Goal: Task Accomplishment & Management: Manage account settings

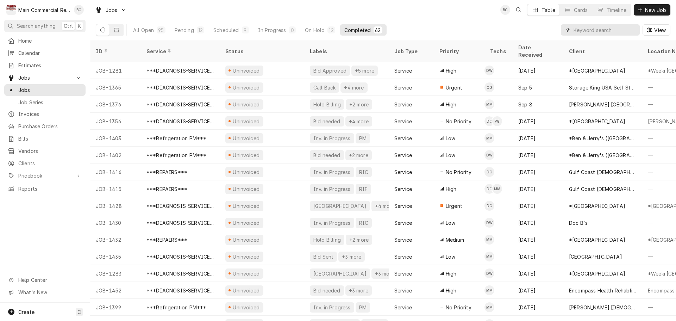
click at [588, 32] on input "Dynamic Content Wrapper" at bounding box center [605, 29] width 63 height 11
click at [584, 34] on input "Dynamic Content Wrapper" at bounding box center [605, 29] width 63 height 11
type input "bill out"
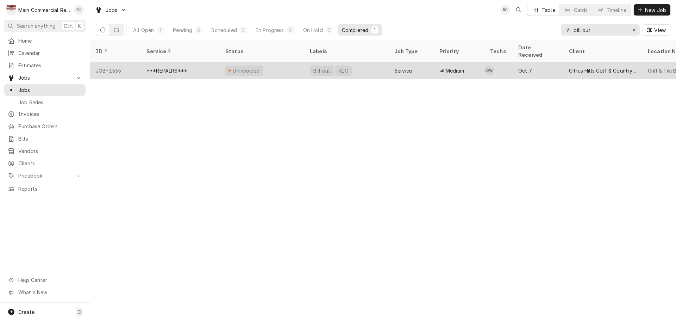
click at [176, 67] on div "***REPAIRS***" at bounding box center [166, 70] width 41 height 7
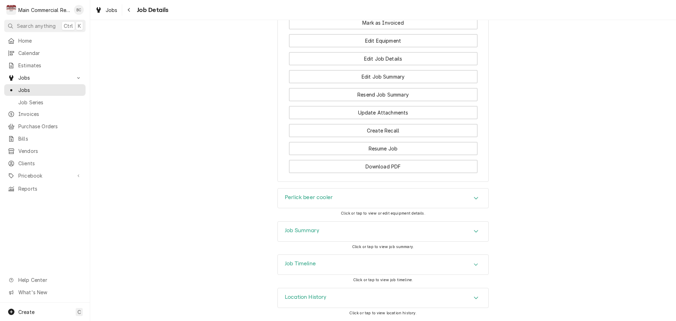
scroll to position [1042, 0]
click at [295, 232] on h3 "Job Summary" at bounding box center [302, 230] width 35 height 7
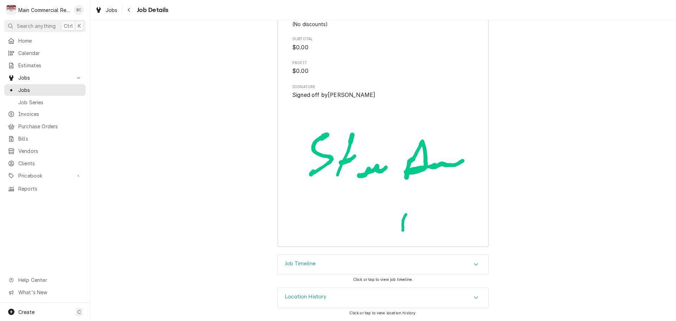
scroll to position [1933, 0]
click at [302, 263] on h3 "Job Timeline" at bounding box center [300, 263] width 31 height 7
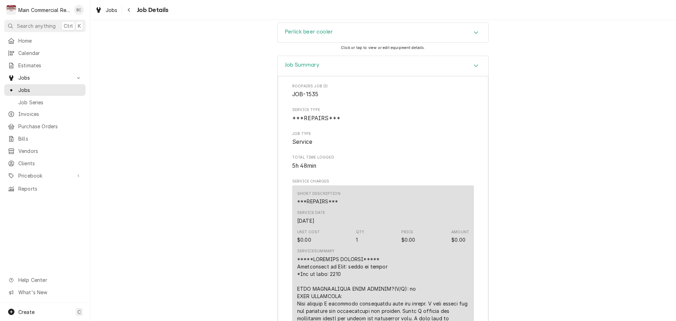
scroll to position [1017, 0]
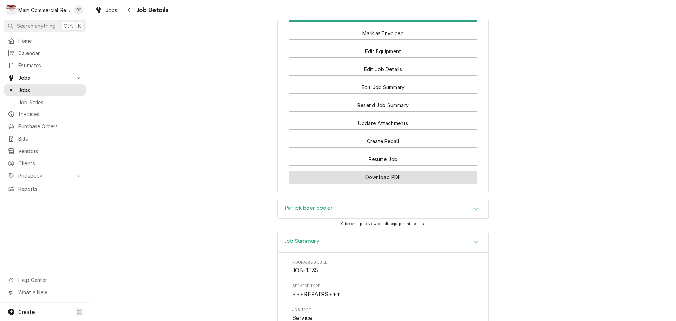
click at [387, 183] on button "Download PDF" at bounding box center [383, 176] width 188 height 13
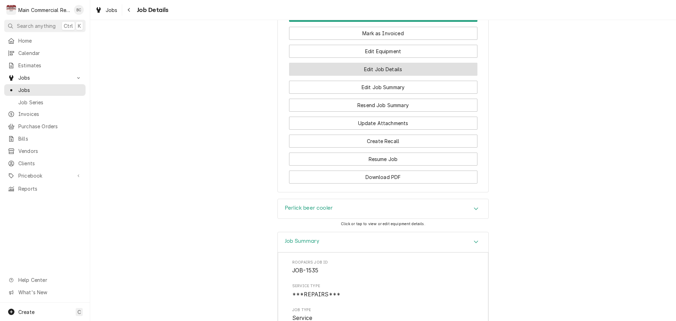
click at [381, 76] on button "Edit Job Details" at bounding box center [383, 69] width 188 height 13
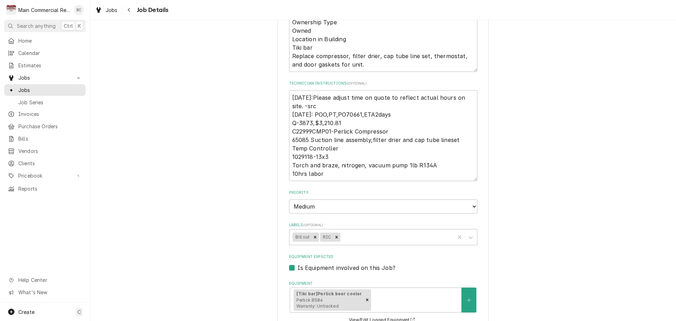
scroll to position [246, 0]
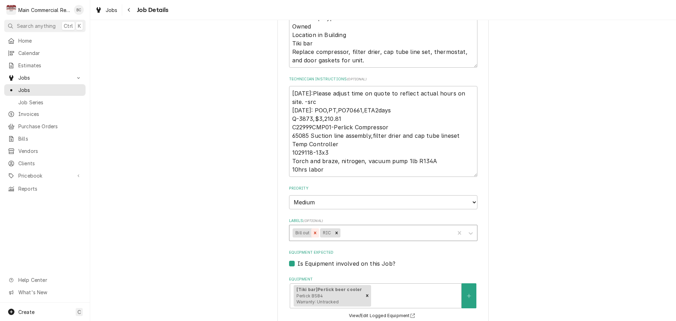
click at [313, 232] on icon "Remove Bill out" at bounding box center [315, 232] width 5 height 5
type textarea "x"
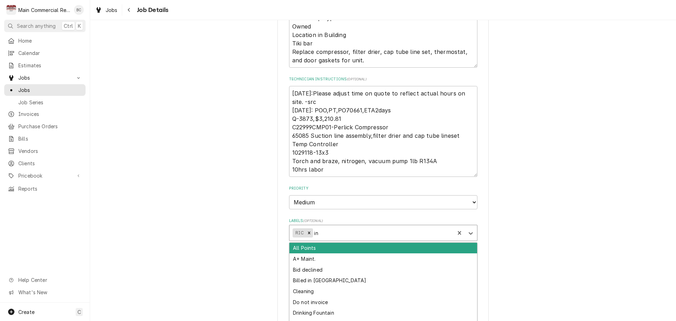
type input "inv"
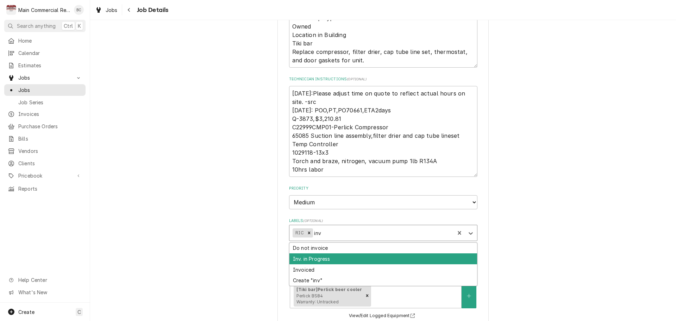
click at [327, 259] on div "Inv. in Progress" at bounding box center [383, 258] width 188 height 11
type textarea "x"
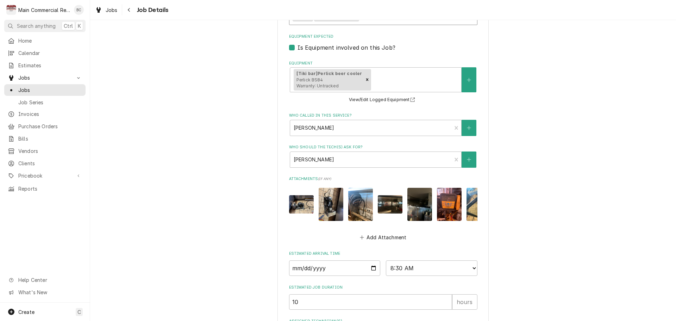
scroll to position [531, 0]
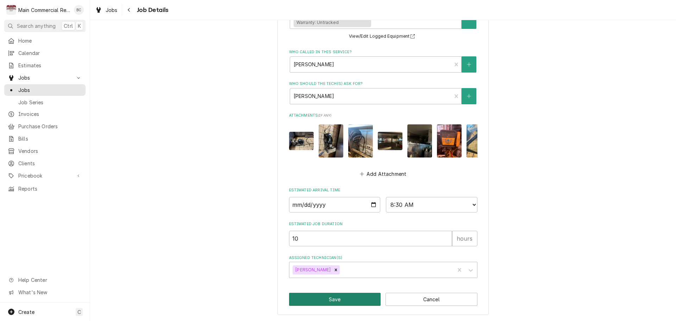
click at [338, 302] on button "Save" at bounding box center [335, 299] width 92 height 13
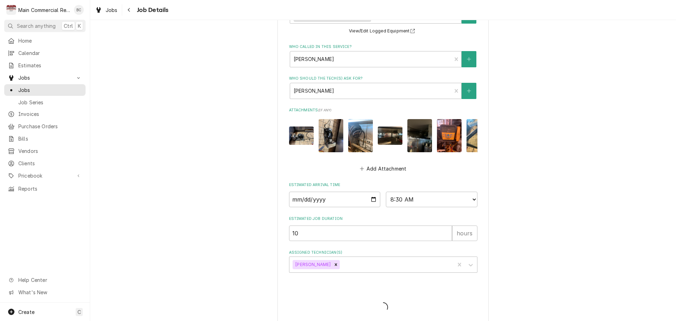
type textarea "x"
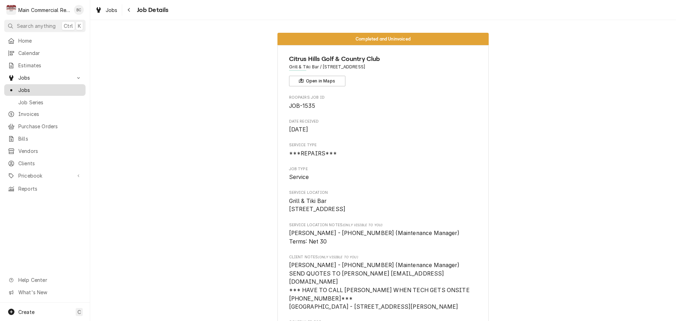
click at [59, 86] on span "Jobs" at bounding box center [50, 89] width 64 height 7
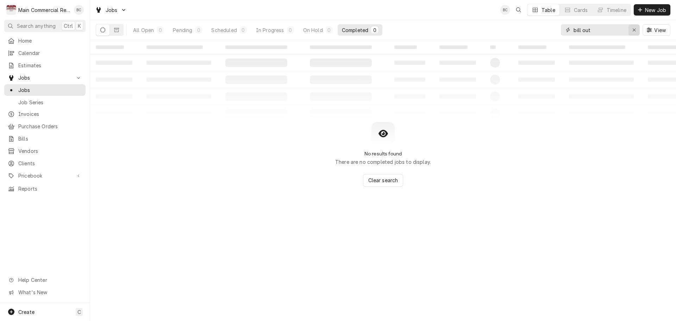
click at [636, 29] on div "Erase input" at bounding box center [634, 29] width 7 height 7
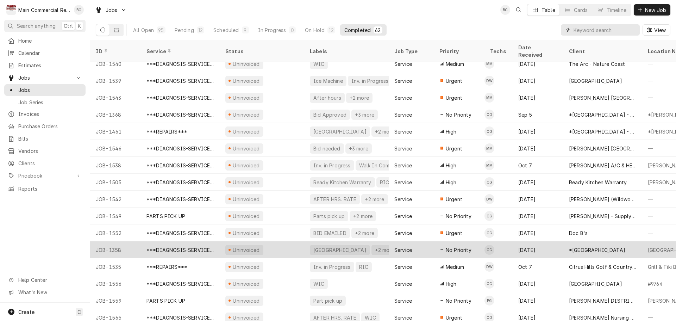
scroll to position [786, 0]
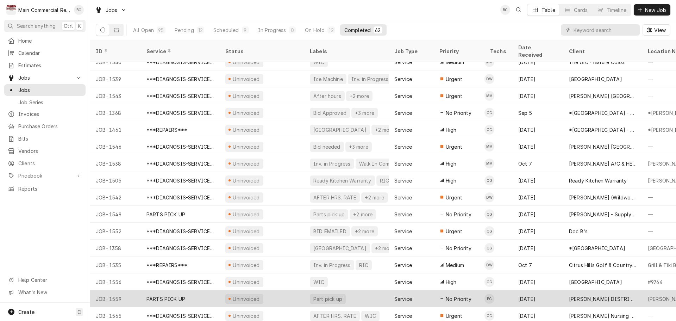
click at [180, 295] on div "PARTS PICK UP" at bounding box center [165, 298] width 39 height 7
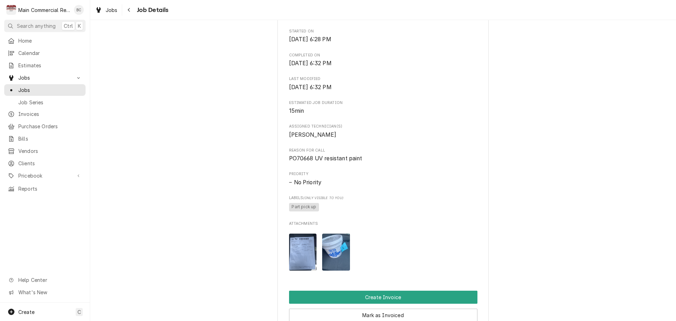
scroll to position [282, 0]
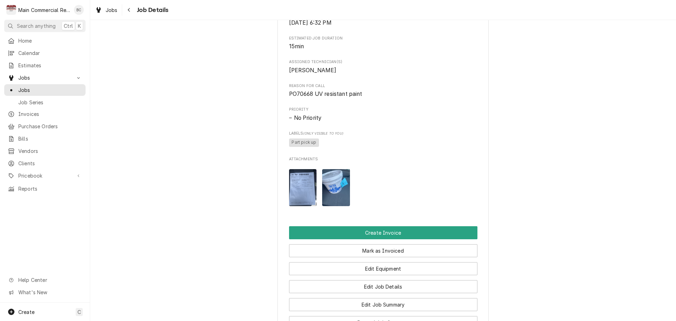
click at [293, 203] on img "Attachments" at bounding box center [303, 187] width 28 height 37
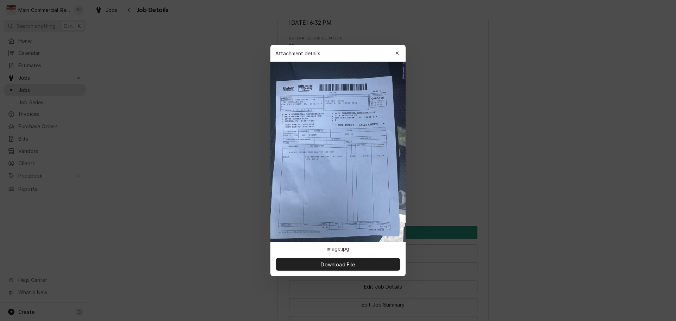
click at [231, 259] on div at bounding box center [338, 160] width 676 height 321
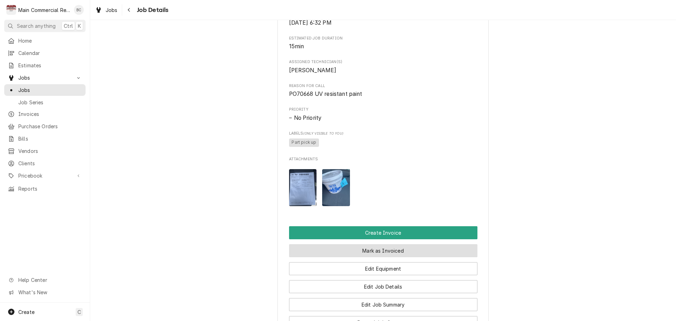
click at [371, 257] on button "Mark as Invoiced" at bounding box center [383, 250] width 188 height 13
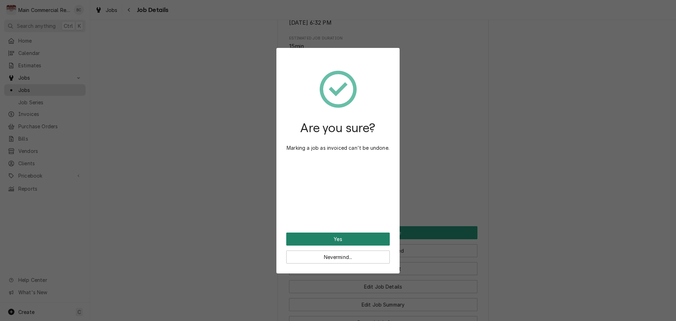
click at [338, 239] on button "Yes" at bounding box center [338, 238] width 104 height 13
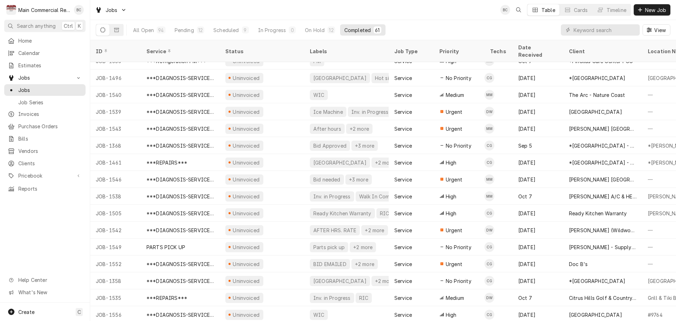
scroll to position [769, 0]
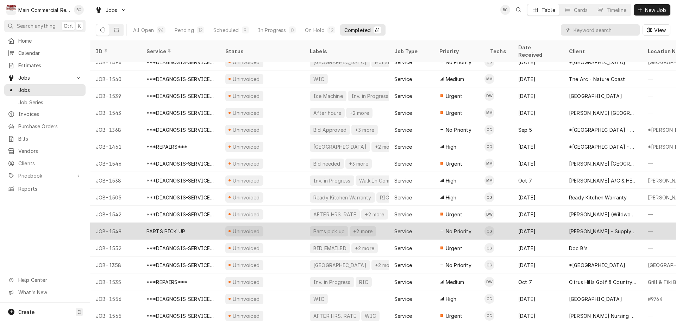
click at [171, 227] on div "PARTS PICK UP" at bounding box center [165, 230] width 39 height 7
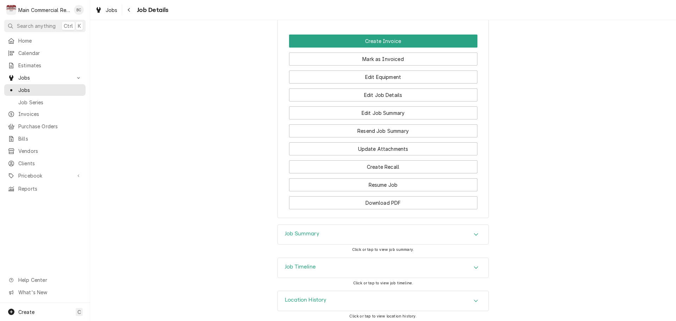
scroll to position [525, 0]
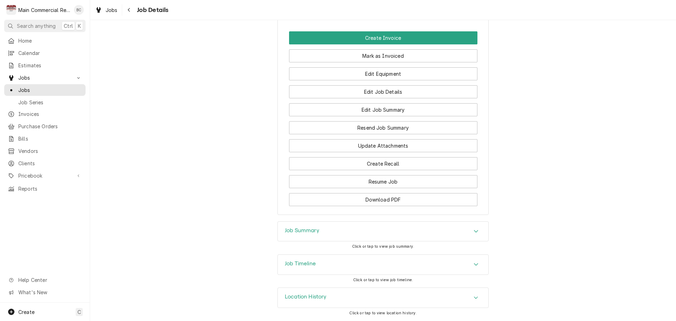
click at [305, 231] on h3 "Job Summary" at bounding box center [302, 230] width 35 height 7
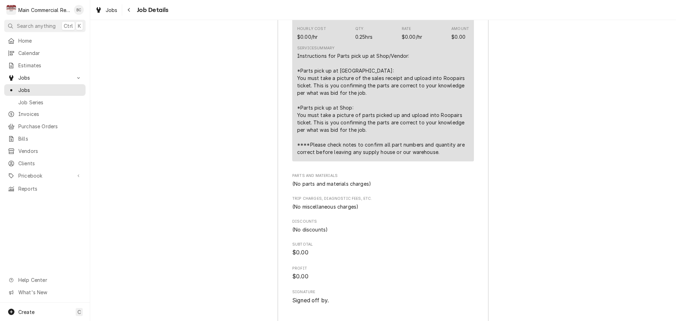
scroll to position [913, 0]
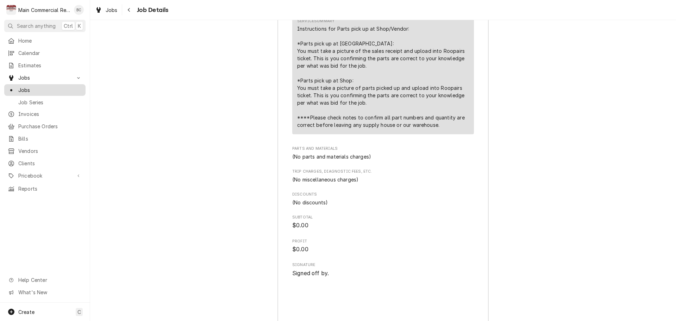
click at [26, 89] on span "Jobs" at bounding box center [50, 89] width 64 height 7
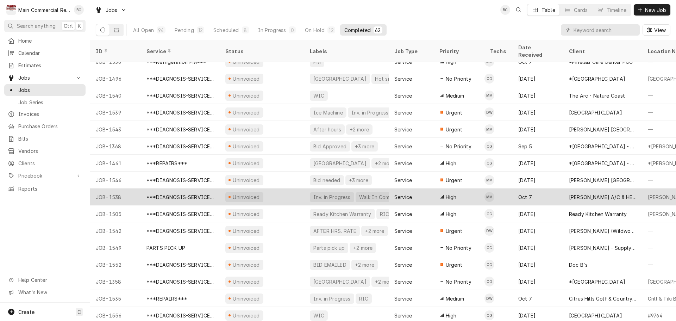
scroll to position [786, 0]
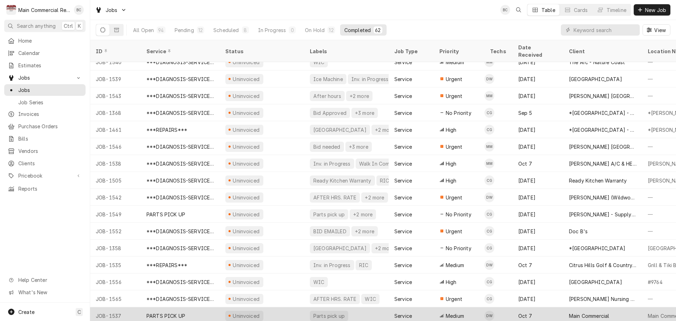
click at [175, 312] on div "PARTS PICK UP" at bounding box center [165, 315] width 39 height 7
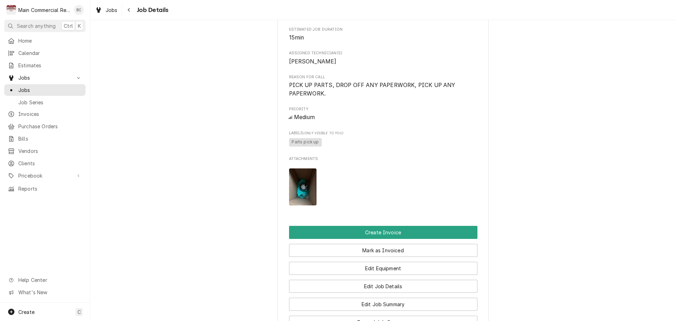
scroll to position [317, 0]
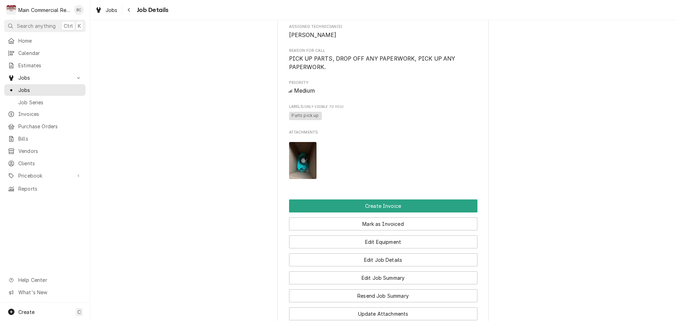
click at [295, 179] on img "Attachments" at bounding box center [303, 160] width 28 height 37
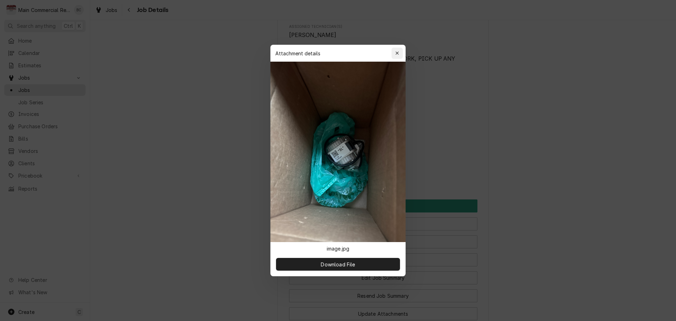
click at [397, 52] on icon "button" at bounding box center [397, 53] width 4 height 5
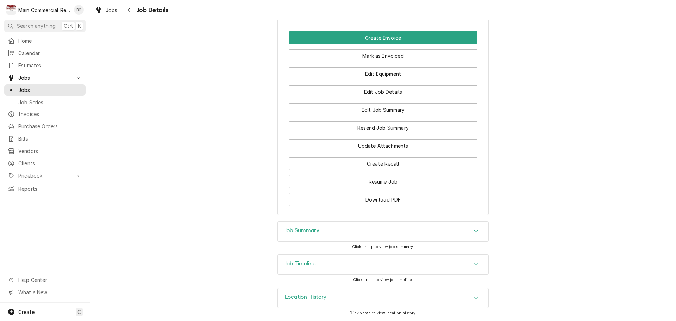
scroll to position [493, 0]
click at [308, 230] on h3 "Job Summary" at bounding box center [302, 230] width 35 height 7
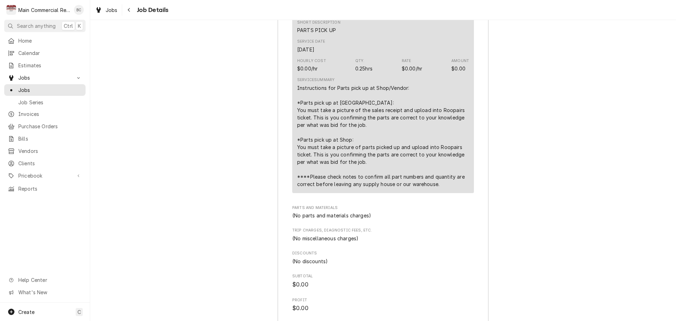
scroll to position [817, 0]
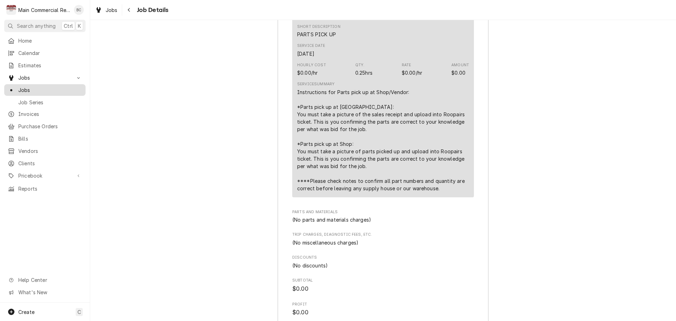
click at [32, 86] on span "Jobs" at bounding box center [50, 89] width 64 height 7
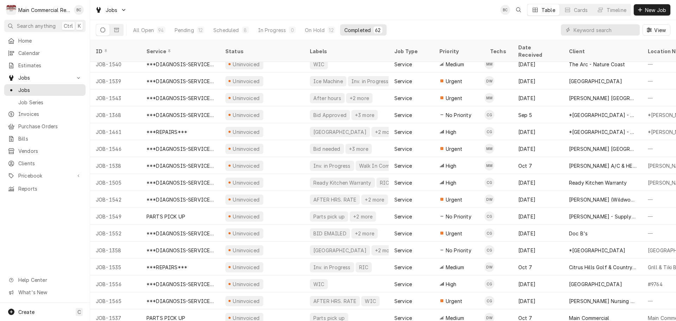
scroll to position [786, 0]
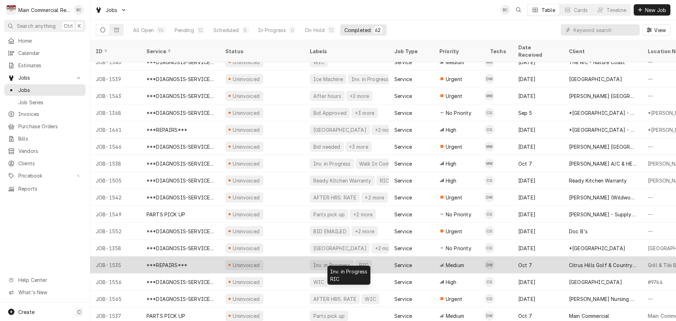
click at [334, 261] on div "Inv. in Progress" at bounding box center [332, 264] width 39 height 7
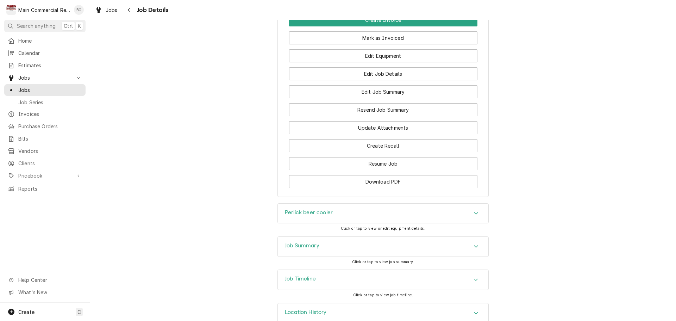
scroll to position [1021, 0]
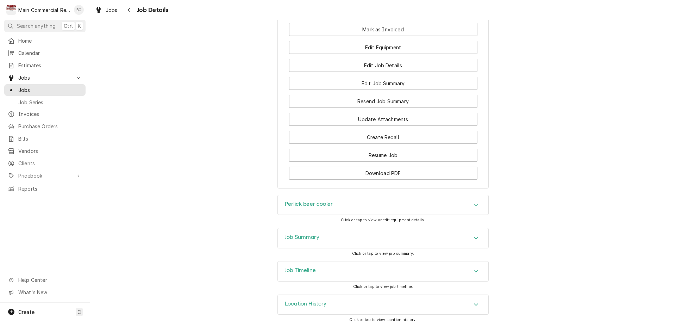
click at [301, 241] on h3 "Job Summary" at bounding box center [302, 237] width 35 height 7
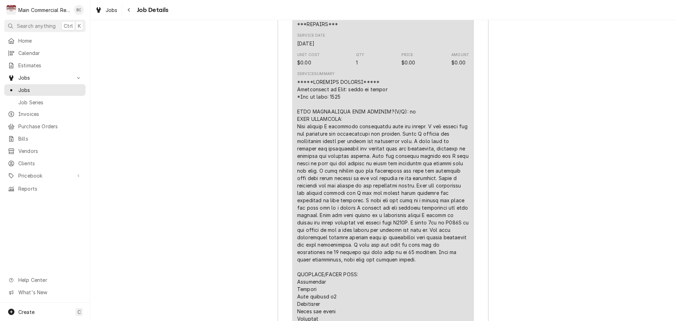
scroll to position [1373, 0]
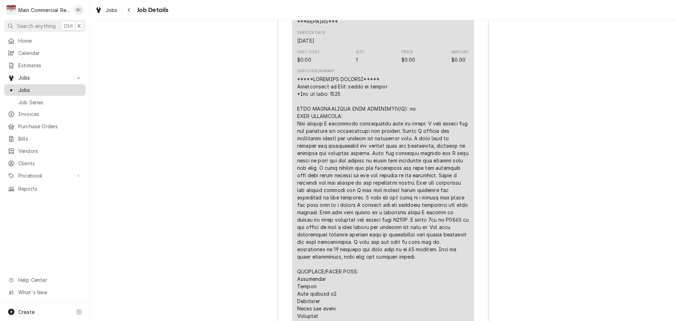
click at [43, 89] on span "Jobs" at bounding box center [50, 89] width 64 height 7
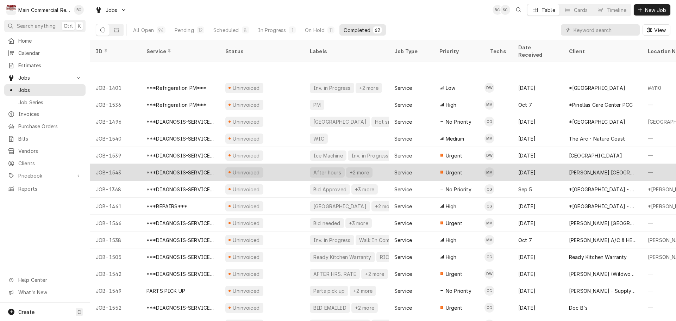
scroll to position [752, 0]
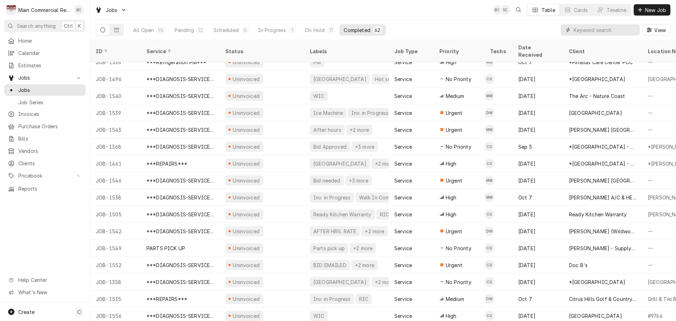
click at [600, 33] on input "Dynamic Content Wrapper" at bounding box center [605, 29] width 63 height 11
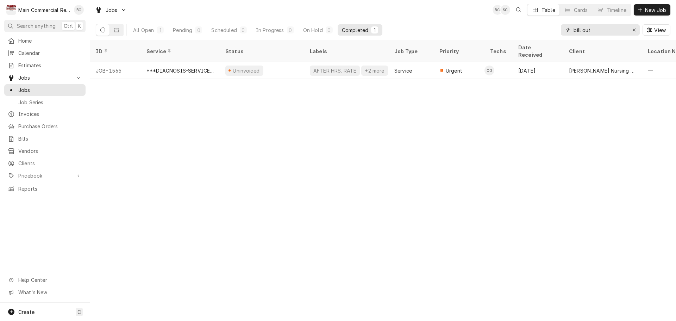
type input "bill out"
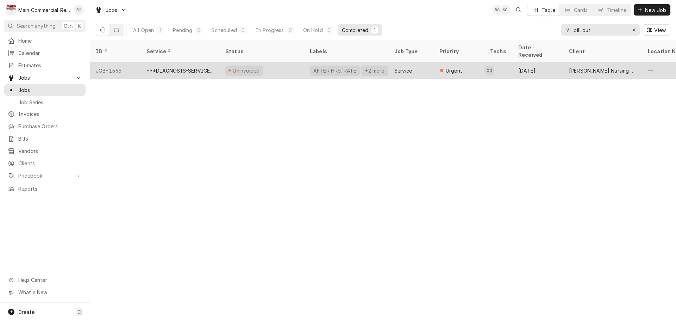
click at [326, 65] on div "AFTER HRS. RATE" at bounding box center [335, 70] width 50 height 10
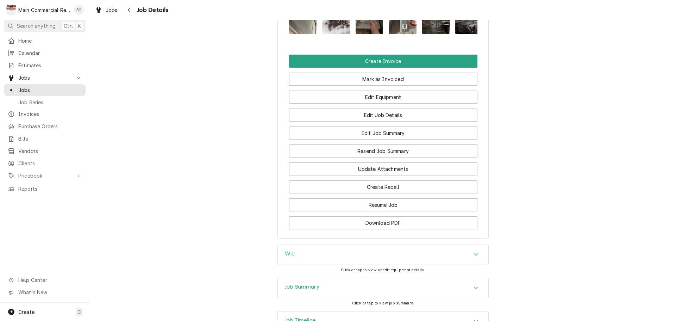
scroll to position [776, 0]
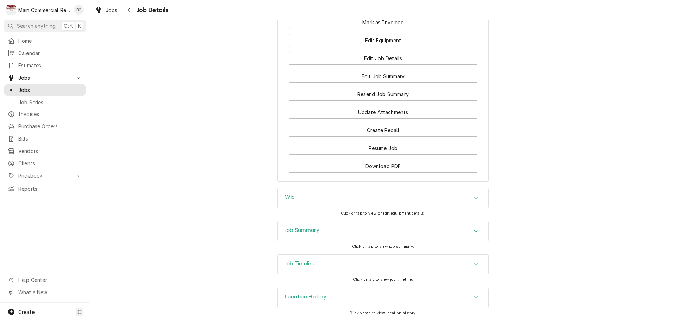
click at [299, 231] on h3 "Job Summary" at bounding box center [302, 230] width 35 height 7
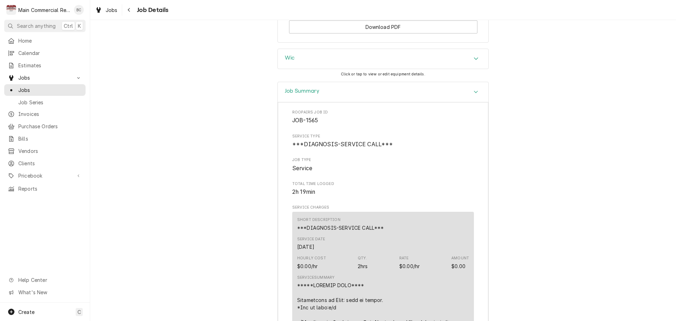
scroll to position [917, 0]
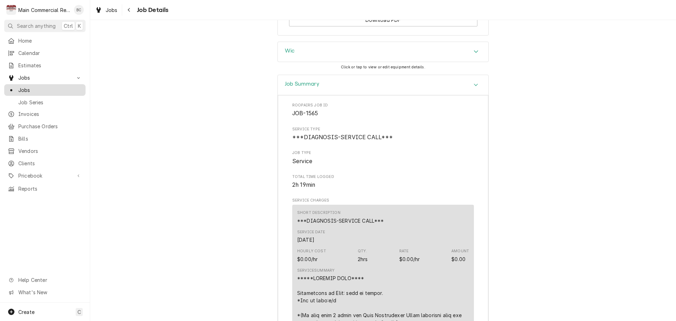
click at [38, 88] on span "Jobs" at bounding box center [50, 89] width 64 height 7
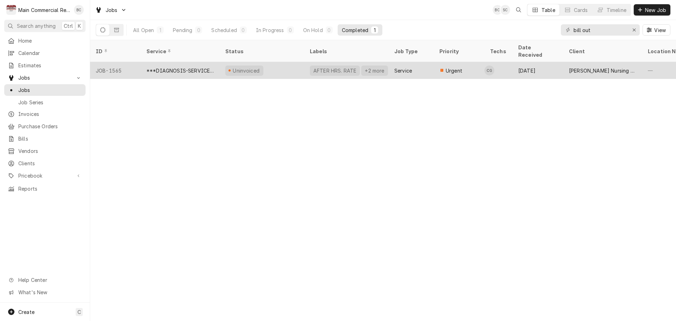
click at [255, 67] on div "Uninvoiced" at bounding box center [246, 70] width 29 height 7
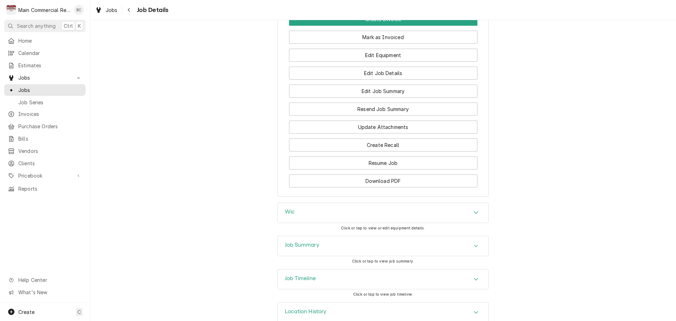
scroll to position [776, 0]
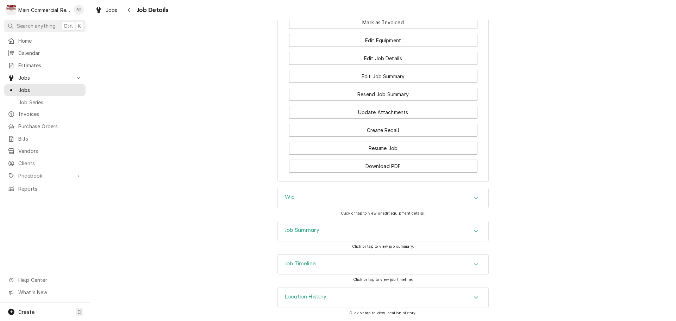
click at [299, 231] on h3 "Job Summary" at bounding box center [302, 230] width 35 height 7
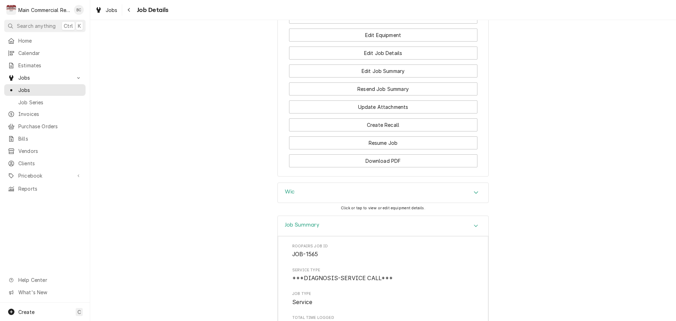
click at [290, 195] on h3 "Wic" at bounding box center [290, 191] width 10 height 7
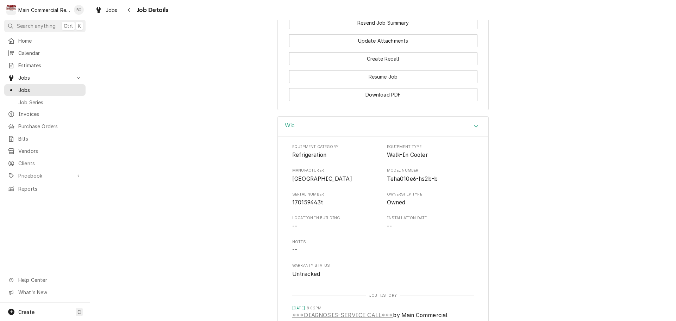
scroll to position [847, 0]
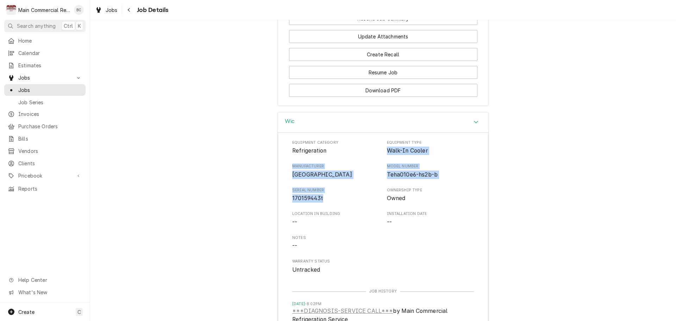
drag, startPoint x: 384, startPoint y: 153, endPoint x: 319, endPoint y: 204, distance: 82.3
click at [319, 204] on div "Equipment Category Refrigeration Equipment Type Walk-In Cooler Manufacturer Tre…" at bounding box center [383, 207] width 182 height 134
copy div "Walk-In Cooler Manufacturer Trenton Model Number Teha010e6-hs2b-b Serial Number…"
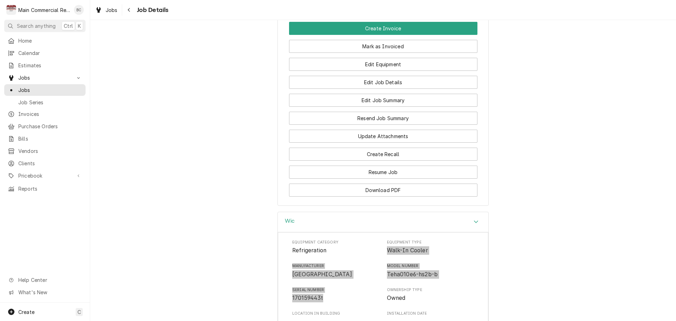
scroll to position [723, 0]
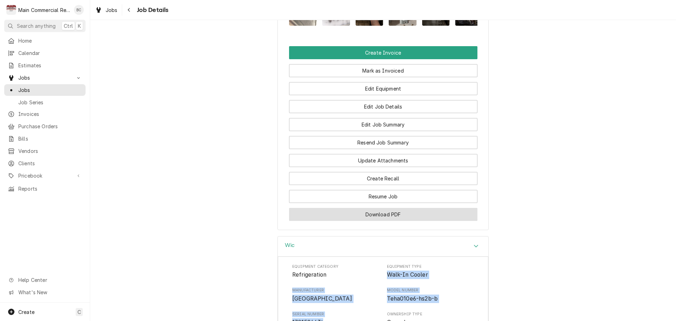
click at [379, 221] on button "Download PDF" at bounding box center [383, 214] width 188 height 13
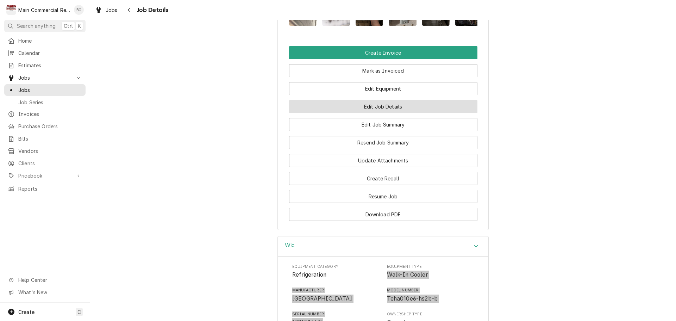
click at [380, 113] on button "Edit Job Details" at bounding box center [383, 106] width 188 height 13
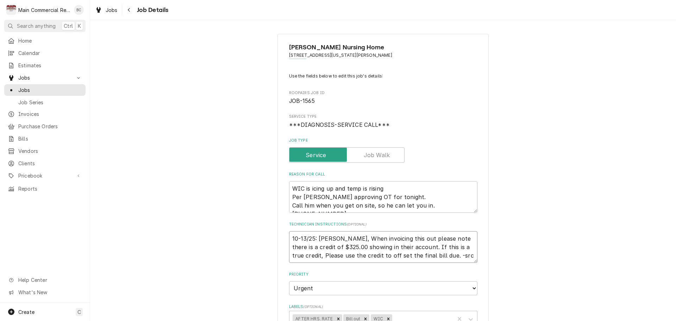
click at [290, 236] on textarea "10-13/25: [PERSON_NAME], When invoicing this out please note there is a credit …" at bounding box center [383, 247] width 188 height 32
type textarea "x"
type textarea "10-13/25: [PERSON_NAME], When invoicing this out please note there is a credit …"
click at [292, 235] on textarea "10-13/25: [PERSON_NAME], When invoicing this out please note there is a credit …" at bounding box center [383, 251] width 188 height 40
type textarea "x"
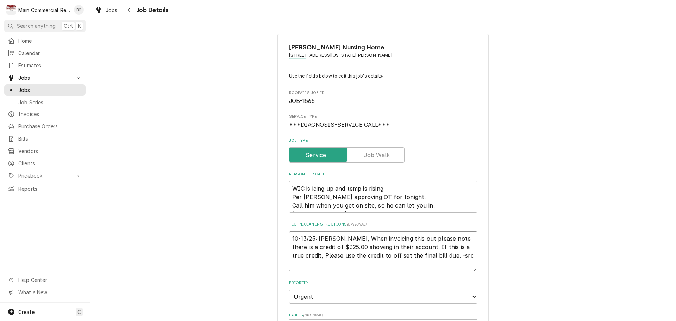
type textarea "I 10-13/25: Leilinda, When invoicing this out please note there is a credit of …"
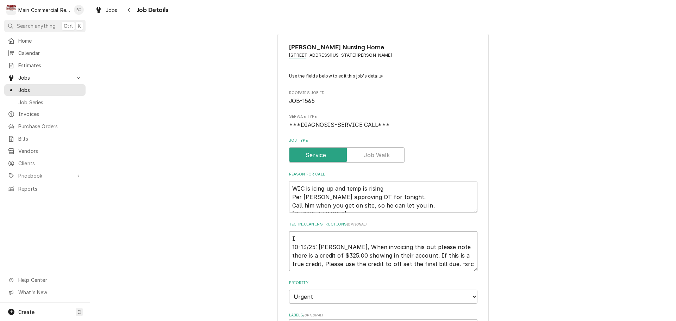
type textarea "x"
type textarea "IN 10-13/25: Leilinda, When invoicing this out please note there is a credit of…"
type textarea "x"
type textarea "INV 10-13/25: Leilinda, When invoicing this out please note there is a credit o…"
type textarea "x"
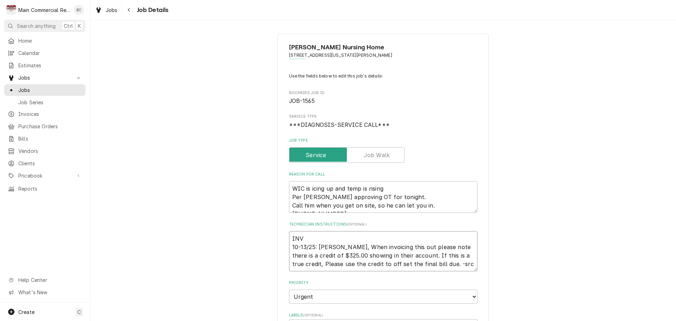
type textarea "INV# 10-13/25: Leilinda, When invoicing this out please note there is a credit …"
type textarea "x"
type textarea "INV#1 10-13/25: Leilinda, When invoicing this out please note there is a credit…"
type textarea "x"
type textarea "INV#15 10-13/25: Leilinda, When invoicing this out please note there is a credi…"
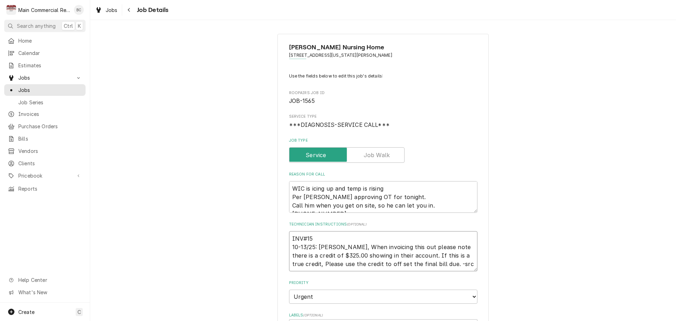
type textarea "x"
type textarea "INV#152 10-13/25: Leilinda, When invoicing this out please note there is a cred…"
type textarea "x"
type textarea "INV#1523 10-13/25: Leilinda, When invoicing this out please note there is a cre…"
type textarea "x"
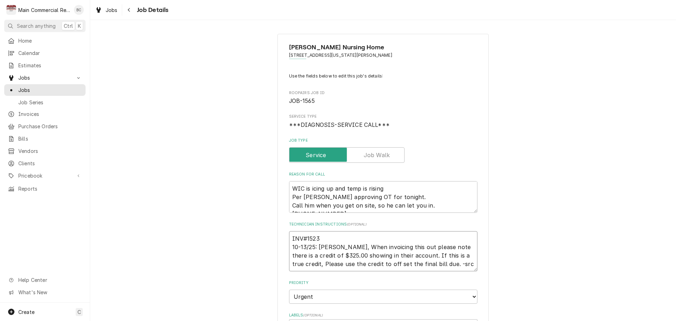
type textarea "INV#15237 10-13/25: Leilinda, When invoicing this out please note there is a cr…"
type textarea "x"
type textarea "INV#152373 10-13/25: Leilinda, When invoicing this out please note there is a c…"
type textarea "x"
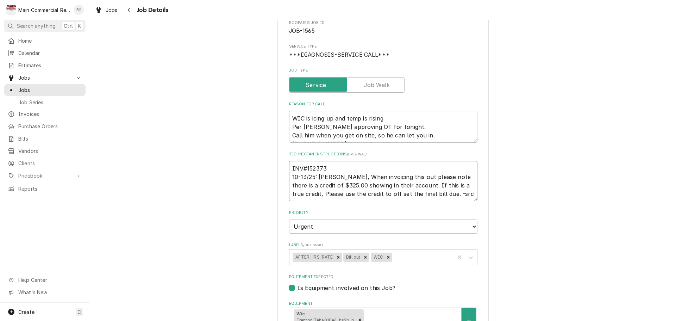
scroll to position [70, 0]
click at [363, 258] on icon "Remove Bill out" at bounding box center [365, 256] width 5 height 5
type textarea "INV#152373 10-13/25: Leilinda, When invoicing this out please note there is a c…"
type textarea "x"
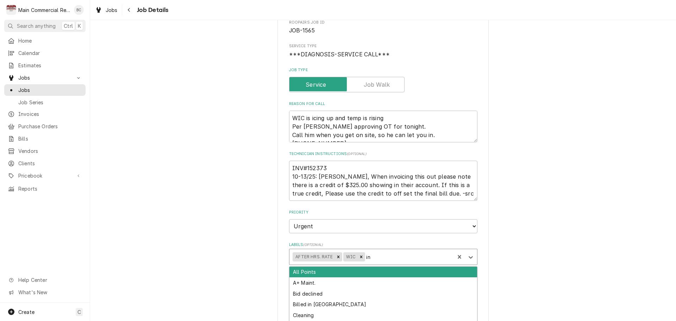
type input "inv"
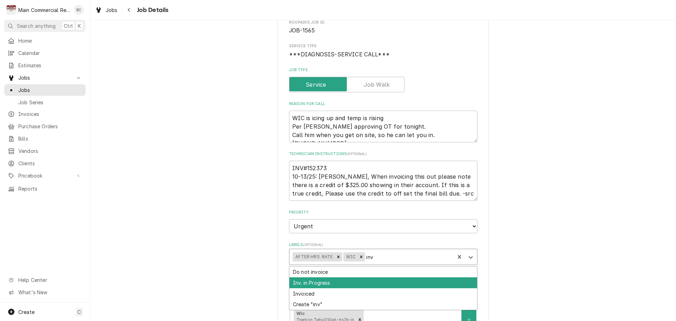
click at [352, 283] on div "Inv. in Progress" at bounding box center [383, 282] width 188 height 11
type textarea "x"
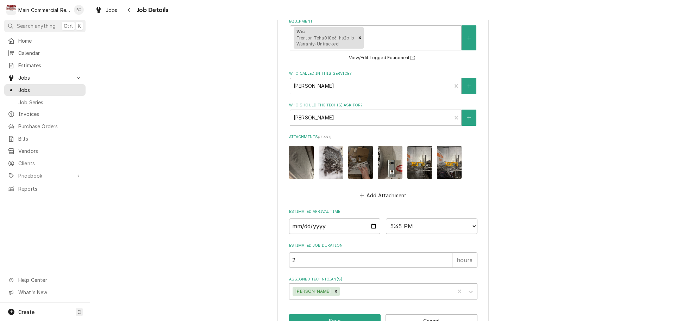
scroll to position [374, 0]
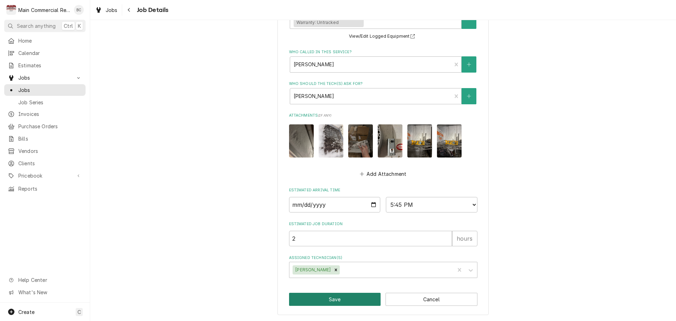
click at [329, 301] on button "Save" at bounding box center [335, 299] width 92 height 13
type textarea "x"
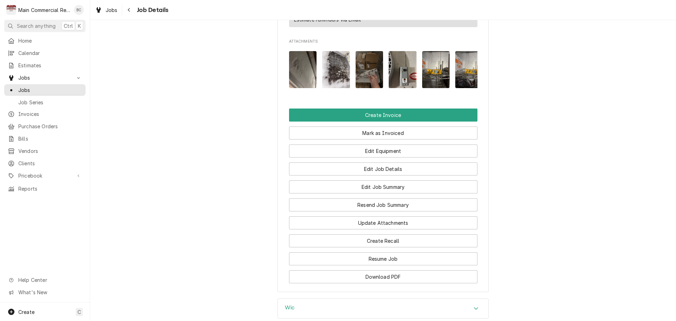
scroll to position [785, 0]
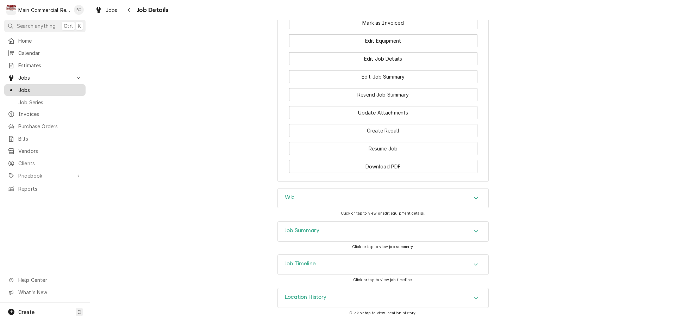
click at [40, 87] on span "Jobs" at bounding box center [50, 89] width 64 height 7
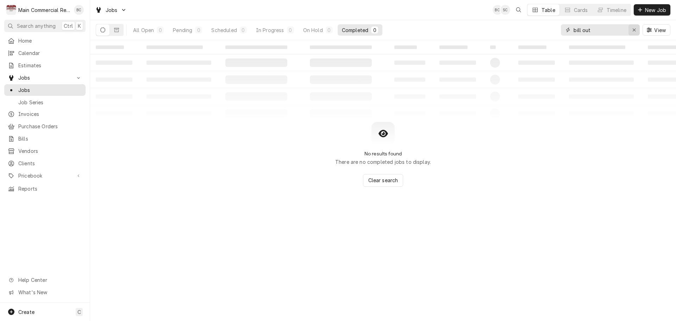
click at [633, 29] on icon "Erase input" at bounding box center [634, 30] width 3 height 3
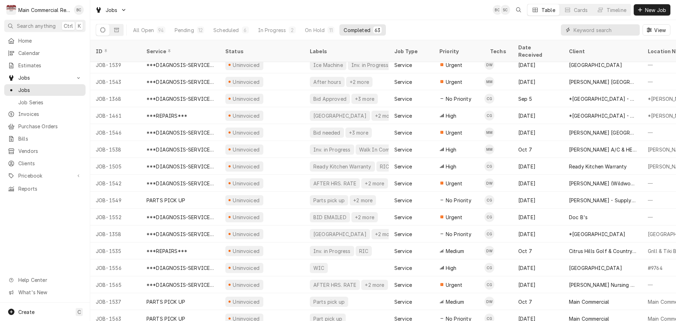
scroll to position [803, 0]
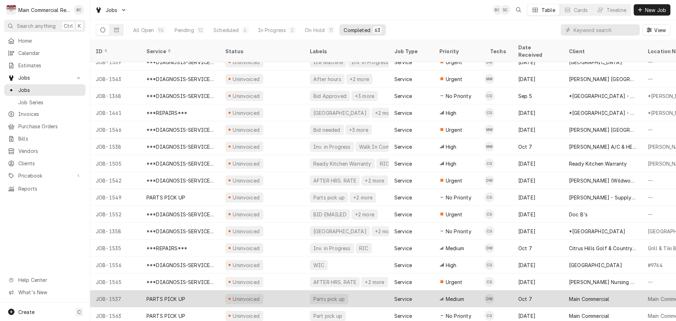
click at [176, 295] on div "PARTS PICK UP" at bounding box center [165, 298] width 39 height 7
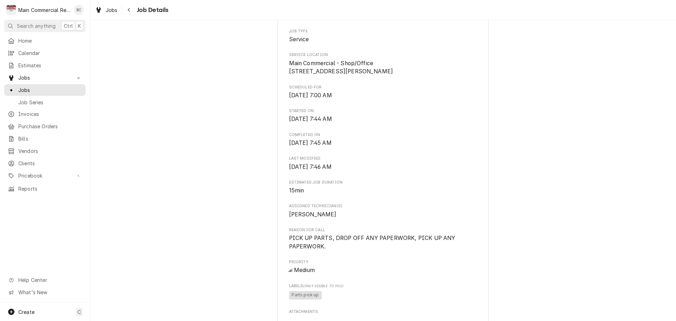
scroll to position [141, 0]
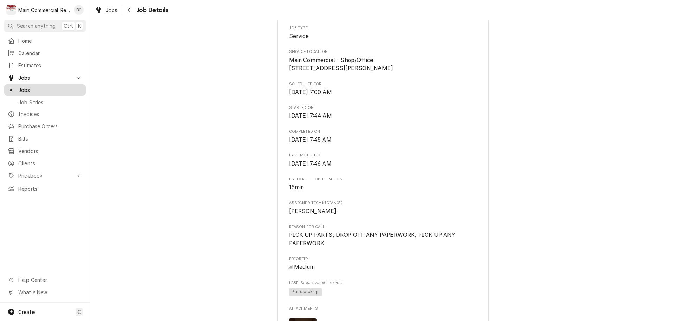
click at [65, 91] on div "Jobs" at bounding box center [45, 90] width 79 height 9
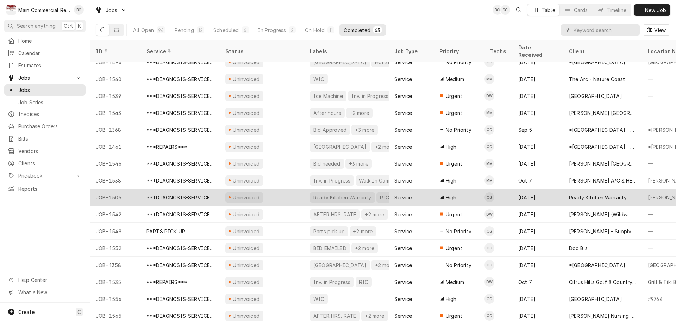
scroll to position [803, 0]
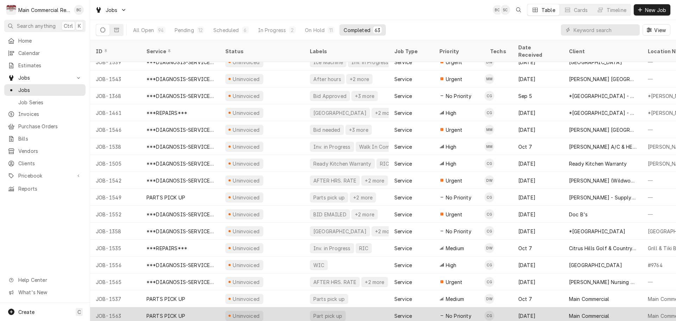
click at [174, 312] on div "PARTS PICK UP" at bounding box center [165, 315] width 39 height 7
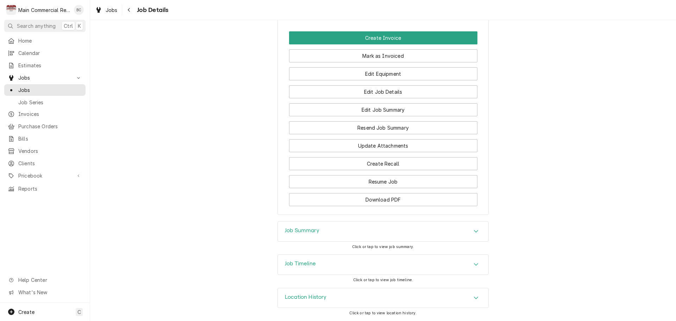
scroll to position [493, 0]
click at [296, 230] on h3 "Job Summary" at bounding box center [302, 230] width 35 height 7
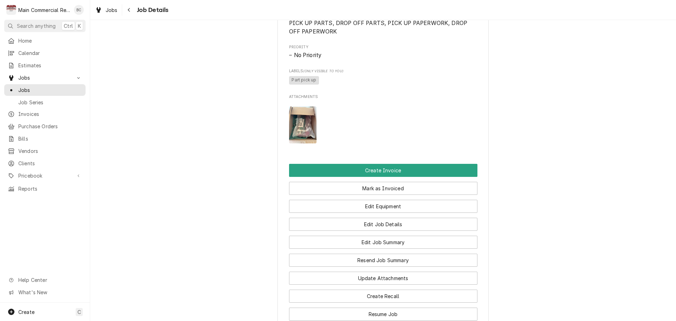
scroll to position [317, 0]
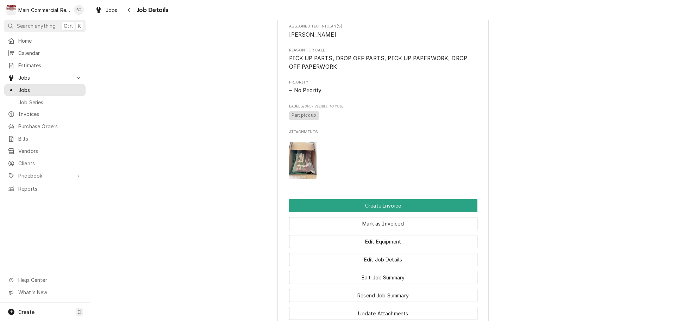
click at [305, 179] on img "Attachments" at bounding box center [303, 160] width 28 height 37
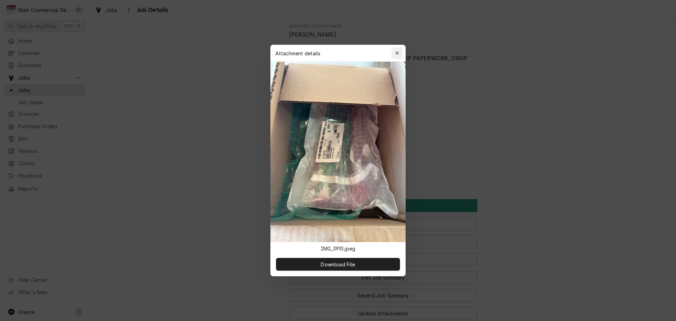
click at [397, 52] on icon "button" at bounding box center [397, 53] width 4 height 5
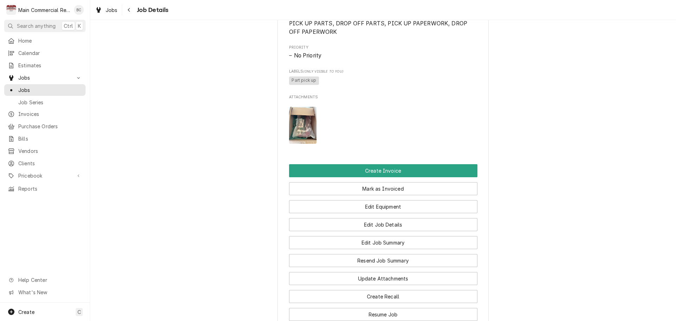
scroll to position [493, 0]
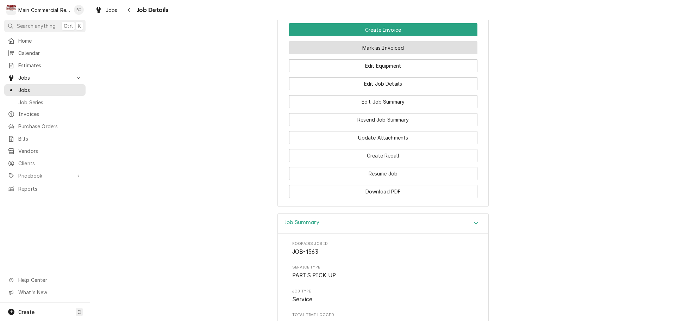
click at [366, 54] on button "Mark as Invoiced" at bounding box center [383, 47] width 188 height 13
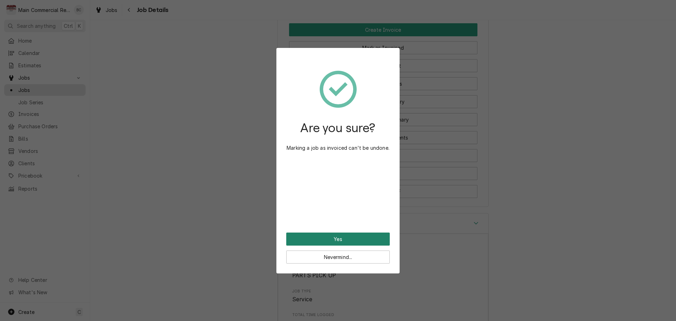
click at [331, 237] on button "Yes" at bounding box center [338, 238] width 104 height 13
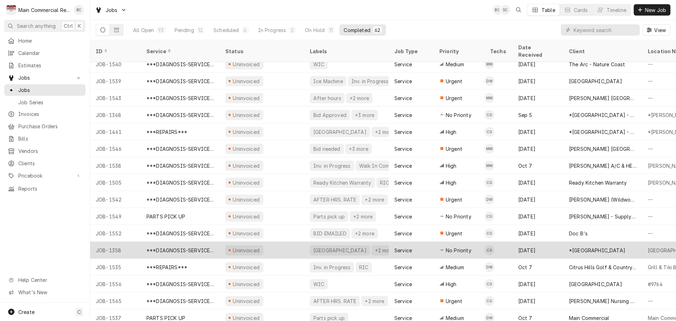
scroll to position [786, 0]
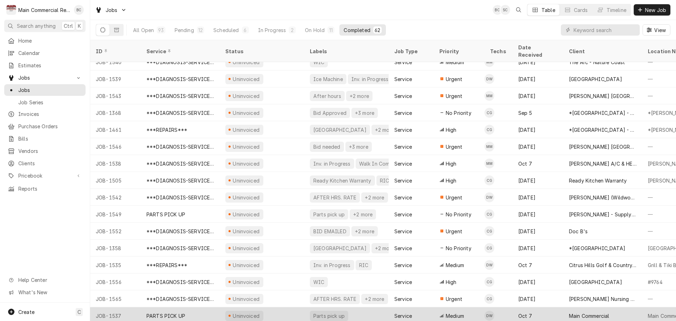
click at [190, 310] on div "PARTS PICK UP" at bounding box center [180, 315] width 79 height 17
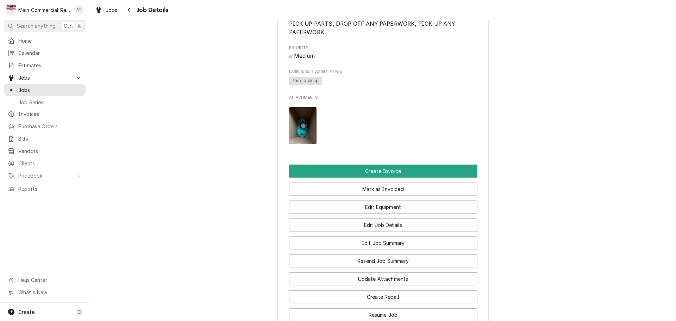
scroll to position [352, 0]
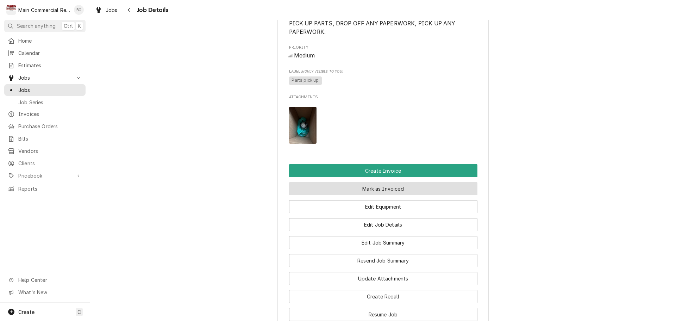
click at [366, 195] on button "Mark as Invoiced" at bounding box center [383, 188] width 188 height 13
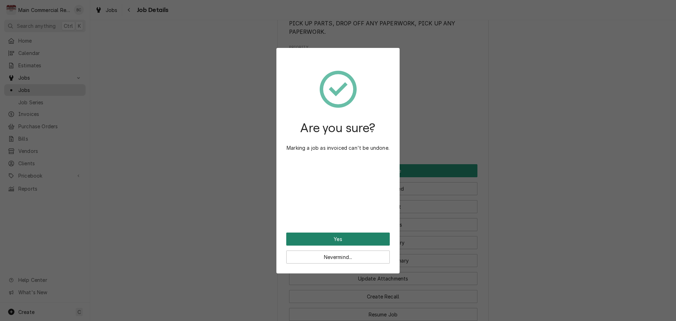
click at [341, 238] on button "Yes" at bounding box center [338, 238] width 104 height 13
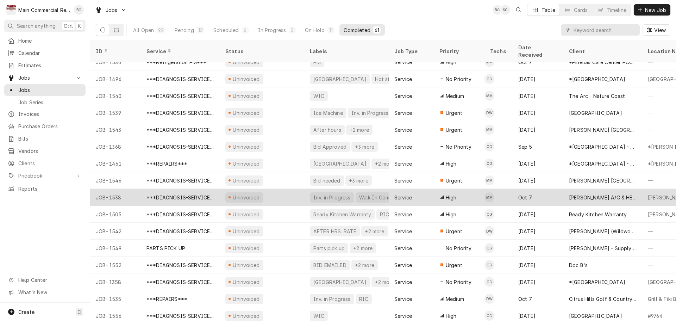
scroll to position [769, 0]
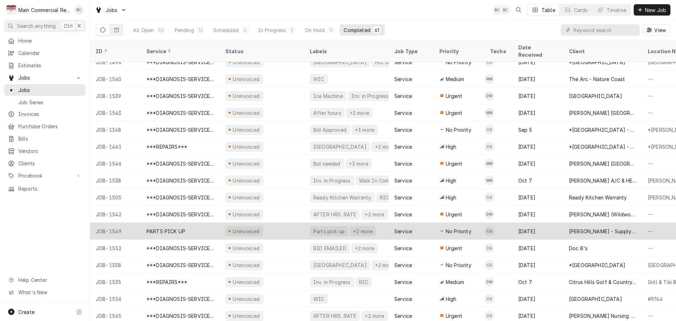
click at [181, 227] on div "PARTS PICK UP" at bounding box center [165, 230] width 39 height 7
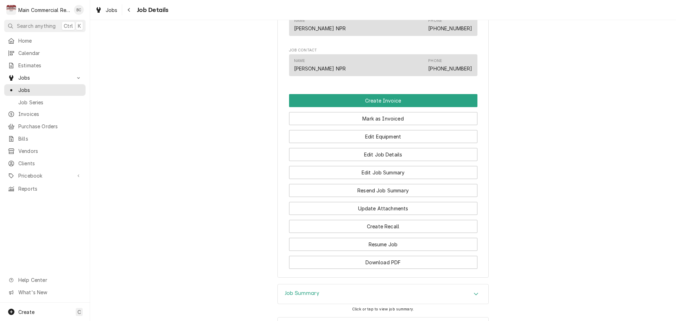
scroll to position [455, 0]
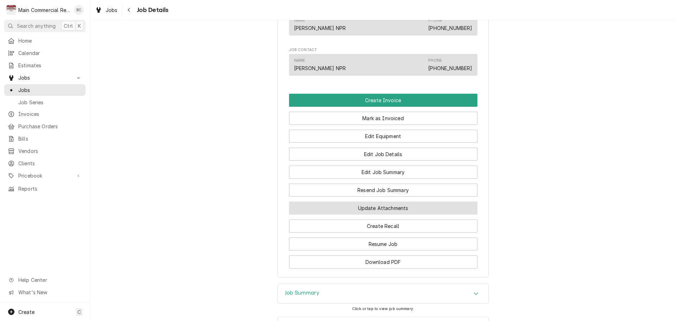
click at [366, 214] on button "Update Attachments" at bounding box center [383, 207] width 188 height 13
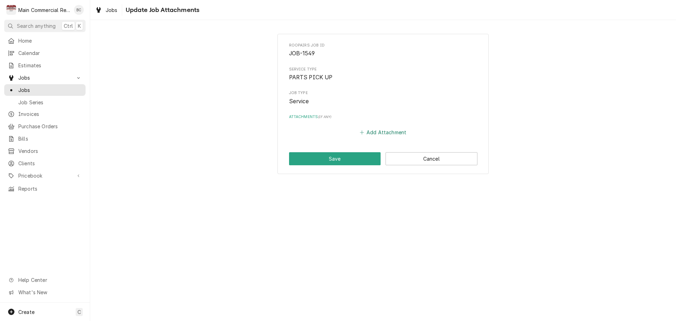
click at [386, 133] on button "Add Attachment" at bounding box center [382, 132] width 49 height 10
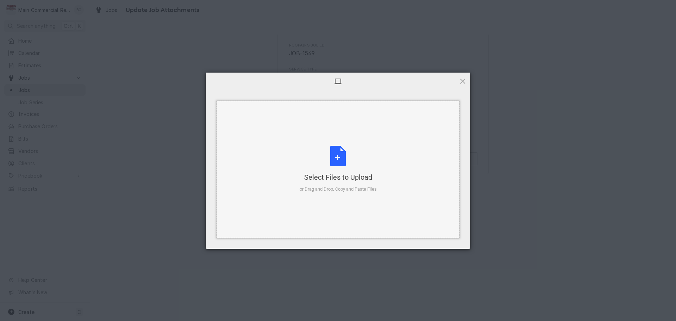
click at [337, 160] on div "Select Files to Upload or Drag and Drop, Copy and Paste Files" at bounding box center [338, 169] width 77 height 47
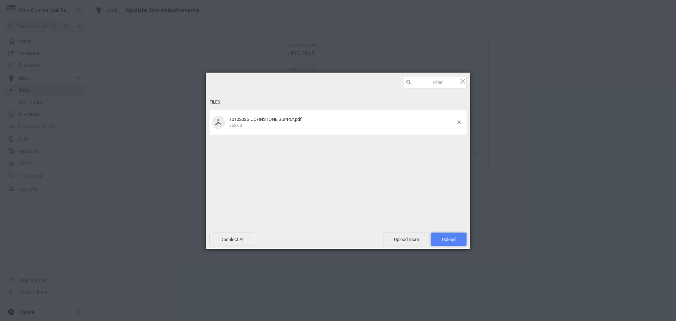
click at [440, 239] on span "Upload 1" at bounding box center [449, 238] width 36 height 13
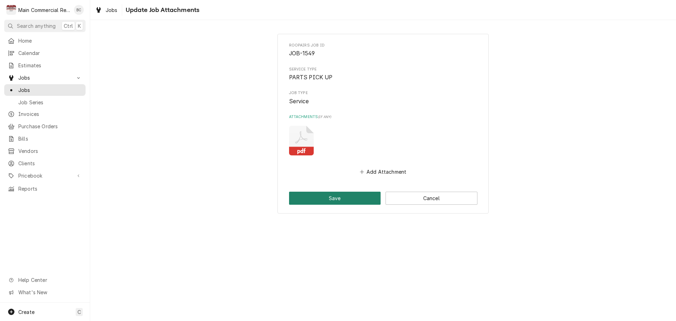
click at [357, 202] on button "Save" at bounding box center [335, 198] width 92 height 13
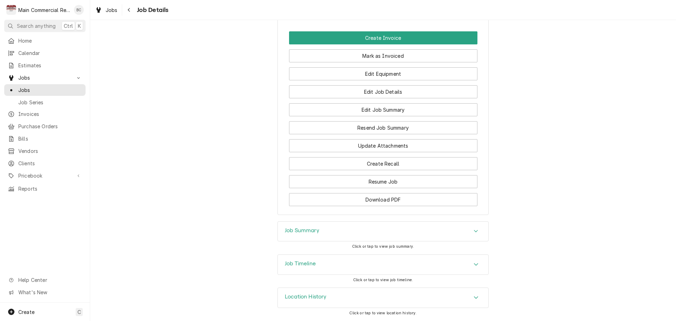
scroll to position [444, 0]
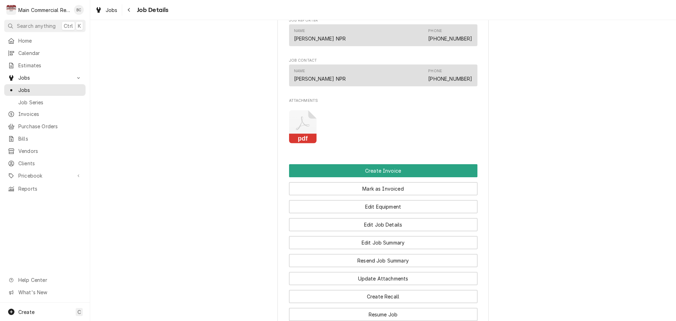
click at [307, 144] on rect "Attachments" at bounding box center [303, 139] width 28 height 10
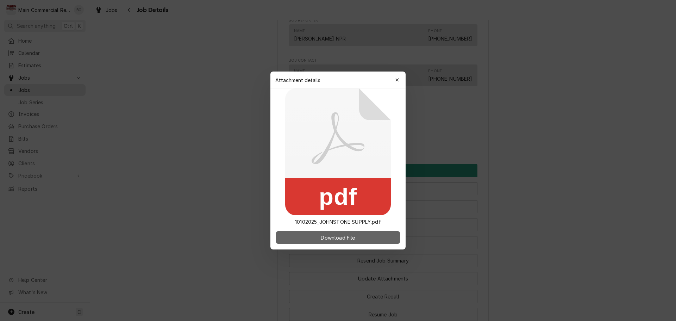
click at [326, 239] on span "Download File" at bounding box center [337, 237] width 37 height 7
click at [397, 81] on icon "button" at bounding box center [397, 79] width 4 height 5
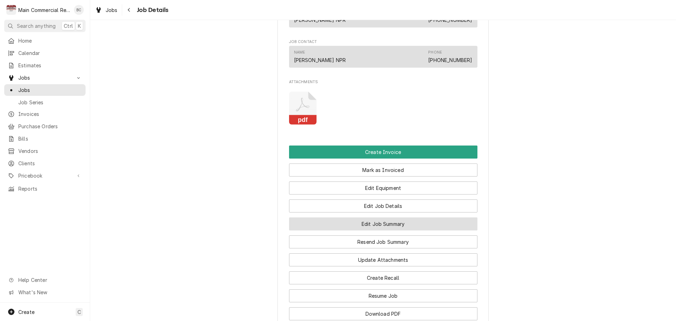
scroll to position [480, 0]
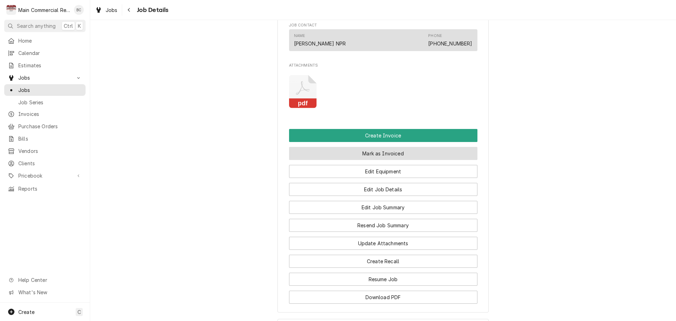
click at [369, 160] on button "Mark as Invoiced" at bounding box center [383, 153] width 188 height 13
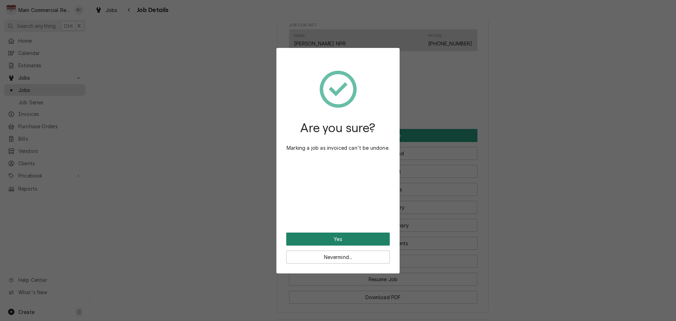
click at [341, 237] on button "Yes" at bounding box center [338, 238] width 104 height 13
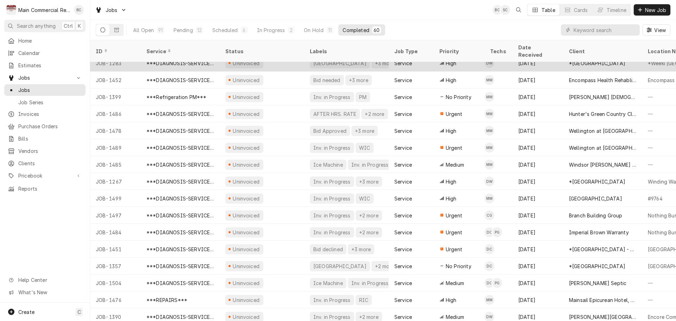
scroll to position [228, 0]
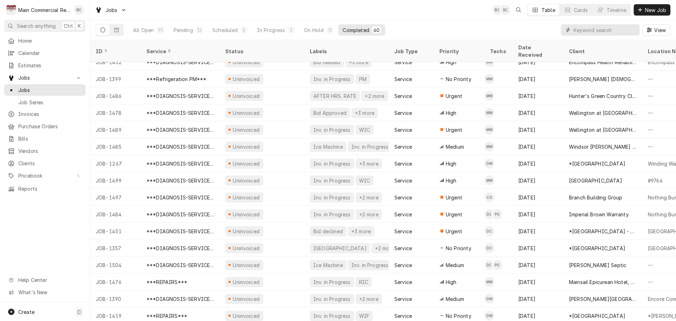
click at [591, 32] on input "Dynamic Content Wrapper" at bounding box center [605, 29] width 63 height 11
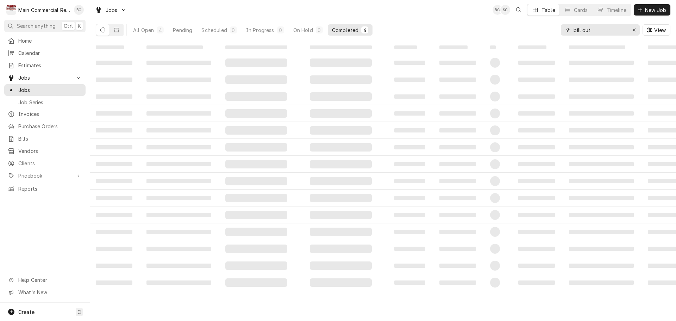
type input "bill out"
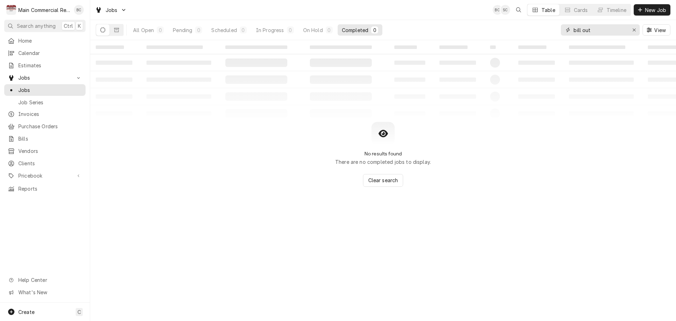
click at [633, 31] on icon "Erase input" at bounding box center [634, 29] width 4 height 5
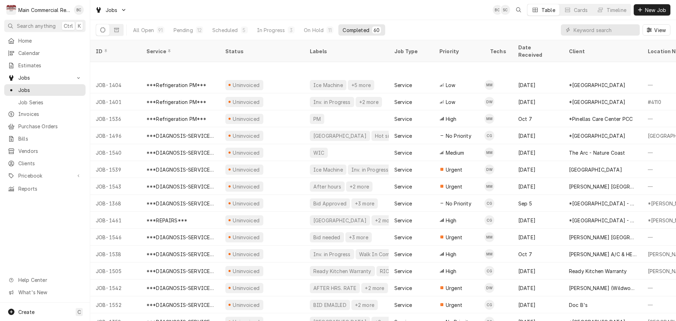
scroll to position [752, 0]
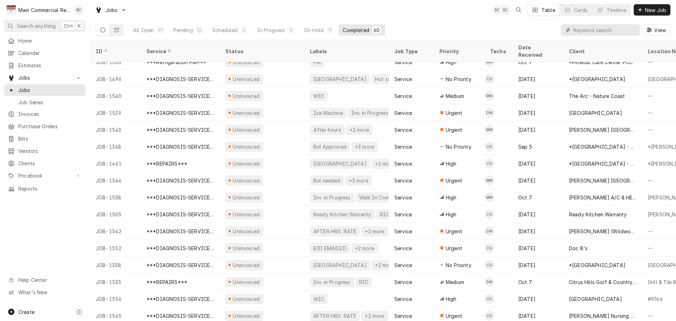
click at [591, 30] on input "Dynamic Content Wrapper" at bounding box center [605, 29] width 63 height 11
type input "q"
type input "1234"
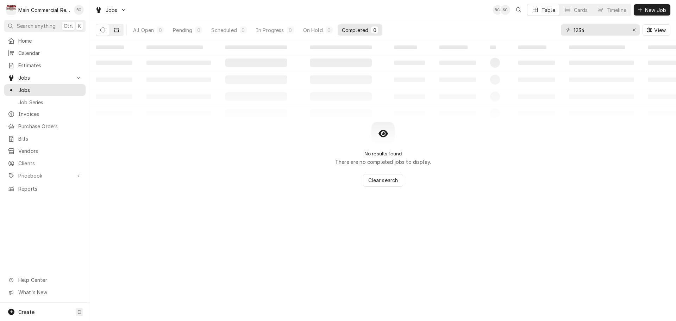
click at [118, 31] on icon "Dynamic Content Wrapper" at bounding box center [116, 29] width 5 height 5
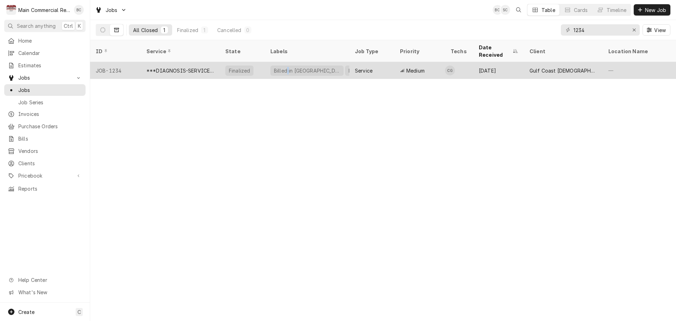
click at [287, 67] on div "Billed in QBO" at bounding box center [307, 70] width 68 height 7
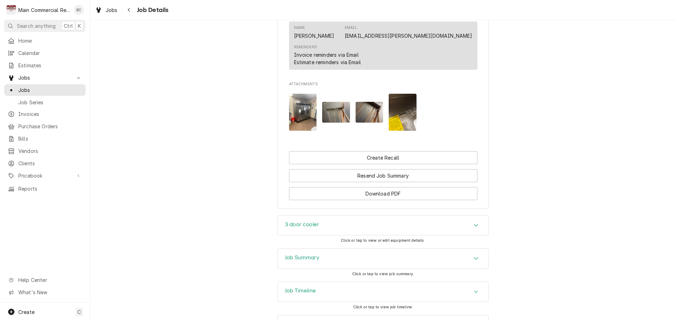
scroll to position [634, 0]
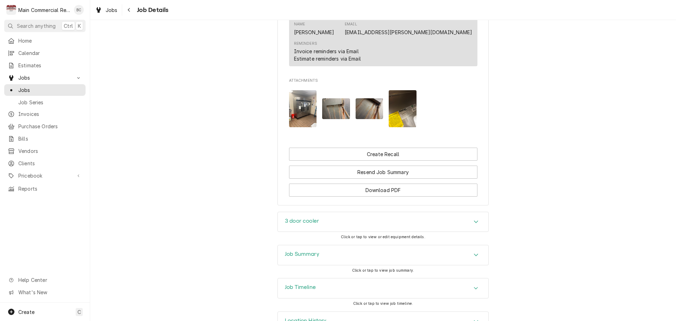
click at [299, 251] on h3 "Job Summary" at bounding box center [302, 254] width 35 height 7
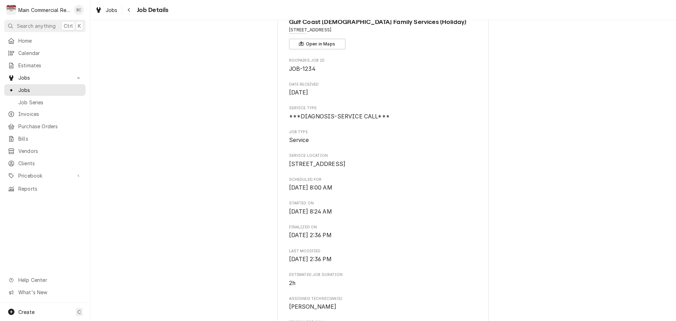
scroll to position [0, 0]
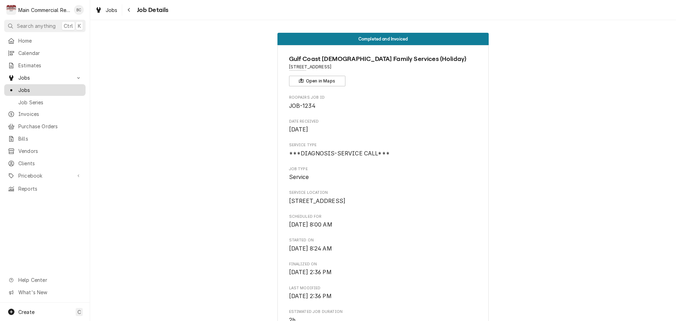
click at [45, 86] on span "Jobs" at bounding box center [50, 89] width 64 height 7
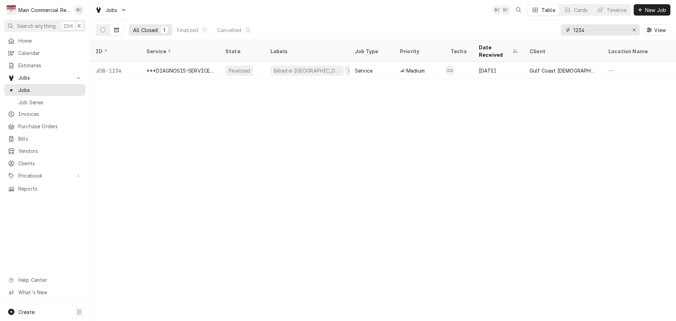
click at [587, 30] on input "1234" at bounding box center [600, 29] width 53 height 11
type input "1293"
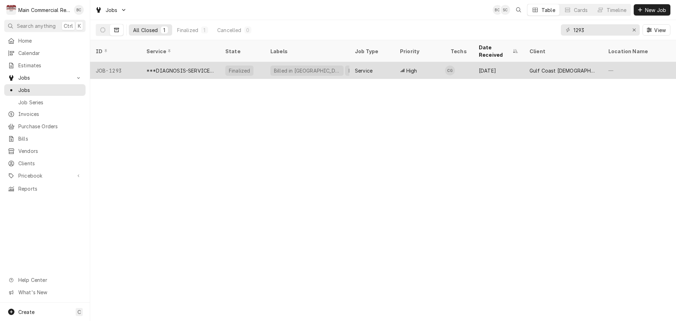
click at [183, 67] on div "***DIAGNOSIS-SERVICE CALL***" at bounding box center [180, 70] width 68 height 7
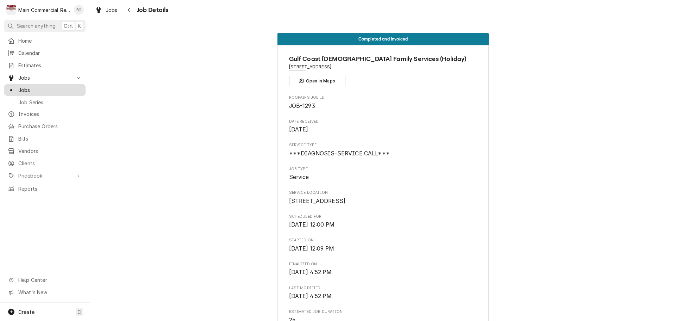
click at [46, 89] on span "Jobs" at bounding box center [50, 89] width 64 height 7
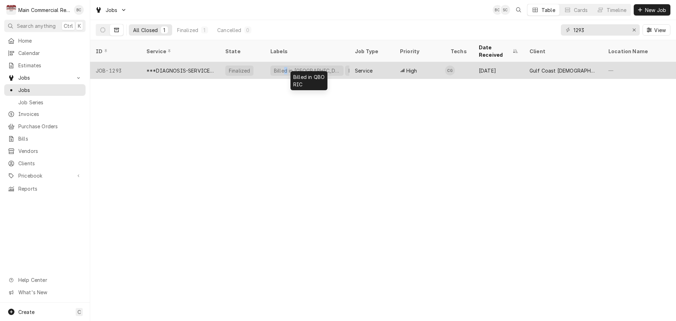
click at [286, 67] on div "Billed in [GEOGRAPHIC_DATA]" at bounding box center [307, 70] width 68 height 7
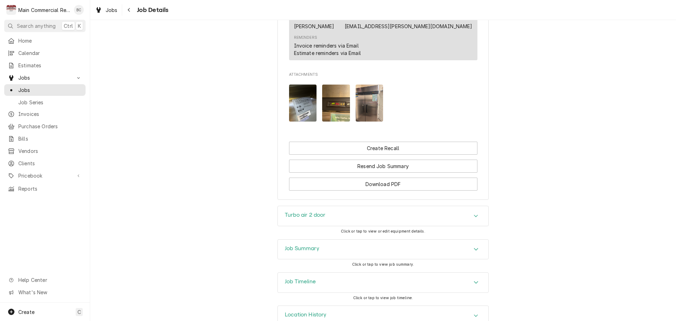
scroll to position [655, 0]
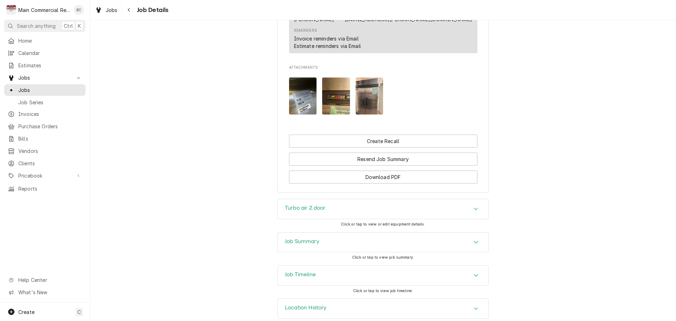
click at [291, 238] on h3 "Job Summary" at bounding box center [302, 241] width 35 height 7
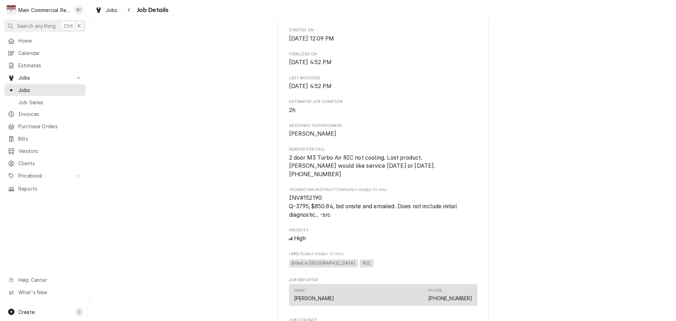
scroll to position [197, 0]
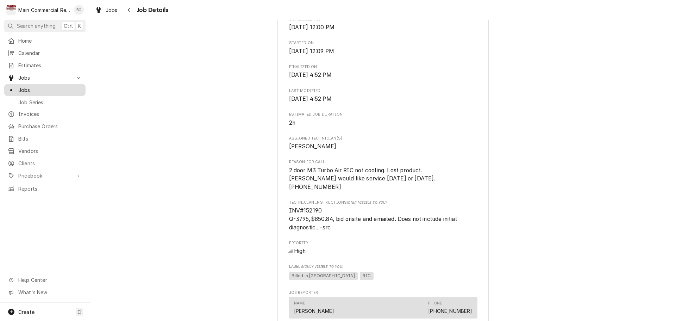
click at [46, 86] on span "Jobs" at bounding box center [50, 89] width 64 height 7
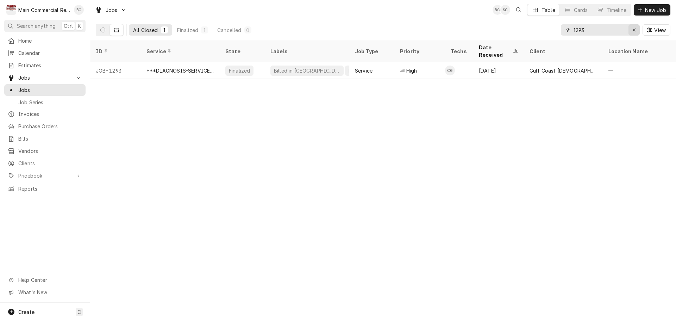
click at [633, 30] on icon "Erase input" at bounding box center [634, 29] width 4 height 5
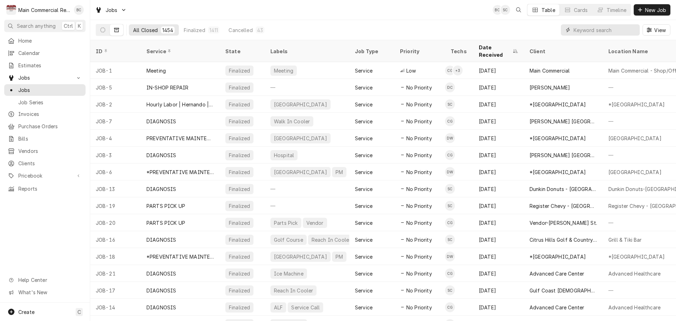
click at [585, 31] on input "Dynamic Content Wrapper" at bounding box center [605, 29] width 63 height 11
type input "bill out"
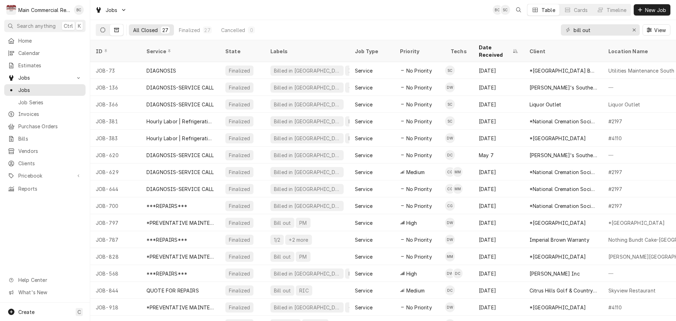
click at [103, 31] on icon "Dynamic Content Wrapper" at bounding box center [102, 29] width 5 height 5
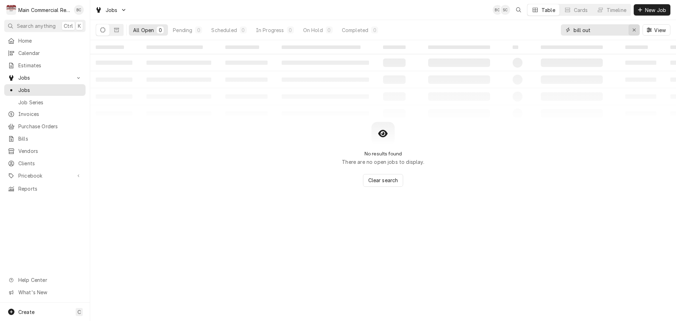
click at [634, 31] on icon "Erase input" at bounding box center [634, 29] width 4 height 5
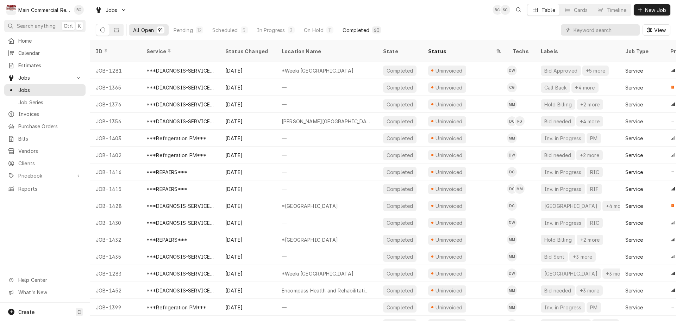
click at [363, 32] on div "Completed" at bounding box center [356, 29] width 26 height 7
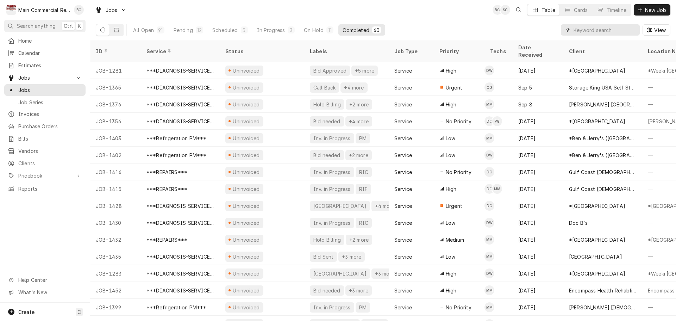
click at [603, 28] on input "Dynamic Content Wrapper" at bounding box center [605, 29] width 63 height 11
type input "bill out"
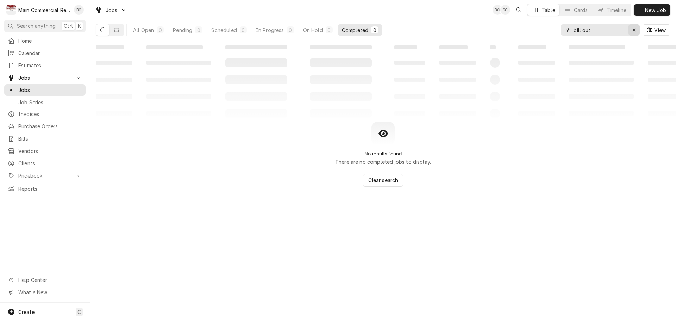
click at [632, 30] on icon "Erase input" at bounding box center [634, 29] width 4 height 5
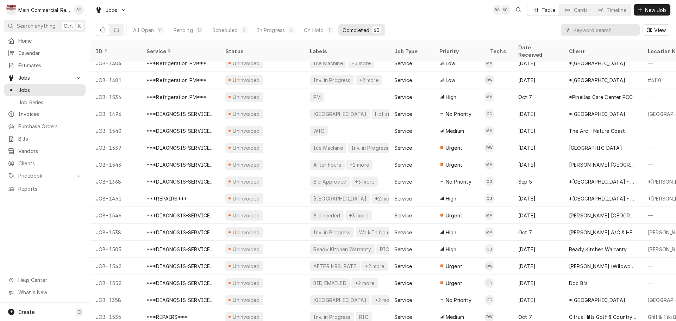
scroll to position [752, 0]
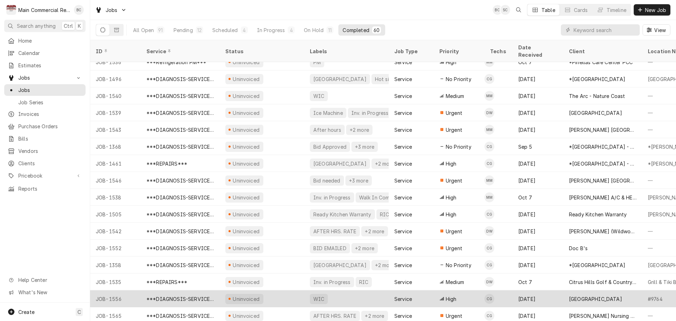
click at [314, 294] on div "WIC" at bounding box center [319, 299] width 18 height 10
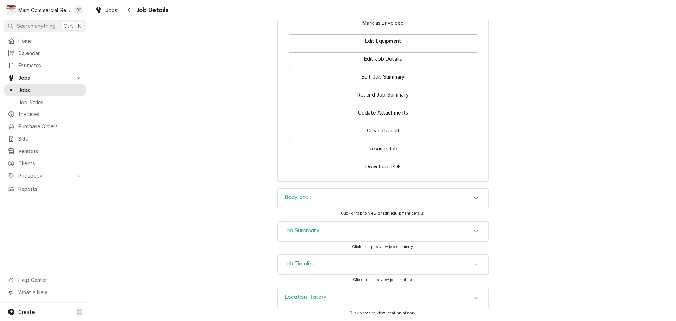
scroll to position [731, 0]
click at [301, 230] on h3 "Job Summary" at bounding box center [302, 230] width 35 height 7
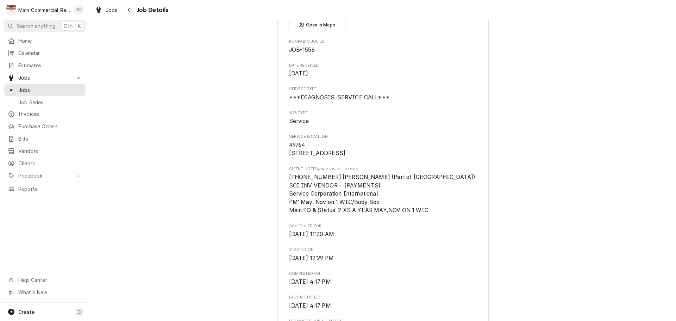
scroll to position [0, 0]
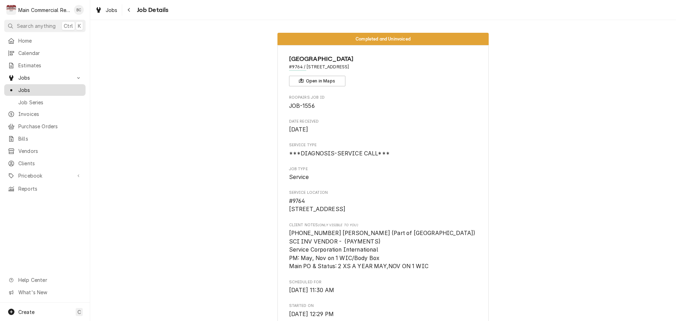
click at [29, 89] on span "Jobs" at bounding box center [50, 89] width 64 height 7
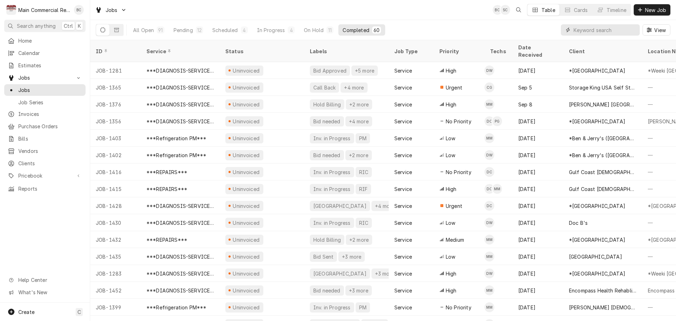
click at [583, 32] on input "Dynamic Content Wrapper" at bounding box center [605, 29] width 63 height 11
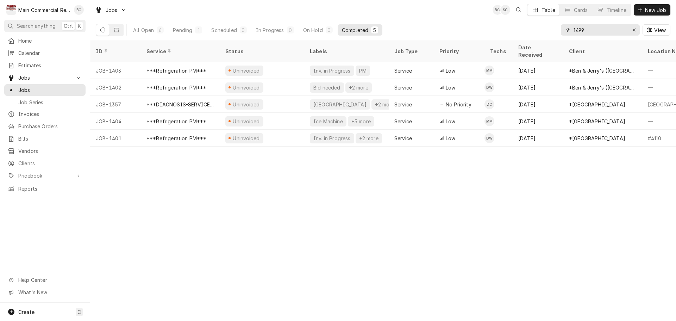
type input "1499"
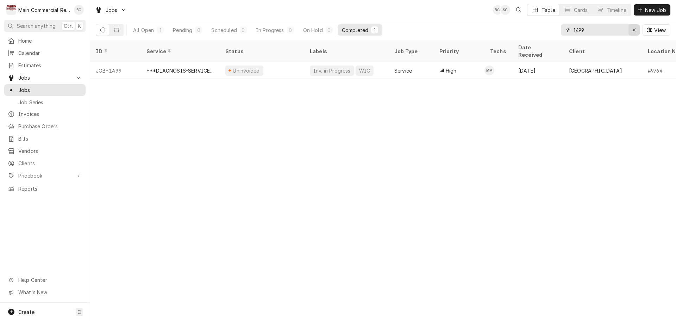
click at [633, 29] on icon "Erase input" at bounding box center [634, 29] width 4 height 5
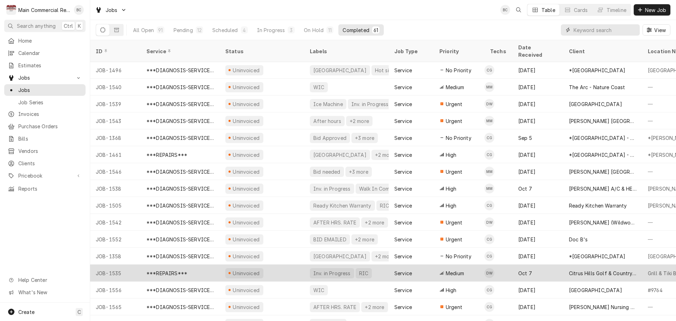
scroll to position [769, 0]
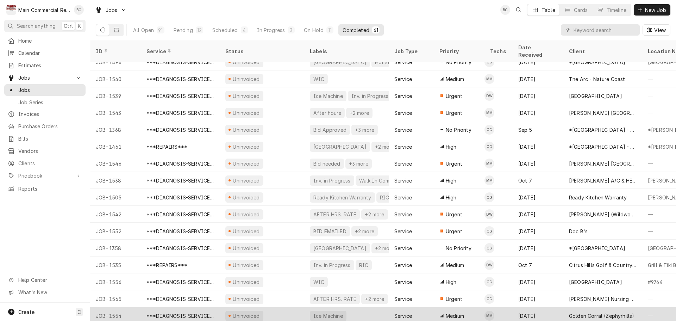
click at [323, 312] on div "Ice Machine" at bounding box center [328, 315] width 31 height 7
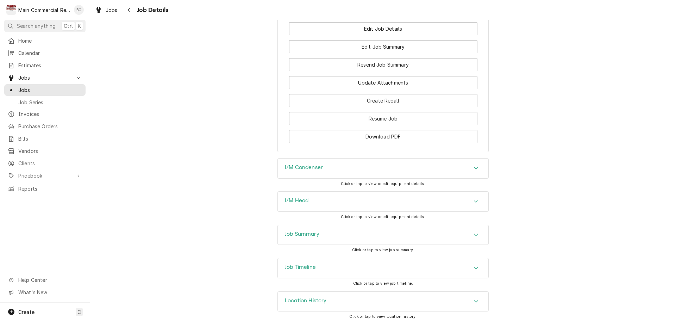
scroll to position [847, 0]
click at [296, 233] on h3 "Job Summary" at bounding box center [302, 233] width 35 height 7
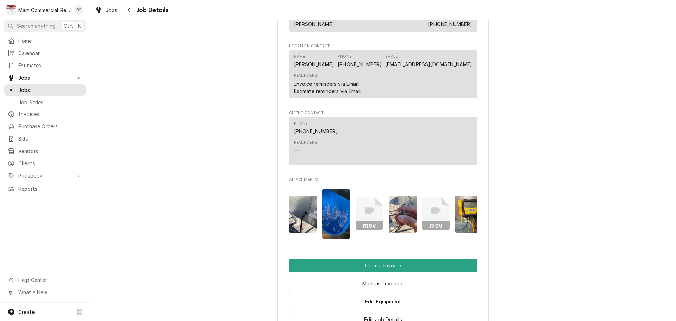
scroll to position [568, 0]
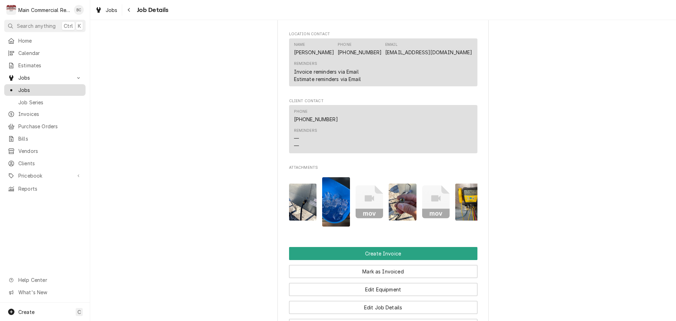
click at [48, 86] on span "Jobs" at bounding box center [50, 89] width 64 height 7
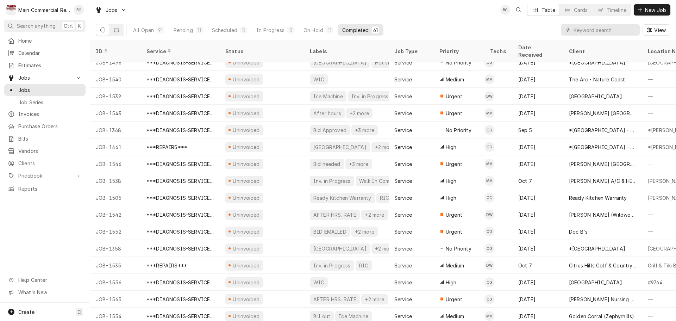
scroll to position [769, 0]
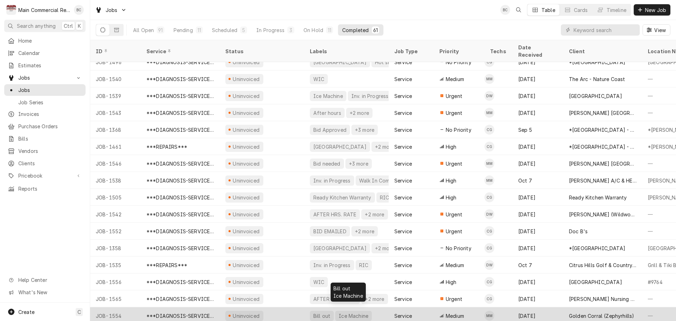
click at [317, 312] on div "Bill out" at bounding box center [322, 315] width 18 height 7
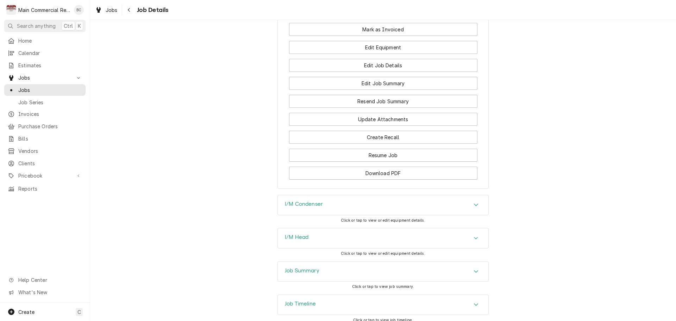
scroll to position [847, 0]
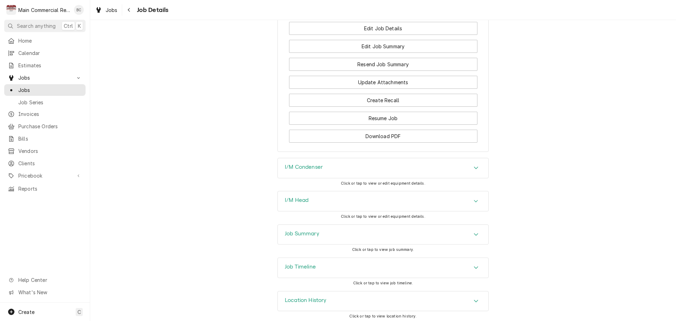
click at [298, 231] on h3 "Job Summary" at bounding box center [302, 233] width 35 height 7
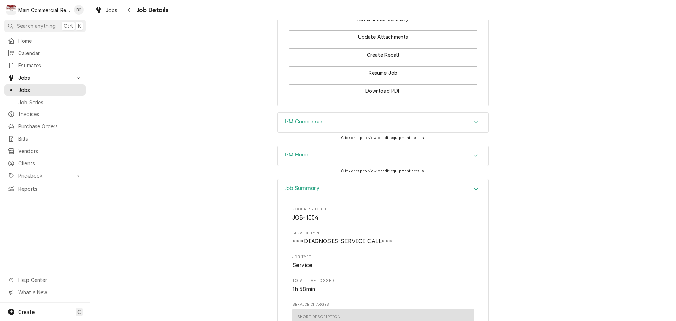
scroll to position [882, 0]
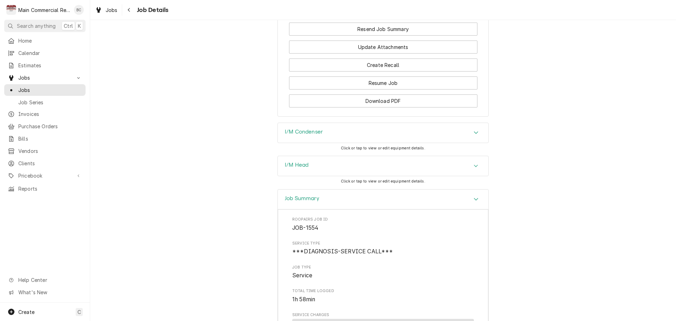
click at [309, 130] on h3 "I/M Condenser" at bounding box center [304, 132] width 38 height 7
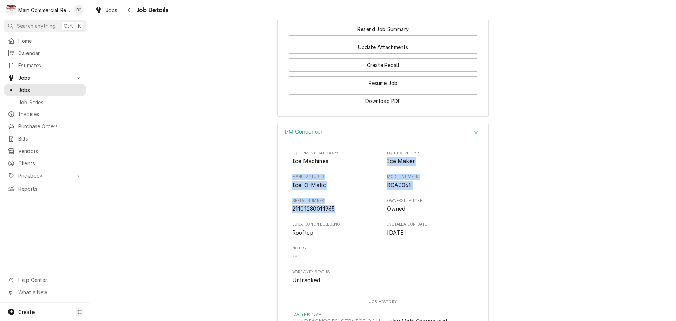
drag, startPoint x: 384, startPoint y: 158, endPoint x: 349, endPoint y: 206, distance: 58.7
click at [349, 206] on div "Equipment Category Ice Machines Equipment Type Ice Maker Manufacturer Ice-O-Mat…" at bounding box center [383, 217] width 182 height 134
copy div "Ice Maker Manufacturer Ice-O-Matic Model Number RCA3061 Serial Number 211012800…"
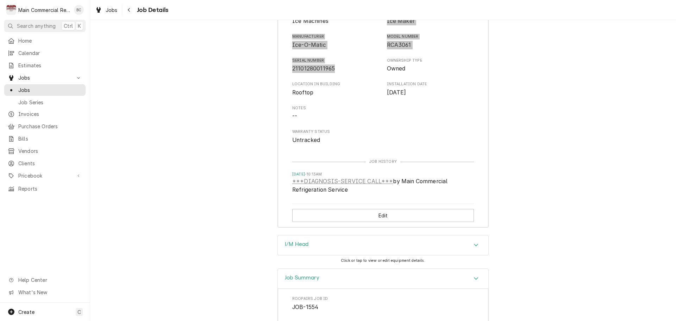
scroll to position [1023, 0]
click at [294, 240] on h3 "I/M Head" at bounding box center [297, 243] width 24 height 7
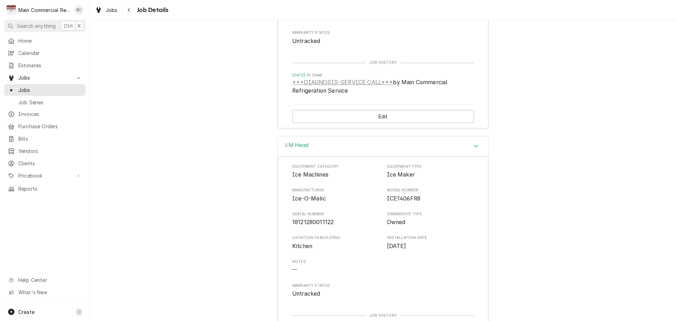
scroll to position [1129, 0]
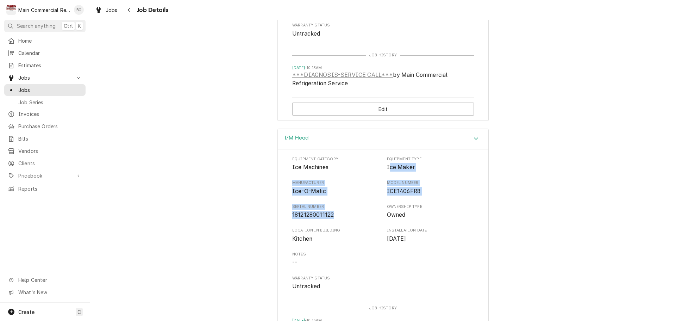
drag, startPoint x: 386, startPoint y: 162, endPoint x: 340, endPoint y: 212, distance: 68.3
click at [340, 212] on div "Equipment Category Ice Machines Equipment Type Ice Maker Manufacturer Ice-O-Mat…" at bounding box center [383, 223] width 182 height 134
copy div "ce Maker Manufacturer Ice-O-Matic Model Number ICE1406FR8 Serial Number 1812128…"
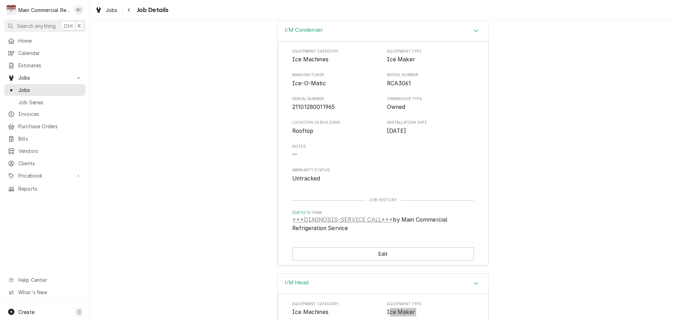
scroll to position [882, 0]
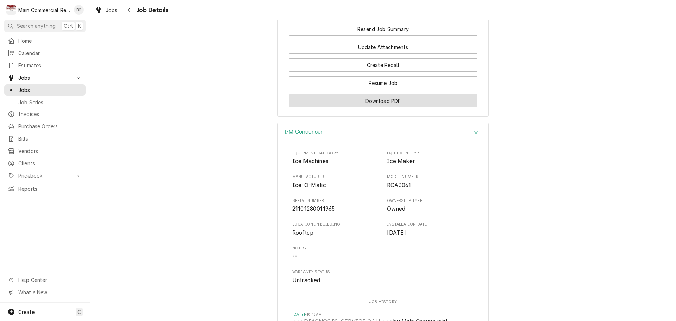
click at [371, 99] on button "Download PDF" at bounding box center [383, 100] width 188 height 13
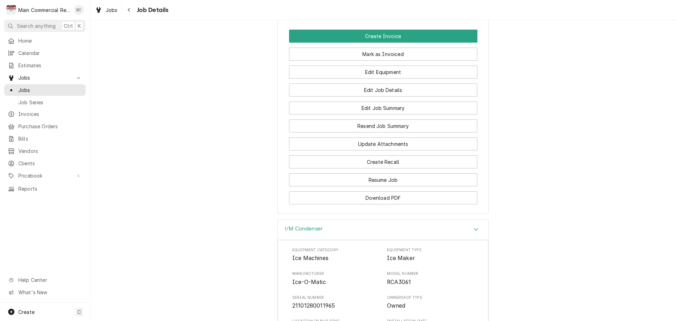
scroll to position [776, 0]
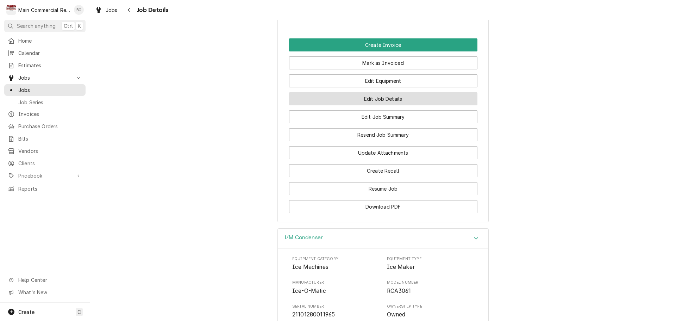
click at [382, 96] on button "Edit Job Details" at bounding box center [383, 98] width 188 height 13
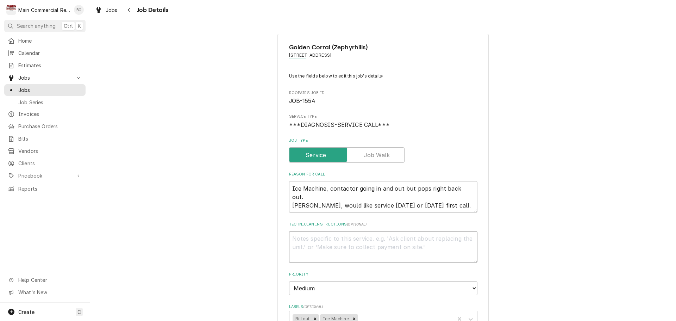
click at [299, 242] on textarea "Technician Instructions ( optional )" at bounding box center [383, 247] width 188 height 32
type textarea "x"
type textarea "I"
type textarea "x"
type textarea "IN"
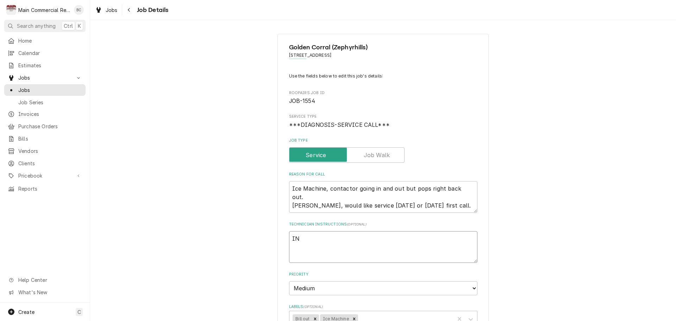
type textarea "x"
type textarea "INV"
type textarea "x"
type textarea "INV#"
type textarea "x"
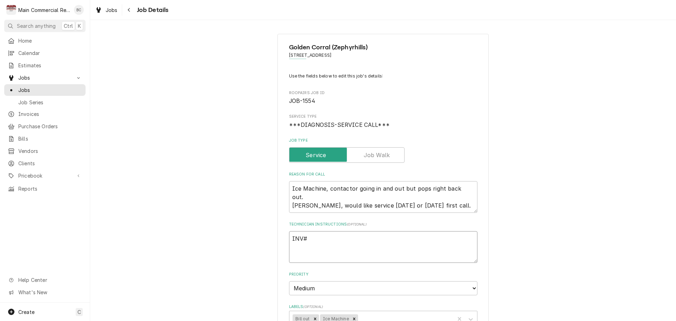
type textarea "INV#1"
type textarea "x"
type textarea "INV#15"
type textarea "x"
type textarea "INV#152"
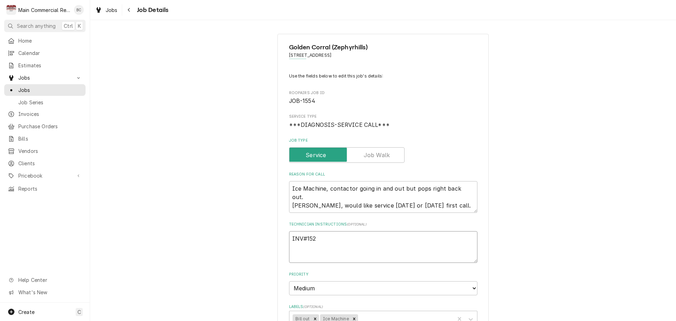
type textarea "x"
type textarea "INV#1523"
type textarea "x"
type textarea "INV#15237"
type textarea "x"
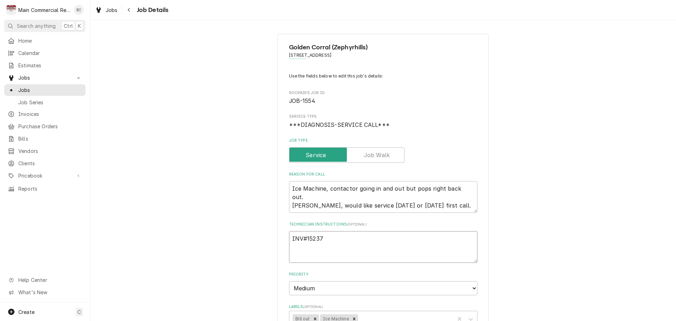
type textarea "INV#152374"
type textarea "x"
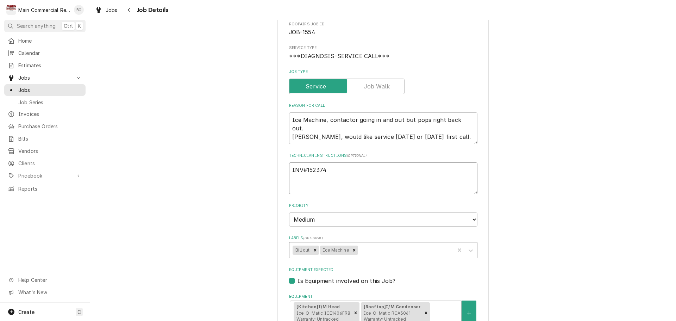
scroll to position [70, 0]
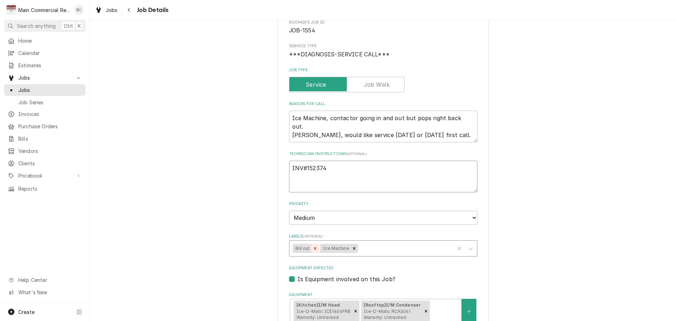
click at [313, 247] on icon "Remove Bill out" at bounding box center [315, 248] width 5 height 5
type textarea "INV#152374"
type textarea "x"
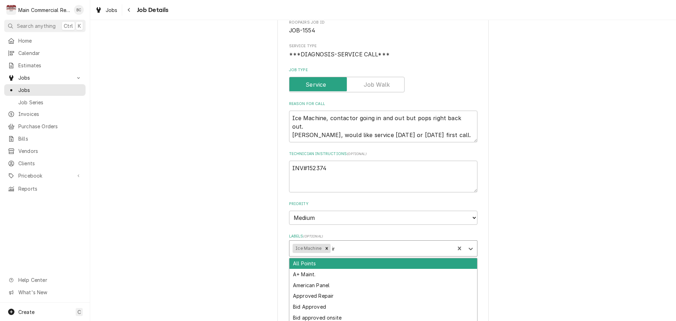
type input "inv"
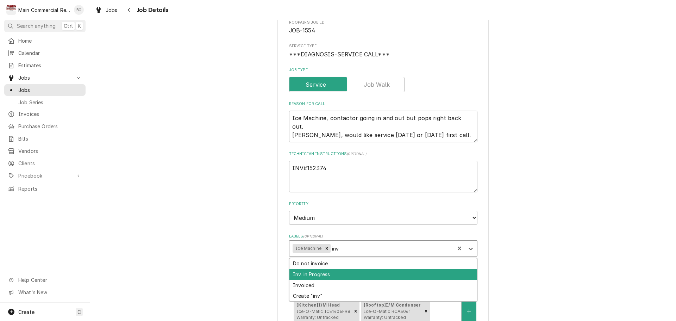
click at [319, 275] on div "Inv. in Progress" at bounding box center [383, 274] width 188 height 11
type textarea "x"
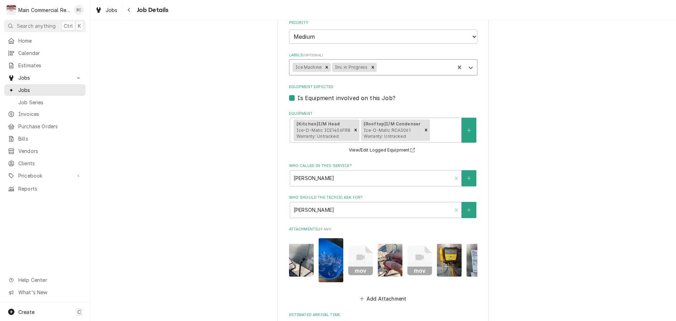
scroll to position [381, 0]
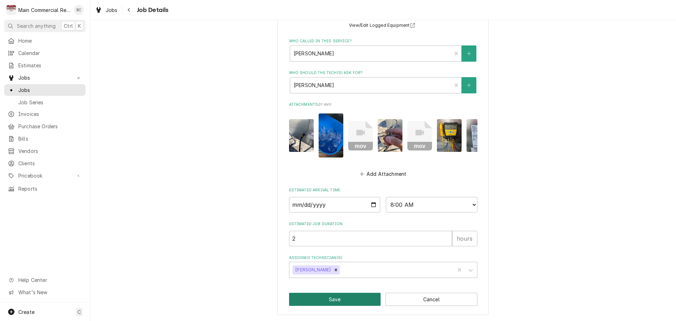
click at [338, 301] on button "Save" at bounding box center [335, 299] width 92 height 13
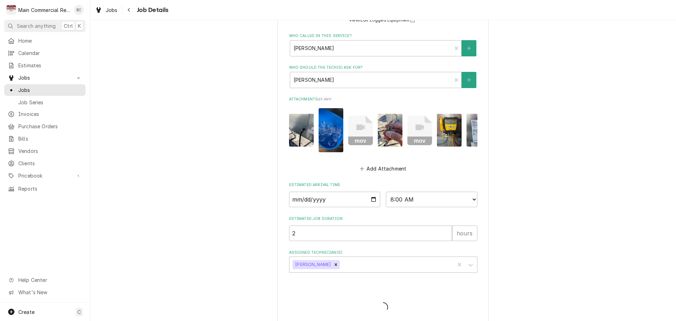
type textarea "x"
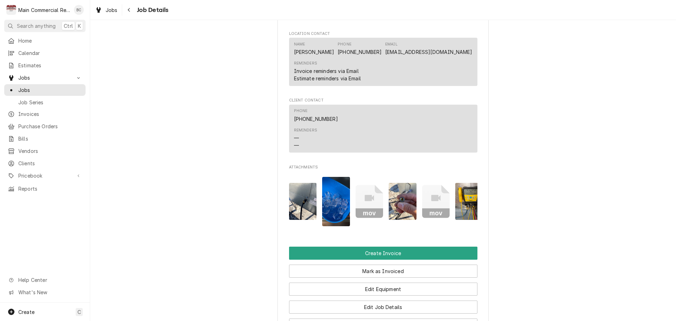
scroll to position [599, 0]
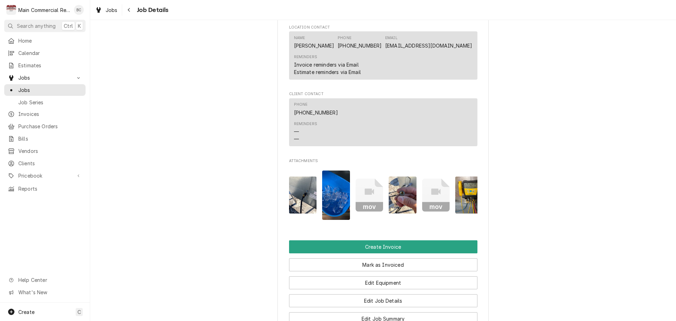
click at [298, 199] on img "Attachments" at bounding box center [303, 194] width 28 height 37
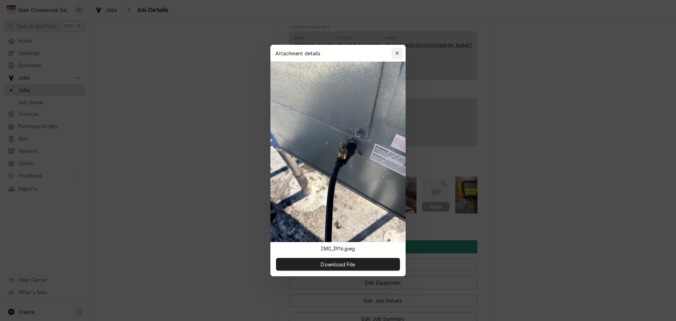
click at [396, 54] on icon "button" at bounding box center [397, 53] width 4 height 5
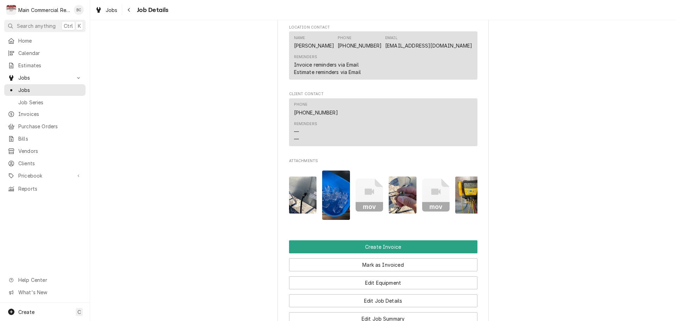
click at [343, 182] on img "Attachments" at bounding box center [336, 194] width 28 height 49
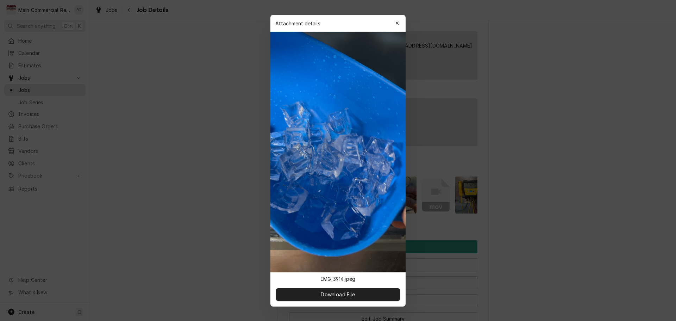
click at [397, 25] on div "button" at bounding box center [397, 23] width 7 height 7
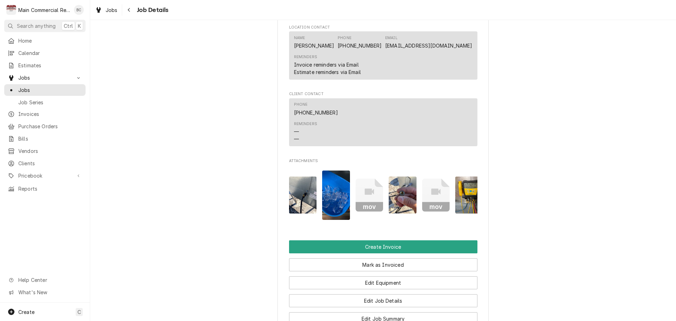
click at [397, 198] on img "Attachments" at bounding box center [403, 194] width 28 height 37
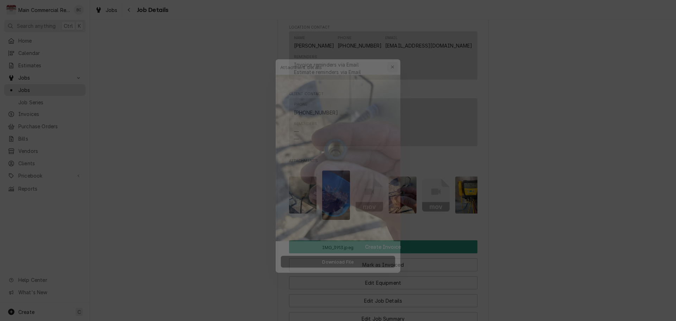
click at [398, 54] on icon "button" at bounding box center [397, 53] width 4 height 5
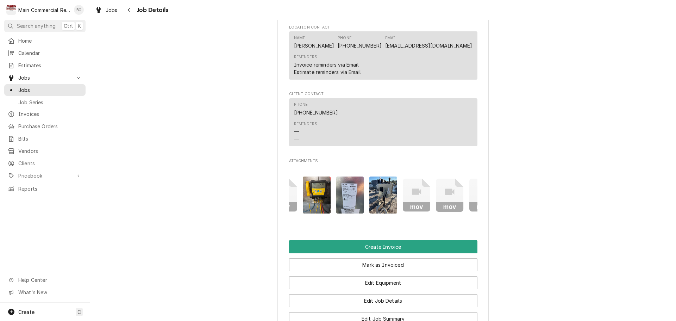
scroll to position [0, 155]
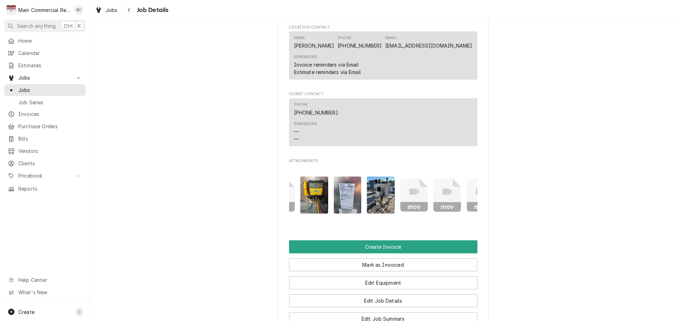
click at [314, 185] on img "Attachments" at bounding box center [314, 194] width 28 height 37
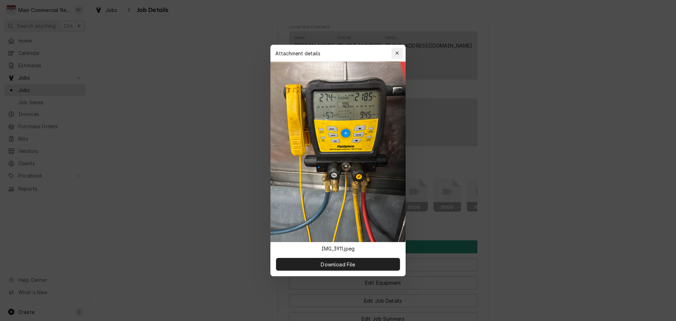
click at [396, 50] on div "button" at bounding box center [397, 53] width 7 height 7
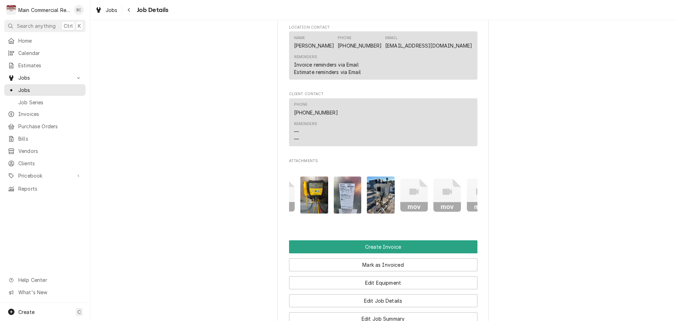
click at [349, 185] on img "Attachments" at bounding box center [348, 194] width 28 height 37
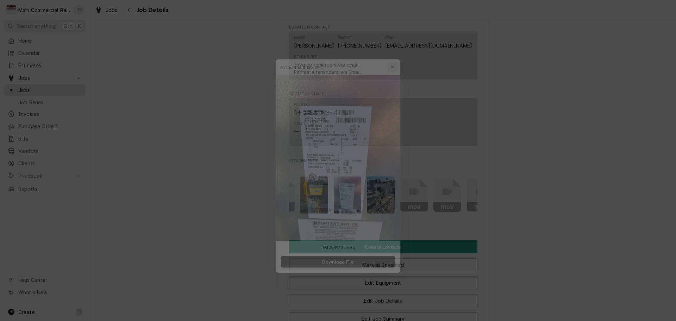
click at [398, 52] on icon "button" at bounding box center [397, 53] width 4 height 5
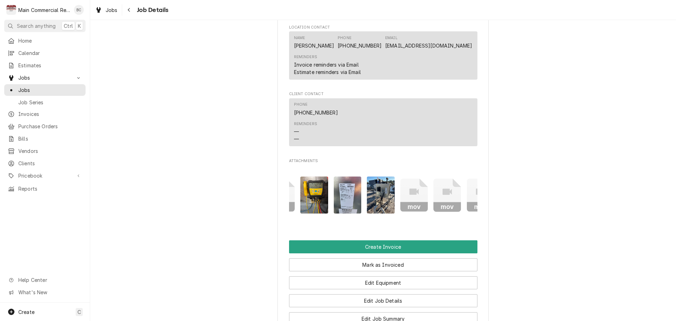
click at [382, 197] on img "Attachments" at bounding box center [381, 194] width 28 height 37
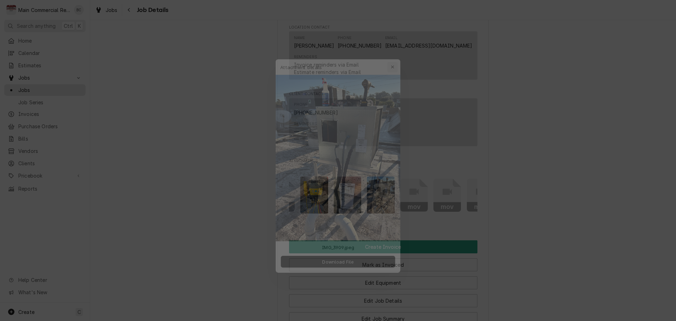
click at [398, 50] on div "button" at bounding box center [397, 53] width 7 height 7
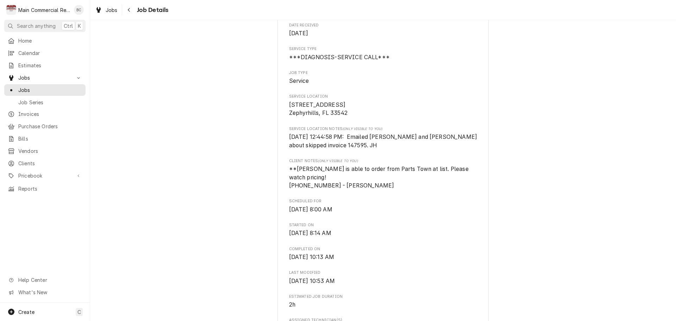
scroll to position [0, 0]
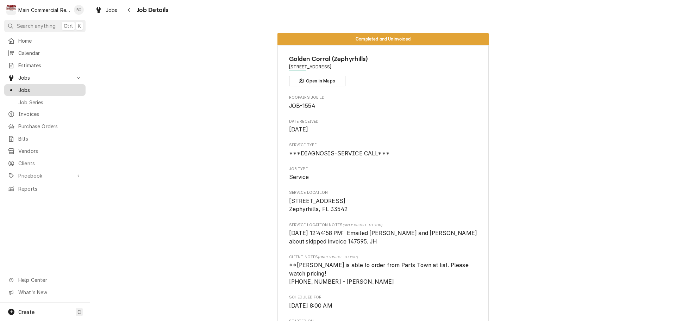
click at [60, 87] on span "Jobs" at bounding box center [50, 89] width 64 height 7
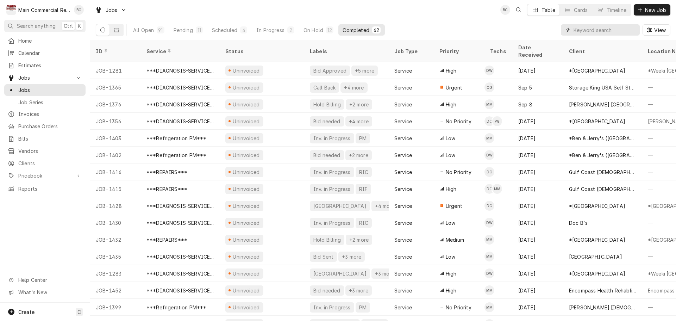
click at [589, 32] on input "Dynamic Content Wrapper" at bounding box center [605, 29] width 63 height 11
type input "bill out"
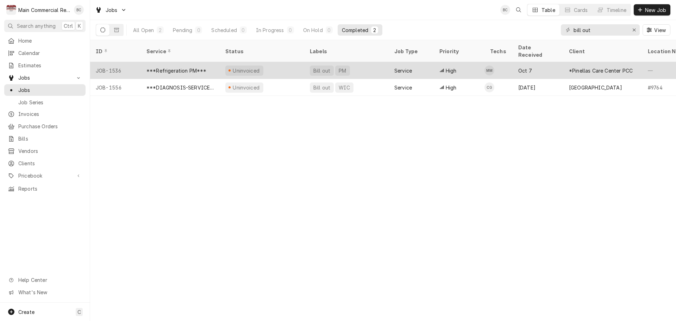
click at [318, 67] on div "Bill out" at bounding box center [322, 70] width 18 height 7
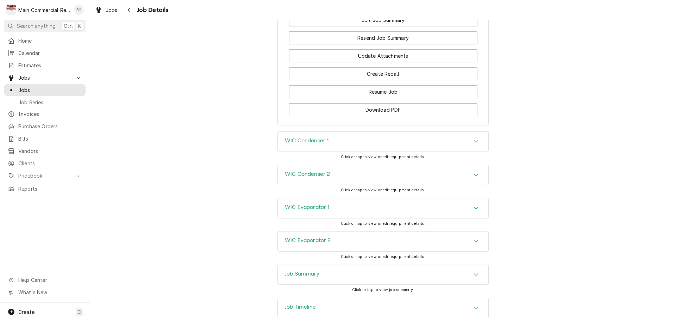
scroll to position [775, 0]
click at [298, 269] on h3 "Job Summary" at bounding box center [302, 272] width 35 height 7
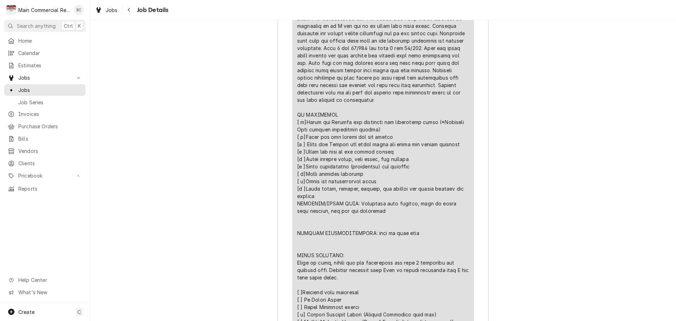
scroll to position [1409, 0]
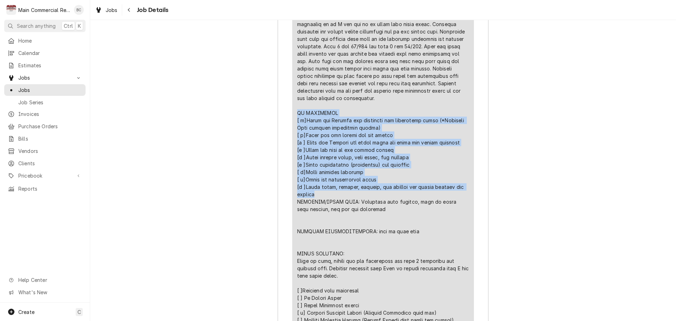
drag, startPoint x: 295, startPoint y: 100, endPoint x: 350, endPoint y: 184, distance: 100.3
click at [350, 184] on div "Line Item" at bounding box center [383, 116] width 172 height 577
copy div "PM CHECKLIST [ x]Clean and Inspect all condenser and evaporator coils (*Chemica…"
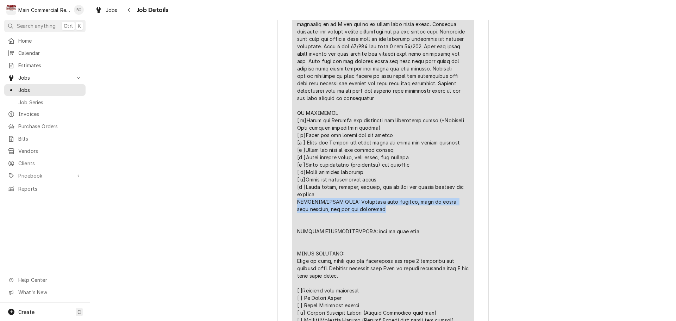
drag, startPoint x: 296, startPoint y: 187, endPoint x: 367, endPoint y: 195, distance: 71.6
click at [367, 195] on div "Line Item" at bounding box center [383, 116] width 172 height 577
copy div "MATERIAL/PARTS USED: Condenser coil cleaner, foam no rinse coil cleaner, new fa…"
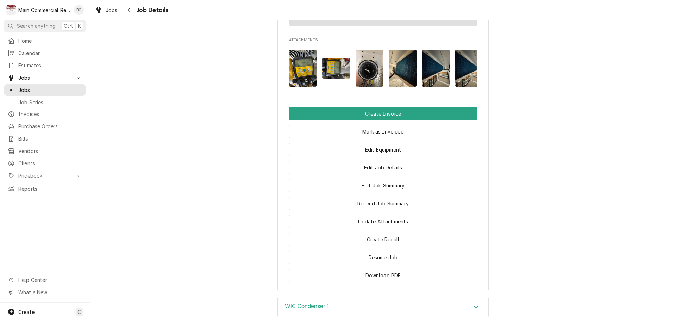
scroll to position [634, 0]
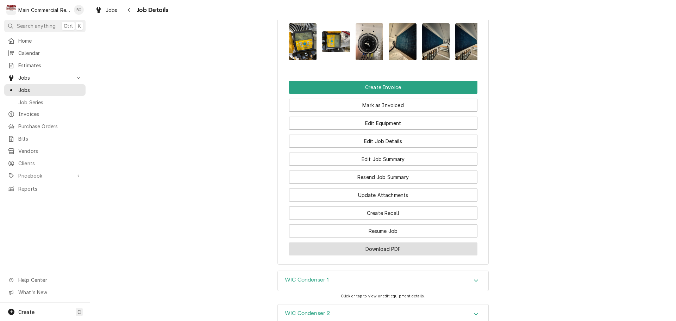
click at [380, 242] on button "Download PDF" at bounding box center [383, 248] width 188 height 13
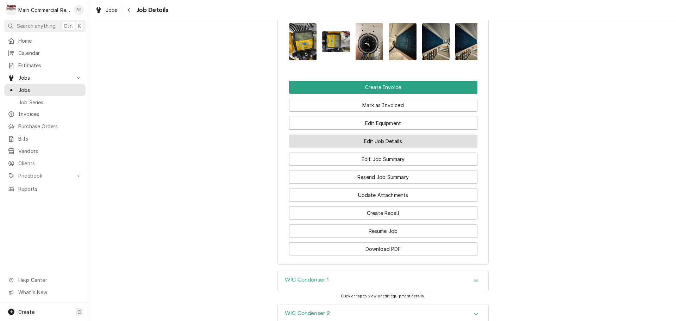
click at [369, 135] on button "Edit Job Details" at bounding box center [383, 141] width 188 height 13
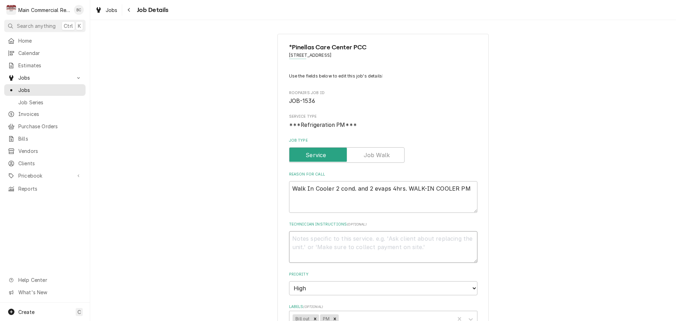
click at [307, 243] on textarea "Technician Instructions ( optional )" at bounding box center [383, 247] width 188 height 32
type textarea "x"
type textarea "I"
type textarea "x"
type textarea "IN"
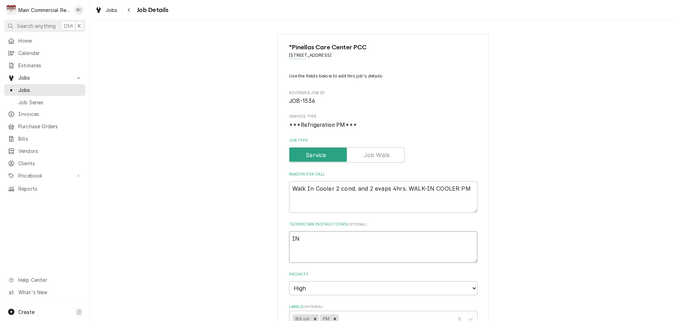
type textarea "x"
type textarea "INV"
type textarea "x"
type textarea "INV#"
type textarea "x"
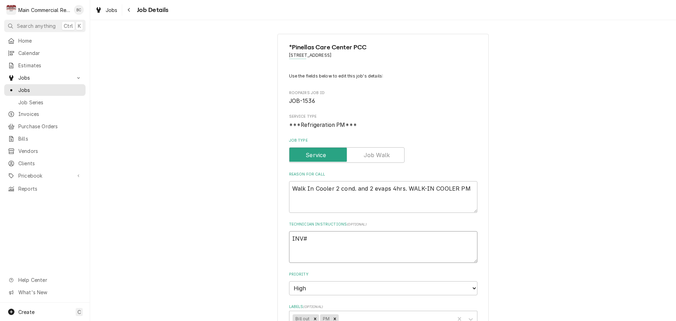
type textarea "INV#1"
type textarea "x"
type textarea "INV#15"
type textarea "x"
type textarea "INV#152"
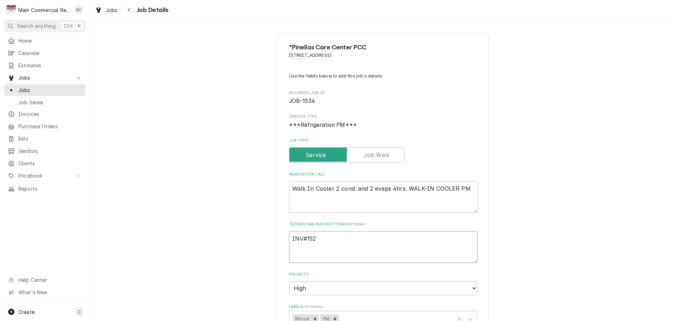
type textarea "x"
type textarea "INV#1523"
type textarea "x"
type textarea "INV#15237"
type textarea "x"
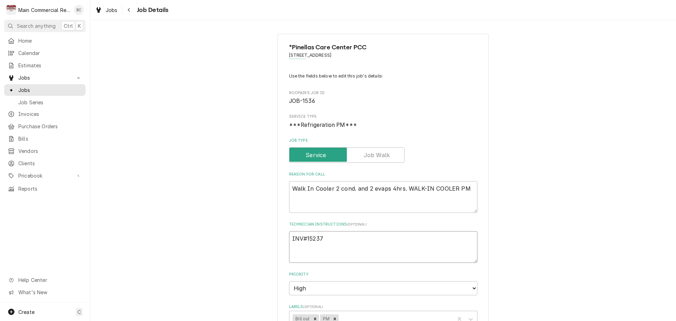
type textarea "INV#152375"
type textarea "x"
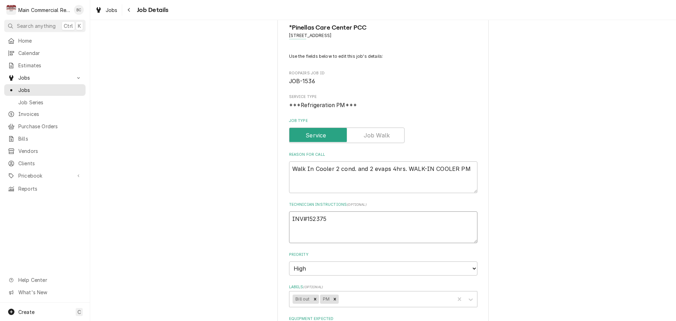
scroll to position [70, 0]
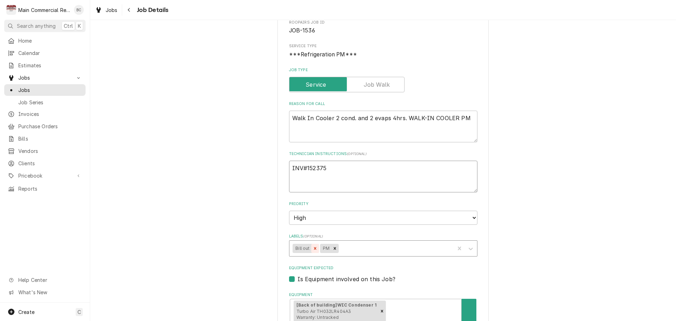
click at [314, 249] on icon "Remove Bill out" at bounding box center [315, 248] width 2 height 2
type textarea "INV#152375"
type textarea "x"
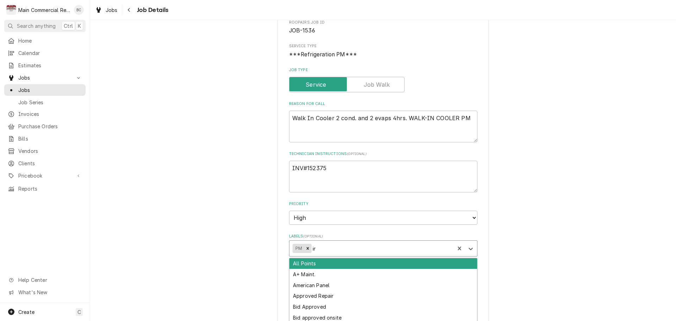
type input "inv"
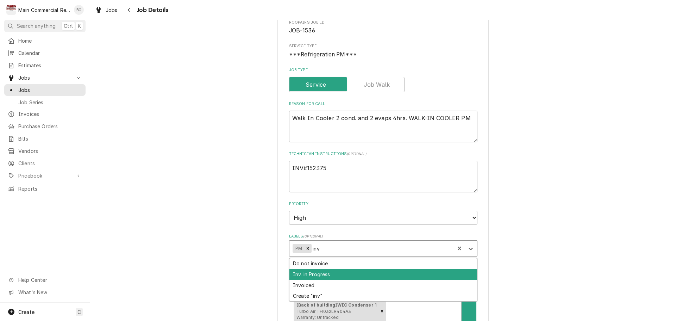
click at [328, 278] on div "Inv. in Progress" at bounding box center [383, 274] width 188 height 11
type textarea "x"
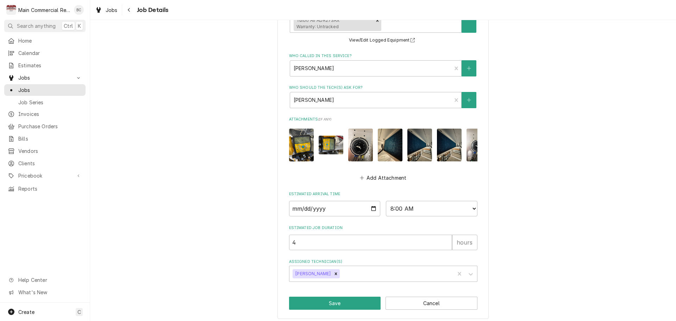
scroll to position [430, 0]
click at [322, 298] on button "Save" at bounding box center [335, 302] width 92 height 13
type textarea "x"
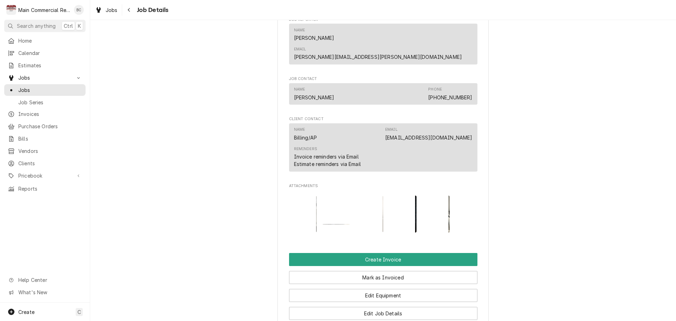
scroll to position [528, 0]
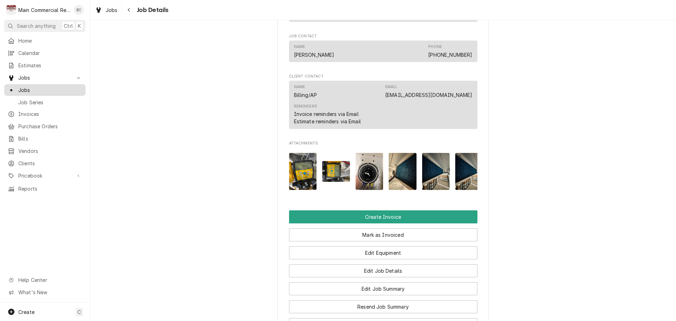
click at [44, 88] on span "Jobs" at bounding box center [50, 89] width 64 height 7
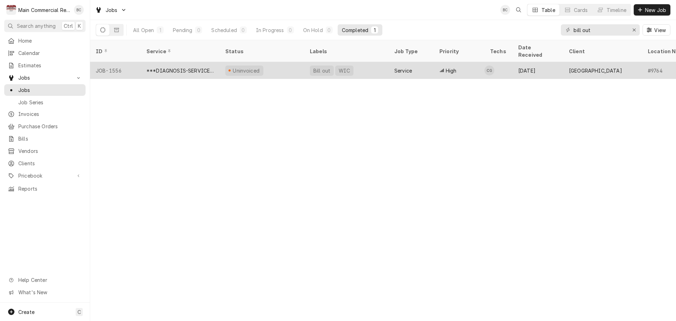
click at [318, 67] on div "Bill out" at bounding box center [322, 70] width 18 height 7
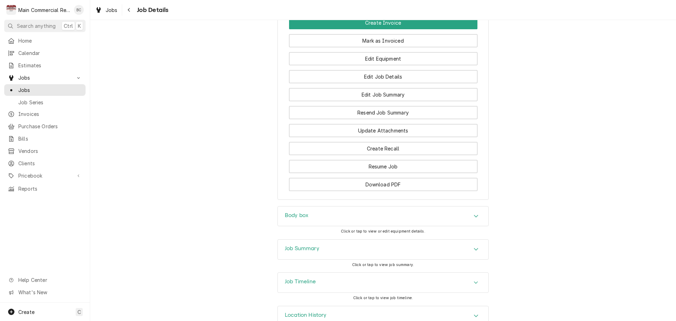
scroll to position [731, 0]
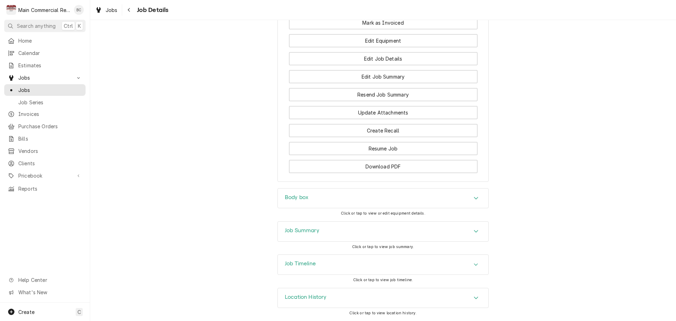
click at [313, 229] on h3 "Job Summary" at bounding box center [302, 230] width 35 height 7
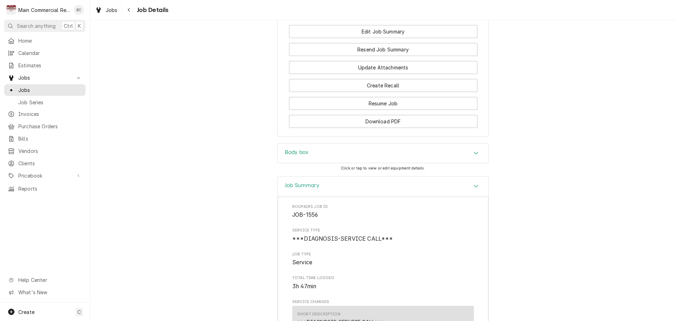
scroll to position [766, 0]
drag, startPoint x: 293, startPoint y: 163, endPoint x: 254, endPoint y: 215, distance: 64.6
click at [294, 157] on h3 "Body box" at bounding box center [297, 153] width 24 height 7
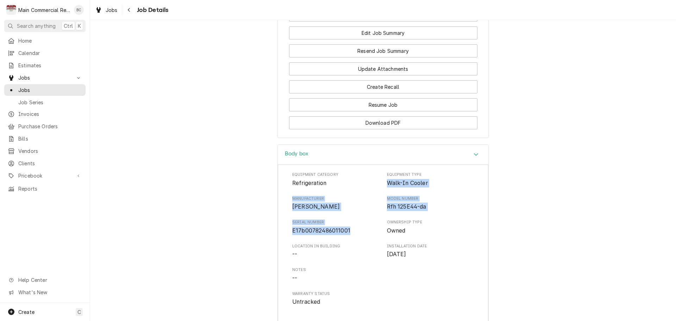
drag, startPoint x: 386, startPoint y: 191, endPoint x: 350, endPoint y: 237, distance: 58.7
click at [350, 237] on div "Equipment Category Refrigeration Equipment Type Walk-In Cooler Manufacturer Rus…" at bounding box center [383, 239] width 182 height 134
copy div "Walk-In Cooler Manufacturer Russell Model Number Rfh 125E44-da Serial Number E1…"
click at [390, 129] on button "Download PDF" at bounding box center [383, 122] width 188 height 13
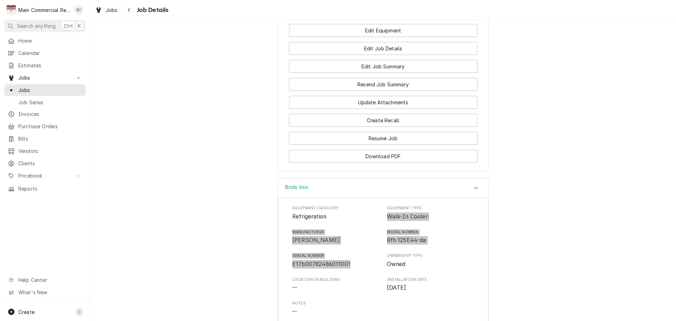
scroll to position [660, 0]
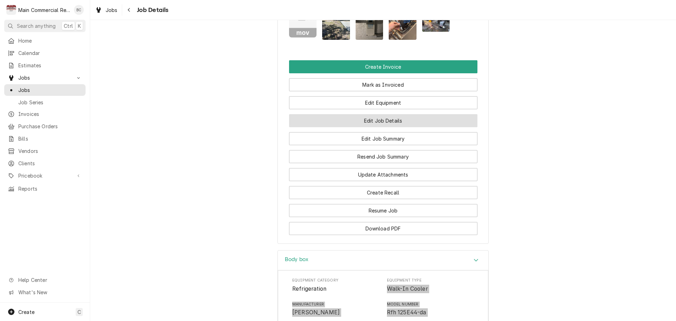
click at [377, 127] on button "Edit Job Details" at bounding box center [383, 120] width 188 height 13
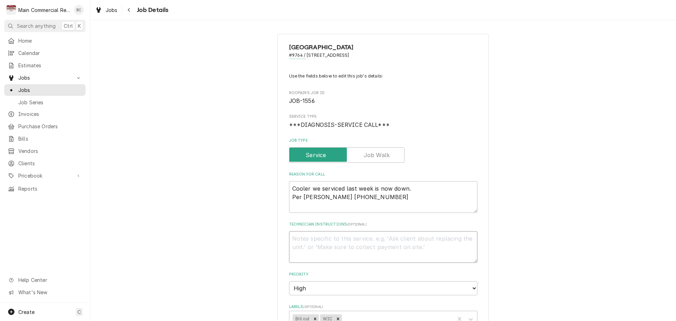
click at [315, 246] on textarea "Technician Instructions ( optional )" at bounding box center [383, 247] width 188 height 32
type textarea "x"
type textarea "I"
type textarea "x"
type textarea "IN"
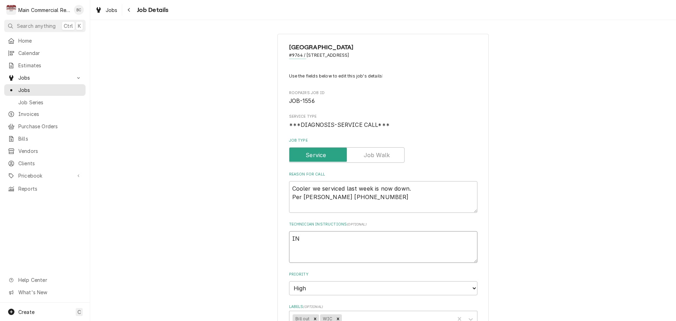
type textarea "x"
type textarea "INV"
type textarea "x"
type textarea "INV#"
type textarea "x"
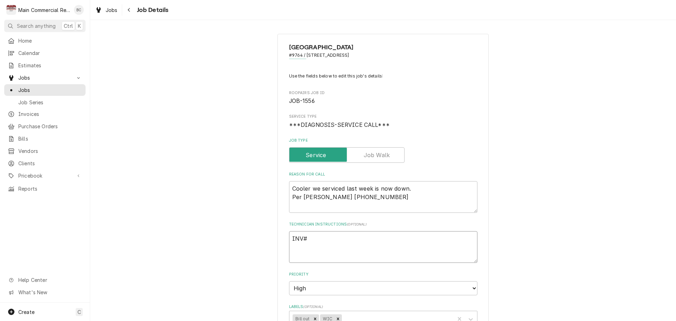
type textarea "INV#1"
type textarea "x"
type textarea "INV#15"
type textarea "x"
type textarea "INV#152"
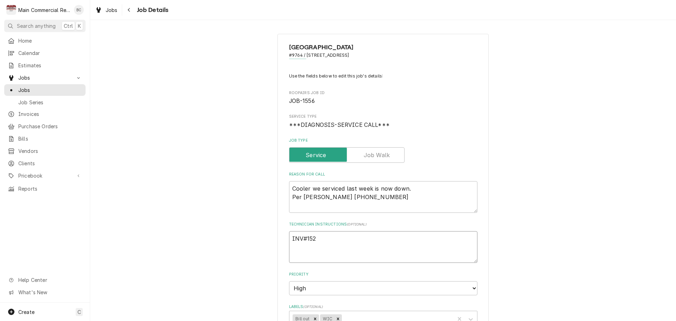
type textarea "x"
type textarea "INV#1523"
type textarea "x"
type textarea "INV#15237"
type textarea "x"
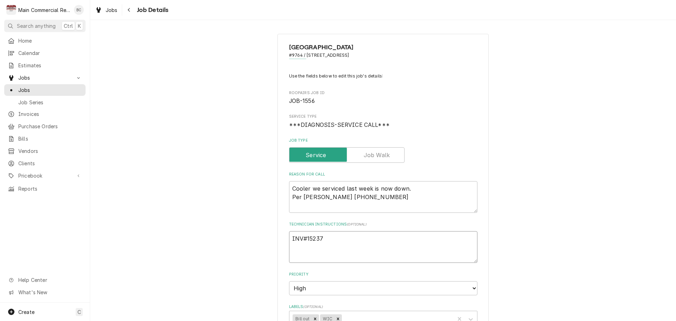
type textarea "INV#152376"
type textarea "x"
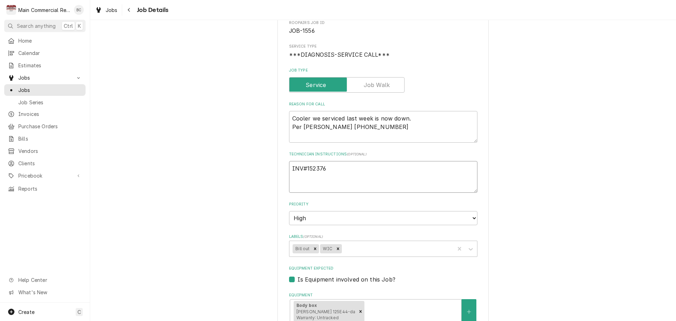
scroll to position [70, 0]
click at [313, 248] on icon "Remove Bill out" at bounding box center [315, 248] width 5 height 5
type textarea "INV#152376"
type textarea "x"
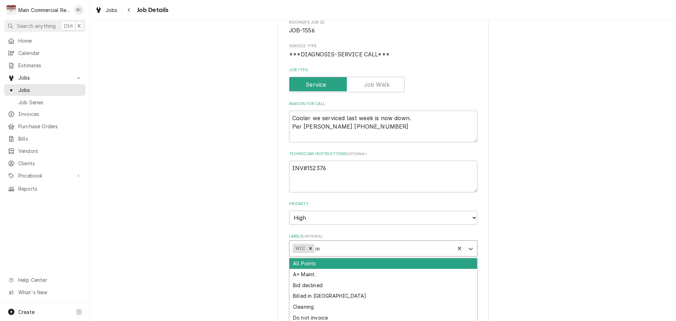
type input "inv"
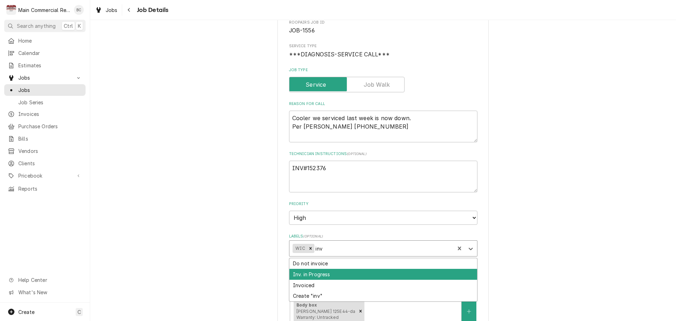
click at [315, 275] on div "Inv. in Progress" at bounding box center [383, 274] width 188 height 11
type textarea "x"
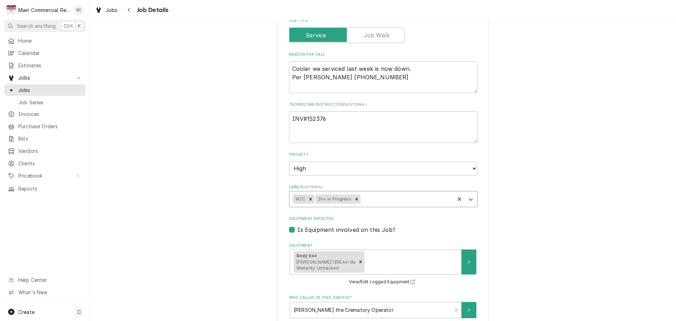
scroll to position [365, 0]
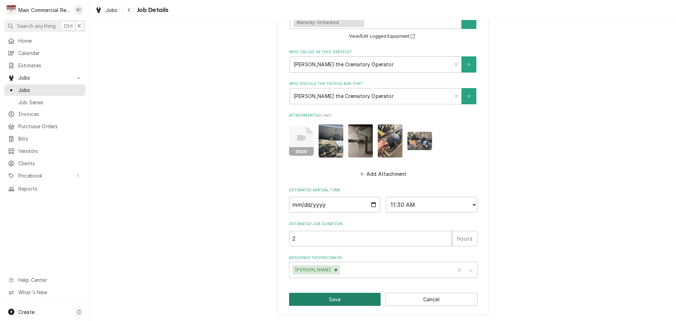
click at [324, 297] on button "Save" at bounding box center [335, 299] width 92 height 13
type textarea "x"
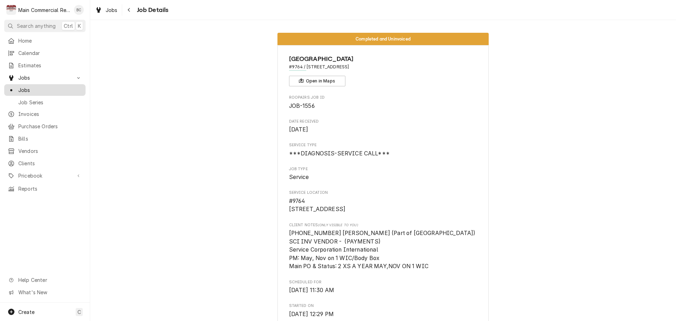
drag, startPoint x: 68, startPoint y: 87, endPoint x: 73, endPoint y: 89, distance: 4.5
click at [68, 87] on span "Jobs" at bounding box center [50, 89] width 64 height 7
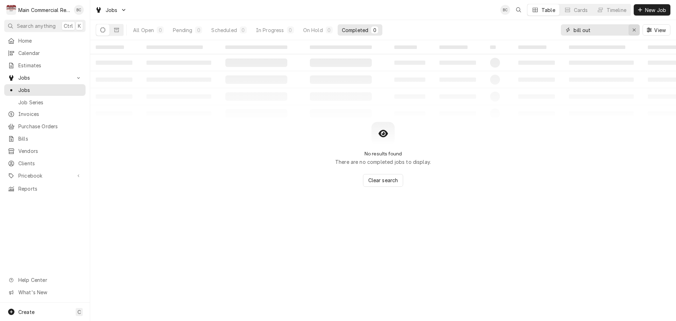
click at [633, 30] on icon "Erase input" at bounding box center [634, 29] width 4 height 5
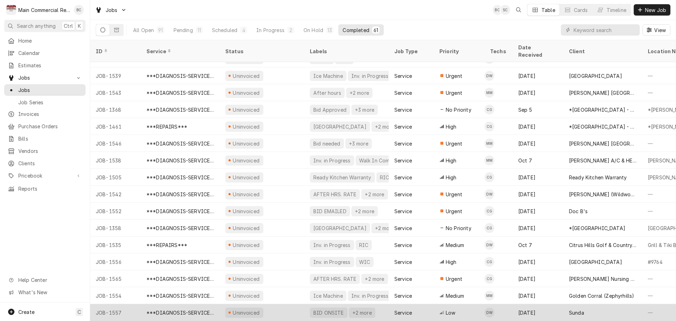
scroll to position [769, 0]
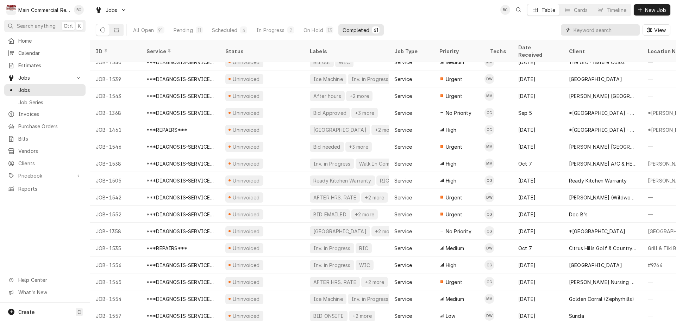
click at [592, 32] on input "Dynamic Content Wrapper" at bounding box center [605, 29] width 63 height 11
type input "bill out"
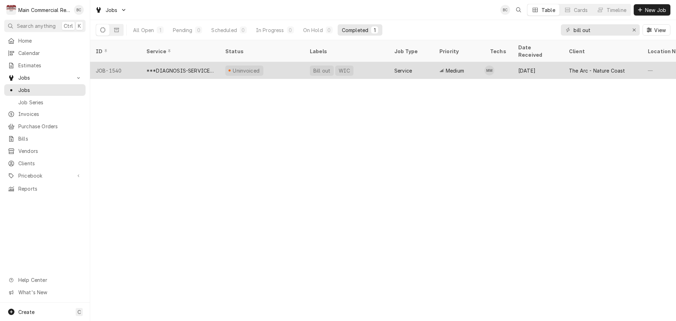
click at [251, 67] on div "Uninvoiced" at bounding box center [246, 70] width 29 height 7
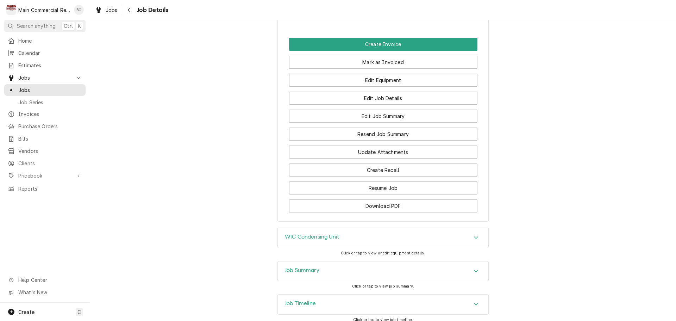
scroll to position [644, 0]
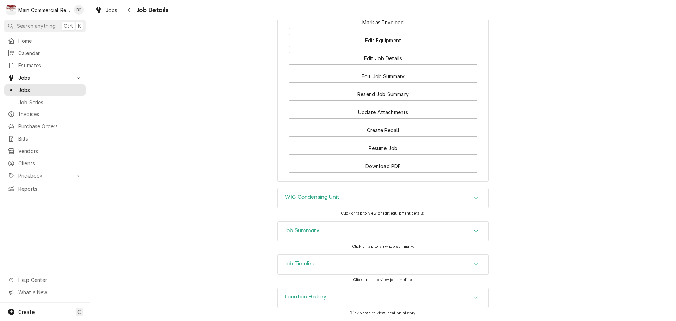
click at [310, 233] on h3 "Job Summary" at bounding box center [302, 230] width 35 height 7
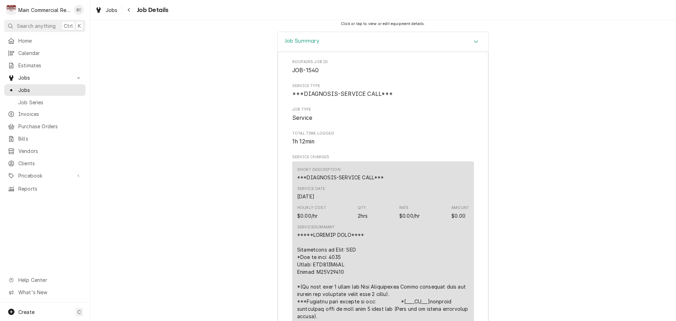
scroll to position [714, 0]
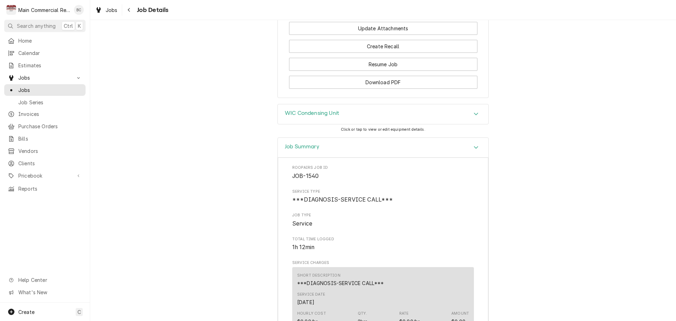
click at [326, 117] on h3 "WIC Condensing Unit" at bounding box center [312, 113] width 54 height 7
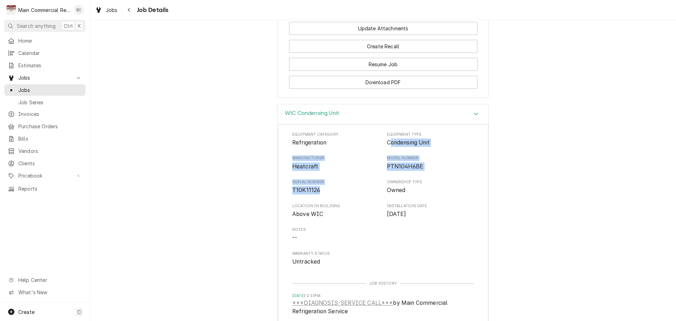
drag, startPoint x: 386, startPoint y: 156, endPoint x: 328, endPoint y: 205, distance: 76.2
click at [328, 205] on div "Equipment Category Refrigeration Equipment Type Condensing Unit Manufacturer He…" at bounding box center [383, 199] width 182 height 134
click at [364, 147] on span "Refrigeration" at bounding box center [335, 142] width 87 height 8
drag, startPoint x: 383, startPoint y: 155, endPoint x: 334, endPoint y: 206, distance: 70.7
click at [334, 206] on div "Equipment Category Refrigeration Equipment Type Condensing Unit Manufacturer He…" at bounding box center [383, 199] width 182 height 134
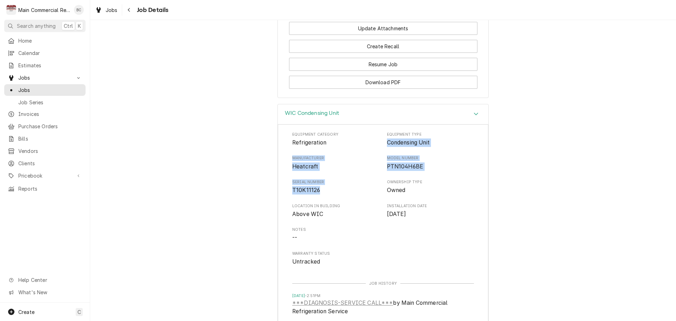
copy div "Condensing Unit Manufacturer Heatcraft Model Number PTN104H6BE Serial Number T1…"
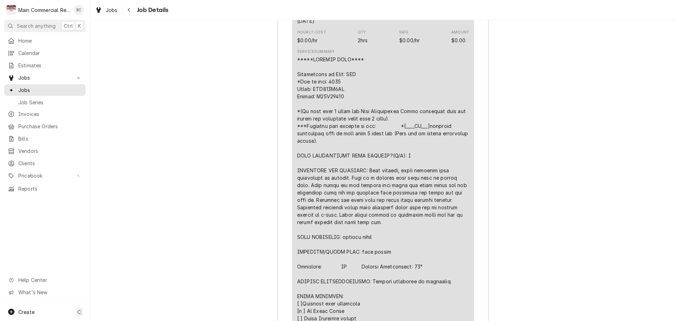
scroll to position [1243, 0]
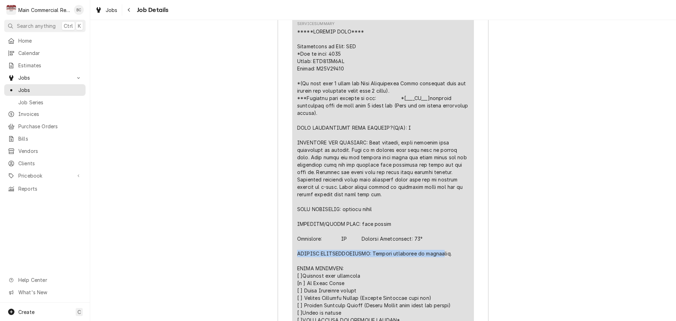
drag, startPoint x: 295, startPoint y: 266, endPoint x: 442, endPoint y: 269, distance: 146.5
click at [442, 269] on div "Line Item" at bounding box center [383, 220] width 172 height 385
click at [450, 267] on div "Line Item" at bounding box center [383, 220] width 172 height 385
click at [451, 267] on div "Line Item" at bounding box center [383, 220] width 172 height 385
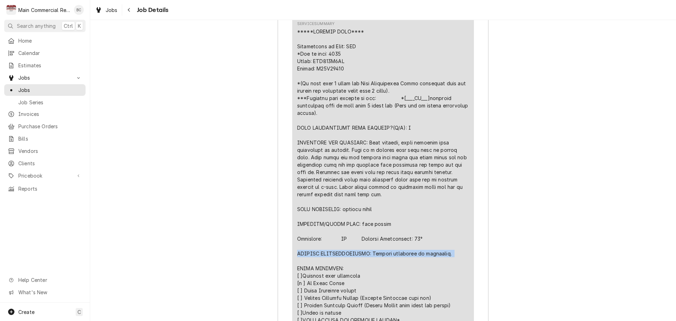
click at [451, 267] on div "Line Item" at bounding box center [383, 220] width 172 height 385
copy div "FURTHER RECOMMENDATIONS: Regular cleanings of equipment."
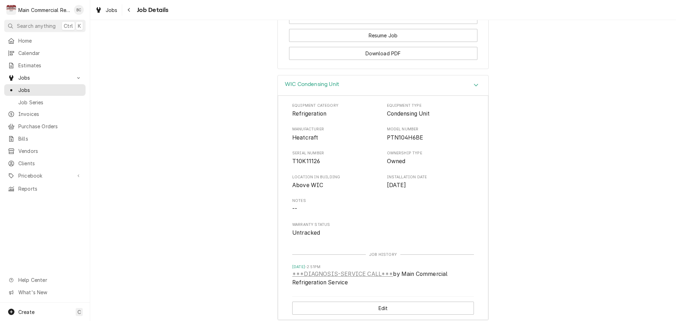
scroll to position [741, 0]
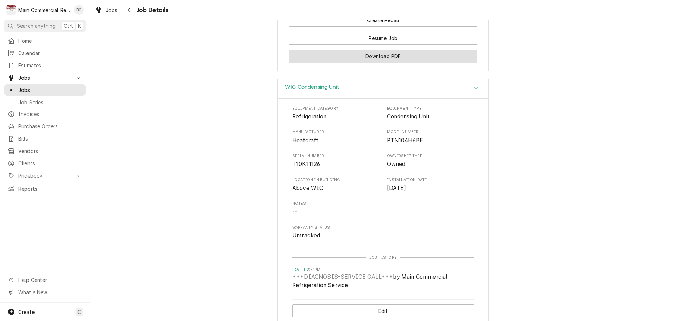
click at [388, 63] on button "Download PDF" at bounding box center [383, 56] width 188 height 13
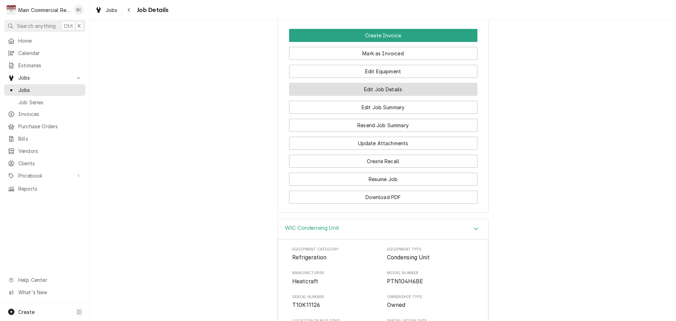
click at [399, 96] on button "Edit Job Details" at bounding box center [383, 89] width 188 height 13
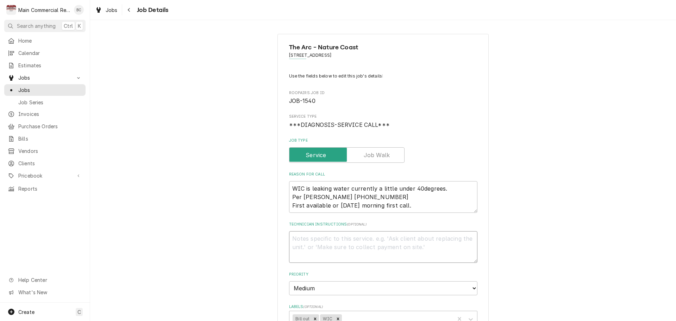
click at [311, 240] on textarea "Technician Instructions ( optional )" at bounding box center [383, 247] width 188 height 32
type textarea "x"
type textarea "I"
type textarea "x"
type textarea "INV"
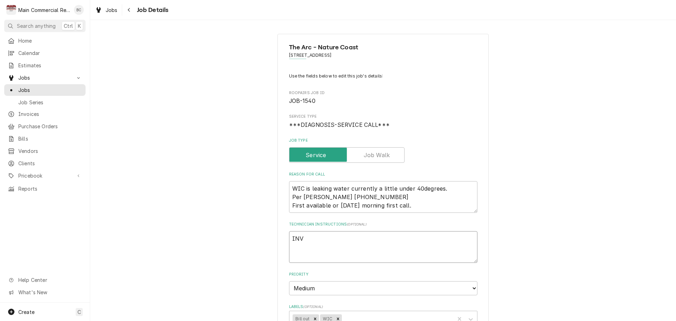
type textarea "x"
type textarea "INV#"
type textarea "x"
type textarea "INV#1"
type textarea "x"
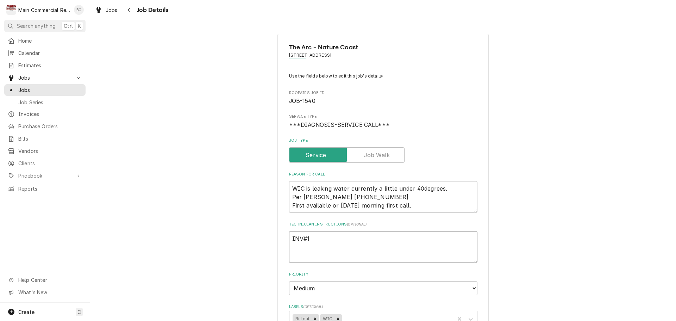
type textarea "INV#15"
type textarea "x"
type textarea "INV#152"
type textarea "x"
type textarea "INV#1523"
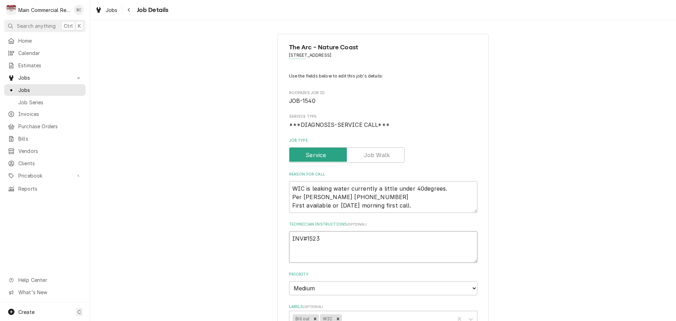
type textarea "x"
type textarea "INV#15237"
type textarea "x"
type textarea "INV#152377"
type textarea "x"
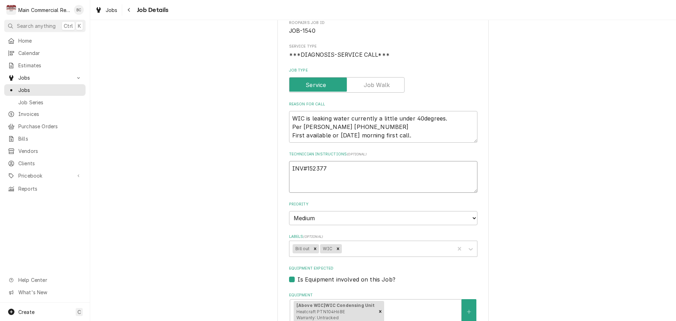
scroll to position [70, 0]
click at [314, 248] on icon "Remove Bill out" at bounding box center [315, 248] width 5 height 5
type textarea "INV#152377"
type textarea "x"
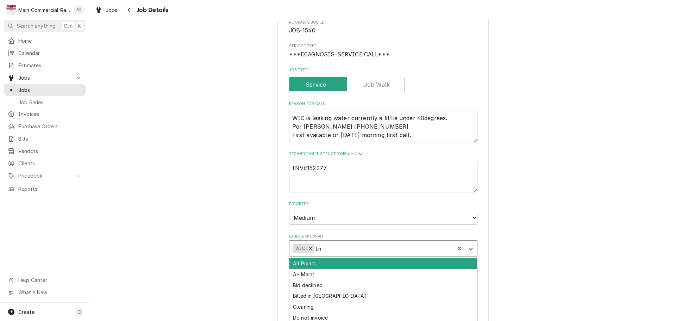
type input "Inv"
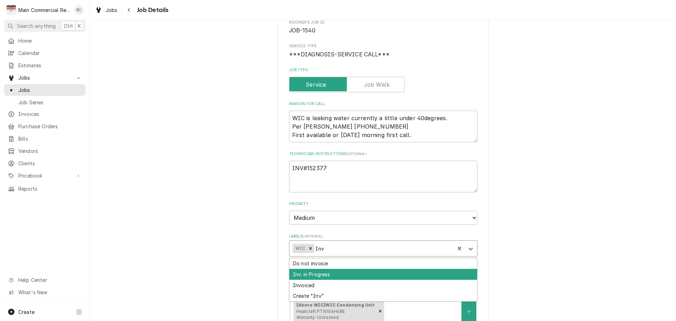
click at [318, 270] on div "Inv. in Progress" at bounding box center [383, 274] width 188 height 11
type textarea "x"
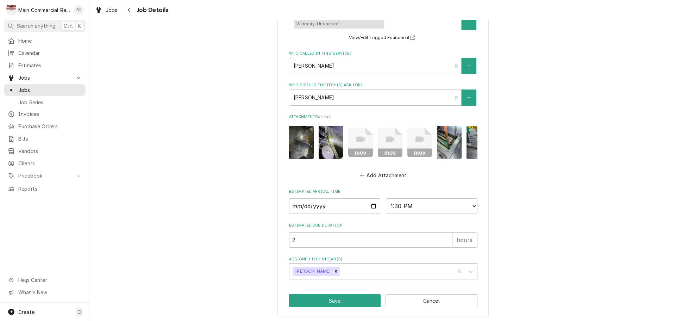
scroll to position [370, 0]
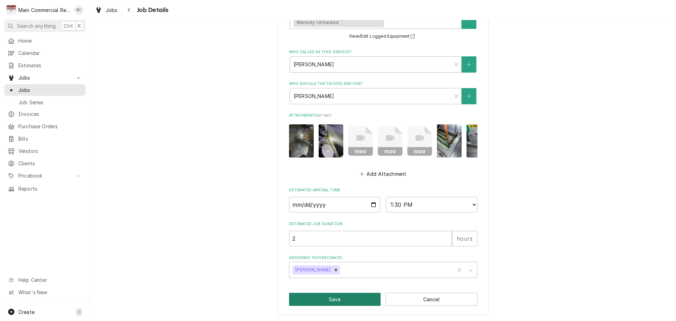
click at [336, 299] on button "Save" at bounding box center [335, 299] width 92 height 13
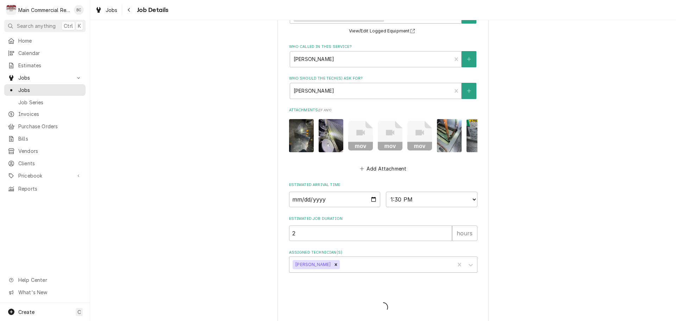
type textarea "x"
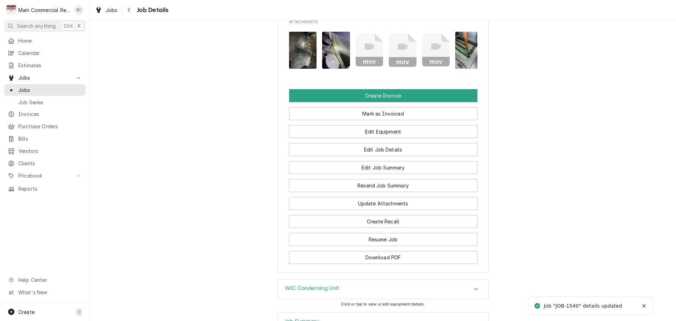
scroll to position [668, 0]
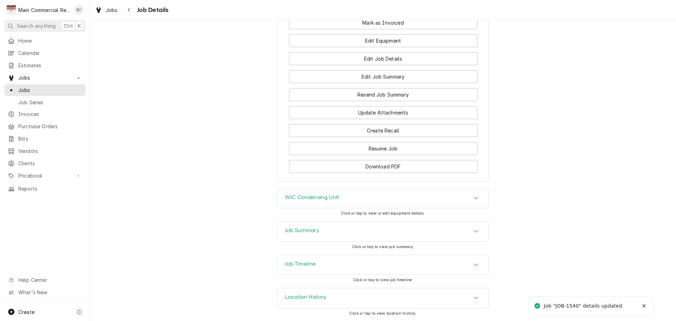
click at [306, 232] on h3 "Job Summary" at bounding box center [302, 230] width 35 height 7
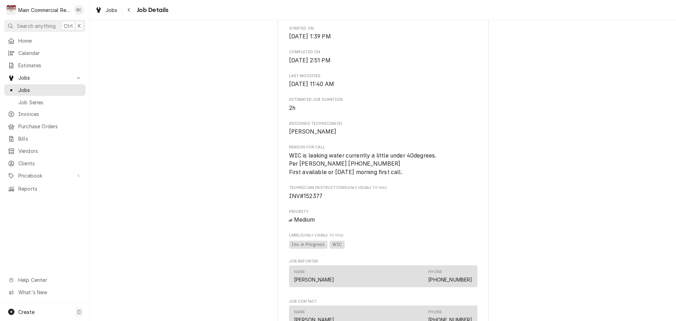
scroll to position [246, 0]
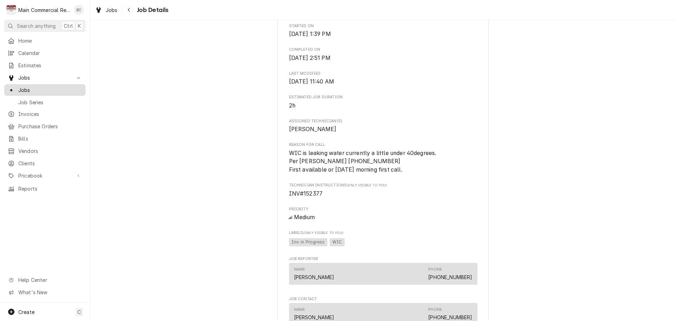
click at [47, 86] on span "Jobs" at bounding box center [50, 89] width 64 height 7
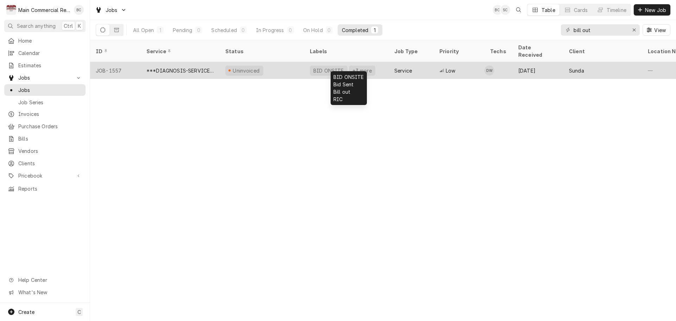
click at [354, 67] on div "+3 more" at bounding box center [362, 70] width 21 height 7
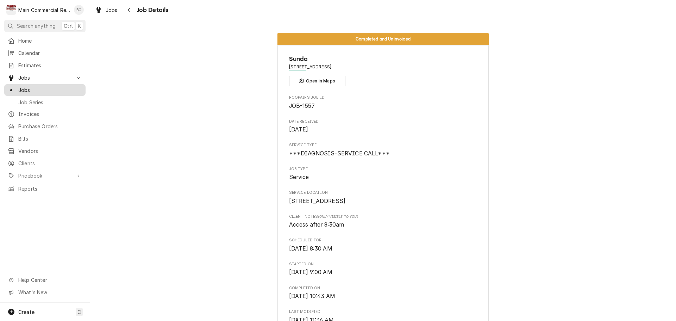
click at [55, 88] on span "Jobs" at bounding box center [50, 89] width 64 height 7
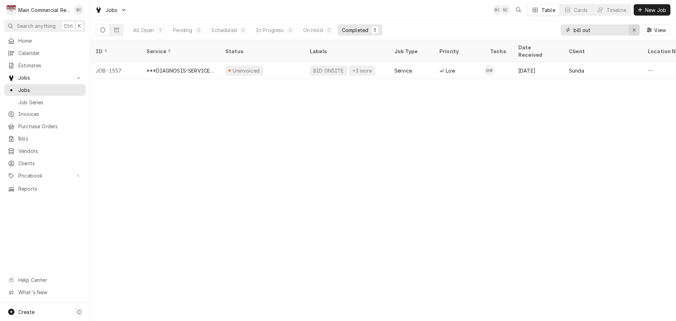
click at [633, 30] on icon "Erase input" at bounding box center [634, 29] width 4 height 5
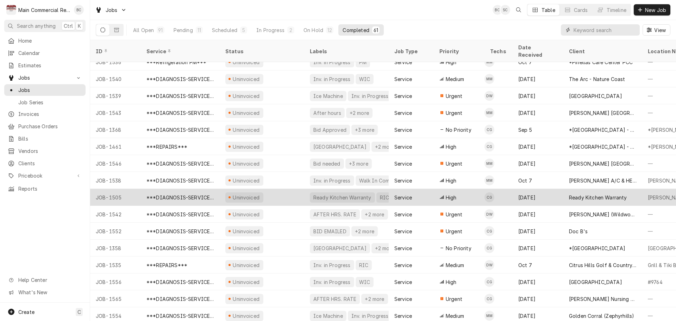
scroll to position [769, 0]
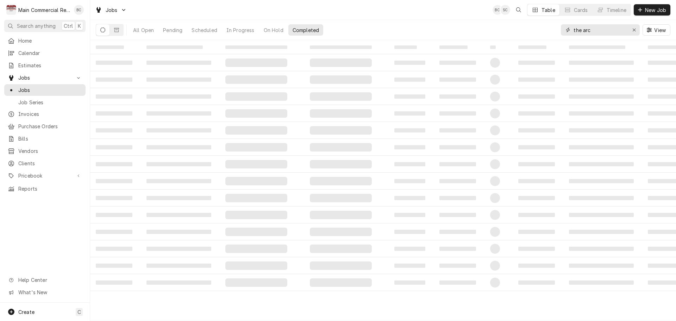
type input "the arc"
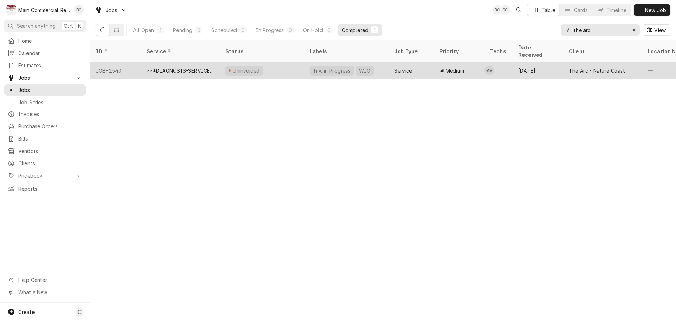
click at [356, 65] on div "WIC" at bounding box center [365, 70] width 18 height 10
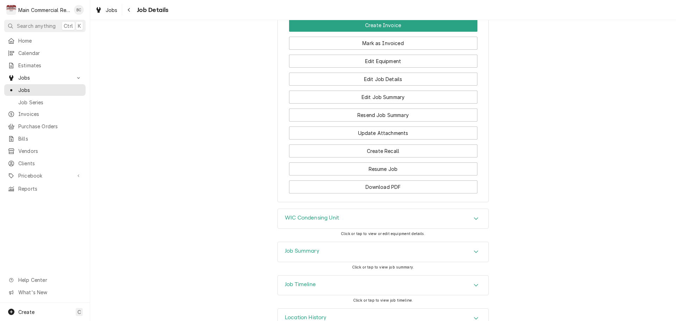
scroll to position [668, 0]
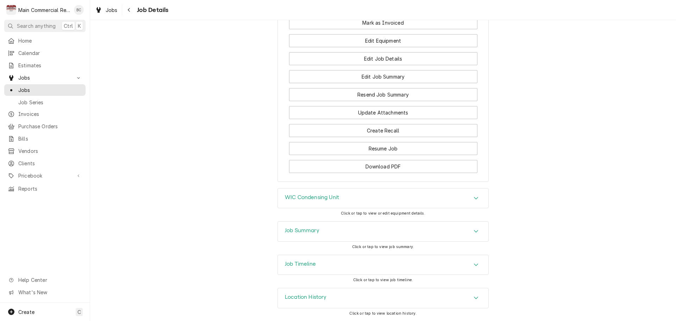
click at [300, 231] on h3 "Job Summary" at bounding box center [302, 230] width 35 height 7
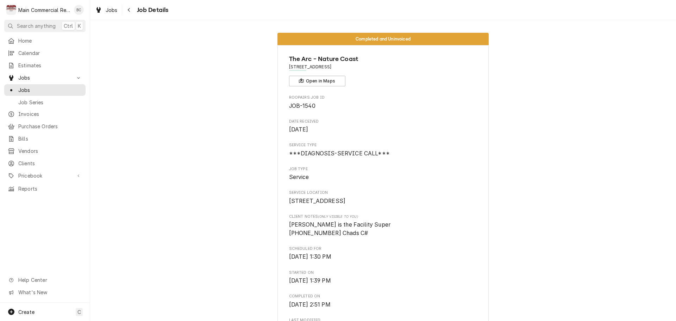
scroll to position [35, 0]
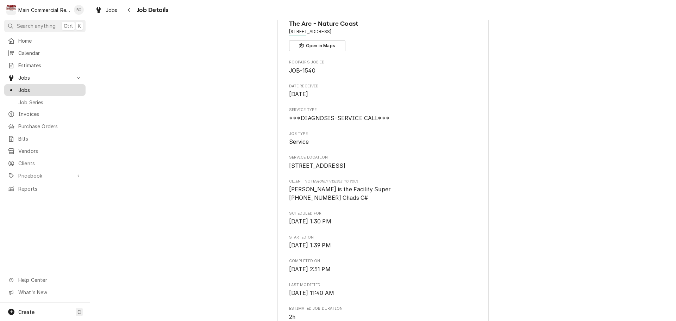
click at [32, 90] on span "Jobs" at bounding box center [50, 89] width 64 height 7
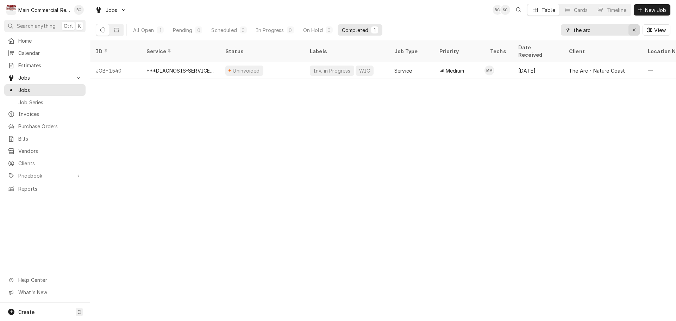
click at [634, 30] on icon "Erase input" at bounding box center [634, 29] width 4 height 5
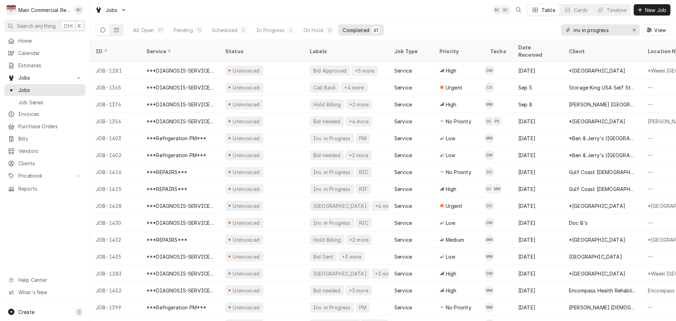
type input "inv in progress"
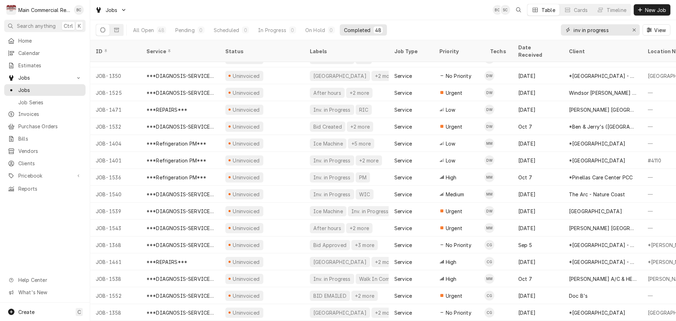
scroll to position [444, 0]
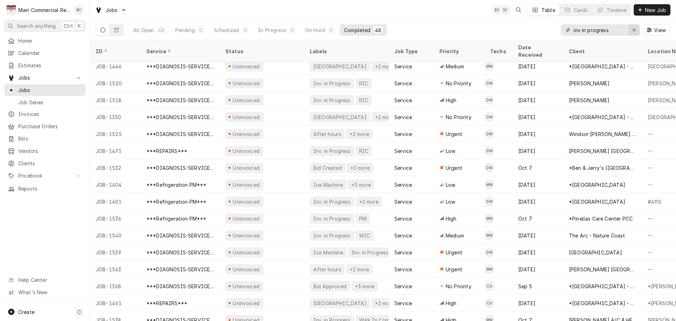
click at [635, 27] on div "Erase input" at bounding box center [634, 29] width 7 height 7
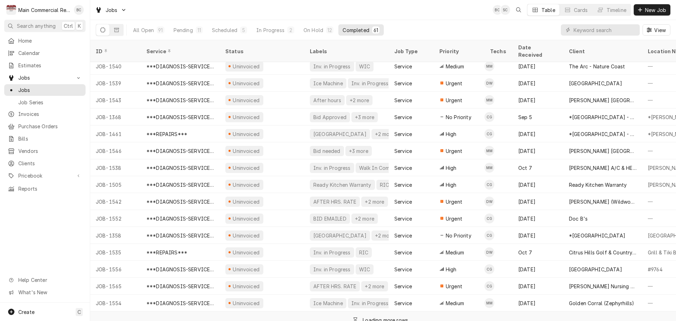
scroll to position [769, 0]
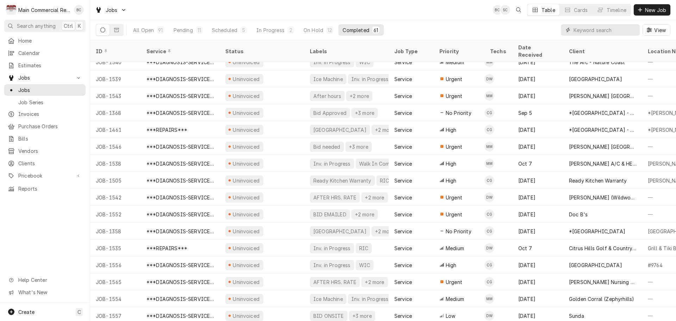
click at [589, 31] on input "Dynamic Content Wrapper" at bounding box center [605, 29] width 63 height 11
type input "bill out"
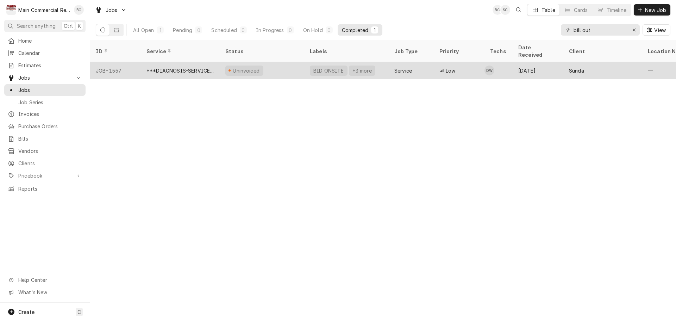
click at [204, 67] on div "***DIAGNOSIS-SERVICE CALL***" at bounding box center [180, 70] width 68 height 7
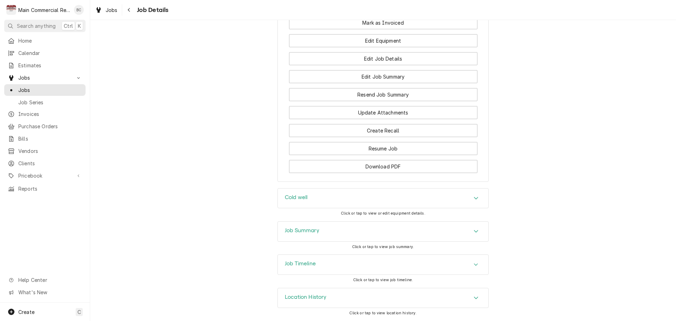
scroll to position [726, 0]
click at [304, 230] on h3 "Job Summary" at bounding box center [302, 230] width 35 height 7
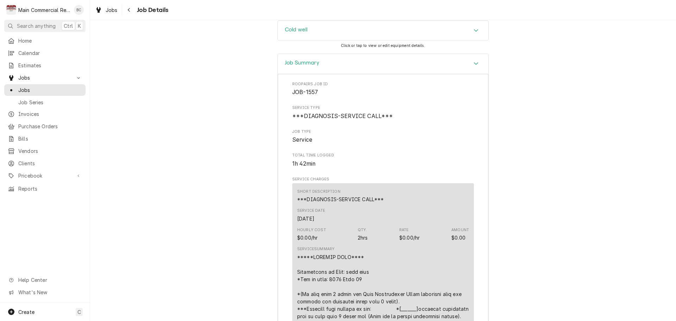
scroll to position [775, 0]
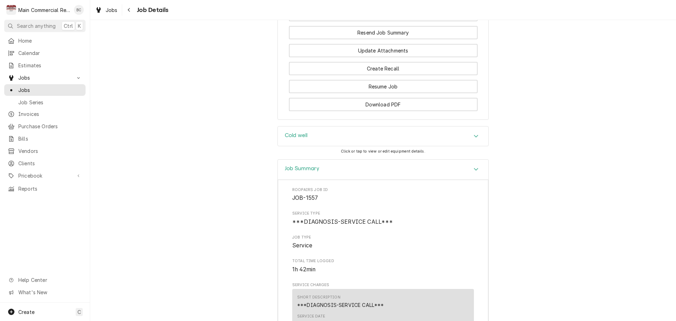
click at [303, 139] on h3 "Cold well" at bounding box center [296, 135] width 23 height 7
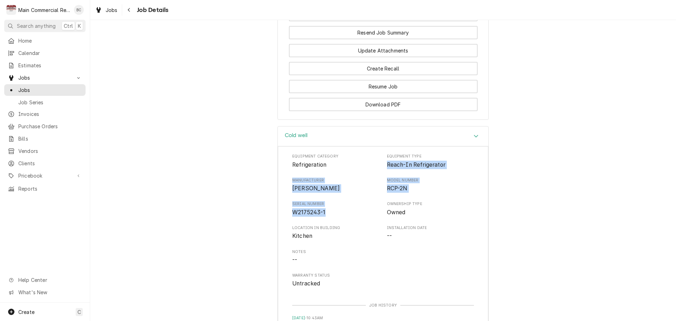
drag, startPoint x: 385, startPoint y: 178, endPoint x: 328, endPoint y: 224, distance: 73.3
click at [328, 224] on div "Equipment Category Refrigeration Equipment Type Reach-In Refrigerator Manufactu…" at bounding box center [383, 221] width 182 height 134
copy div "Reach-In Refrigerator Manufacturer [PERSON_NAME] Model Number RCP-2N Serial Num…"
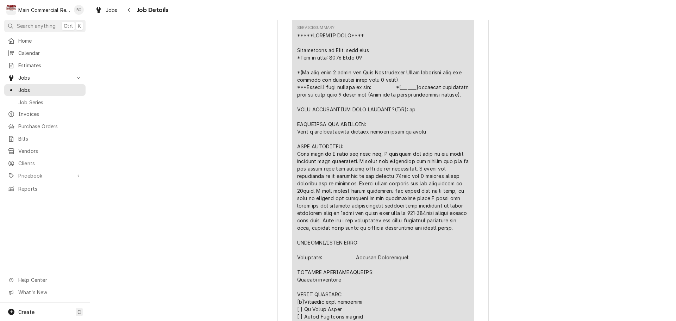
scroll to position [1338, 0]
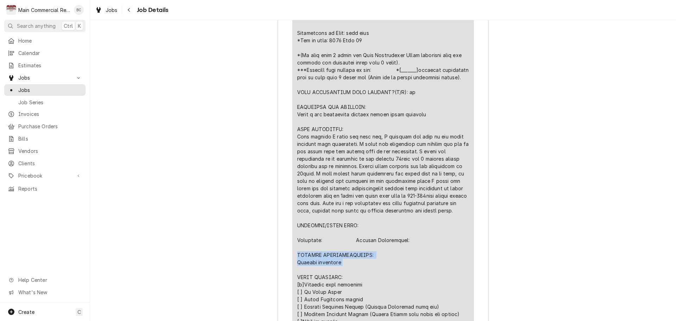
drag, startPoint x: 294, startPoint y: 283, endPoint x: 345, endPoint y: 293, distance: 51.7
click at [345, 293] on div "Short Description ***DIAGNOSIS-SERVICE CALL*** Service Date Oct 14, 2025 Hourly…" at bounding box center [383, 186] width 182 height 482
copy div "FURTHER RECOMMENDATIONS: Replace equipment"
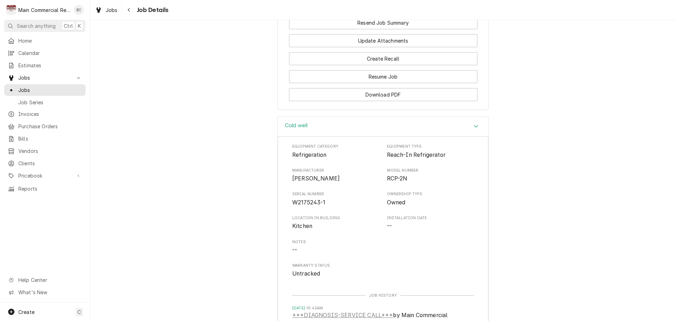
scroll to position [775, 0]
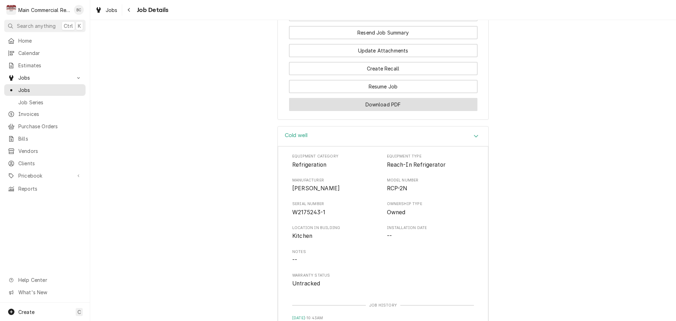
click at [380, 111] on button "Download PDF" at bounding box center [383, 104] width 188 height 13
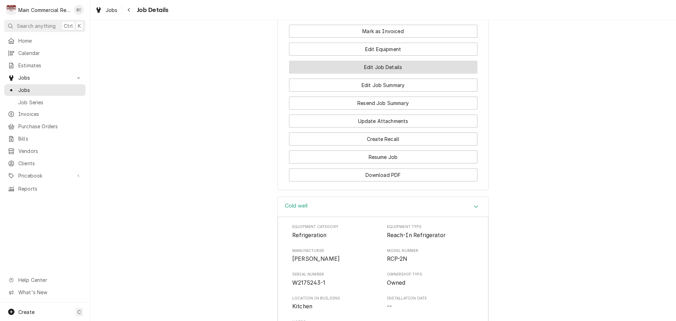
click at [382, 74] on button "Edit Job Details" at bounding box center [383, 67] width 188 height 13
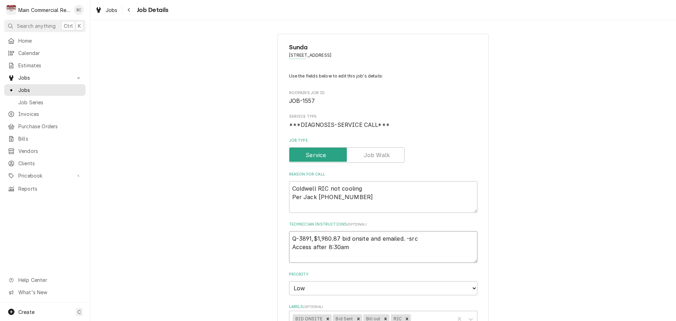
click at [289, 237] on textarea "Q-3891,$1,980.87 bid onsite and emailed. -src Access after 8:30am" at bounding box center [383, 247] width 188 height 32
type textarea "x"
type textarea "Q-3891,$1,980.87 bid onsite and emailed. -src Access after 8:30am"
type textarea "x"
type textarea "I Q-3891,$1,980.87 bid onsite and emailed. -src Access after 8:30am"
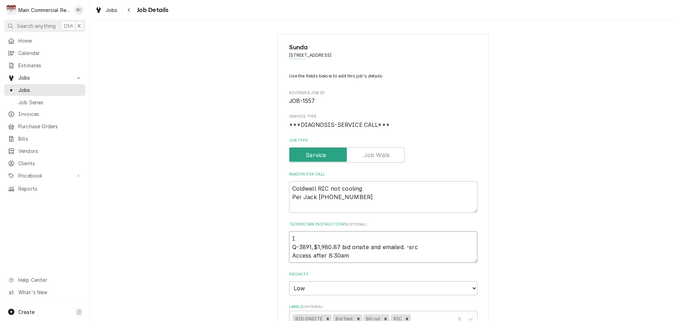
type textarea "x"
type textarea "IN Q-3891,$1,980.87 bid onsite and emailed. -src Access after 8:30am"
type textarea "x"
type textarea "INV Q-3891,$1,980.87 bid onsite and emailed. -src Access after 8:30am"
type textarea "x"
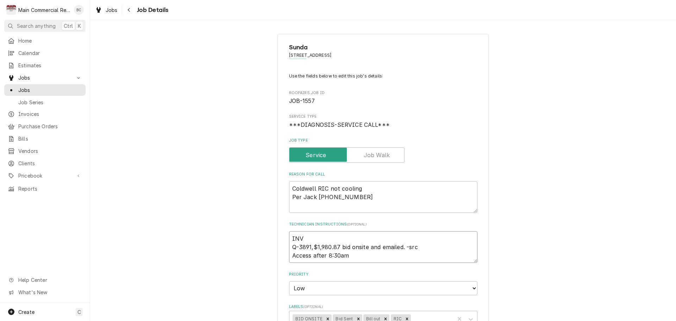
type textarea "INV# Q-3891,$1,980.87 bid onsite and emailed. -src Access after 8:30am"
type textarea "x"
type textarea "INV#1 Q-3891,$1,980.87 bid onsite and emailed. -src Access after 8:30am"
type textarea "x"
type textarea "INV#15 Q-3891,$1,980.87 bid onsite and emailed. -src Access after 8:30am"
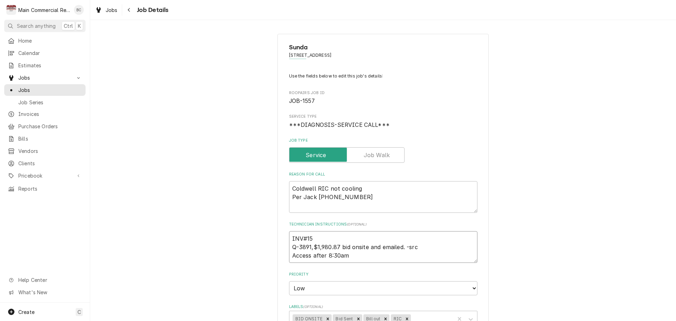
type textarea "x"
type textarea "INV#152 Q-3891,$1,980.87 bid onsite and emailed. -src Access after 8:30am"
type textarea "x"
type textarea "INV#1523 Q-3891,$1,980.87 bid onsite and emailed. -src Access after 8:30am"
type textarea "x"
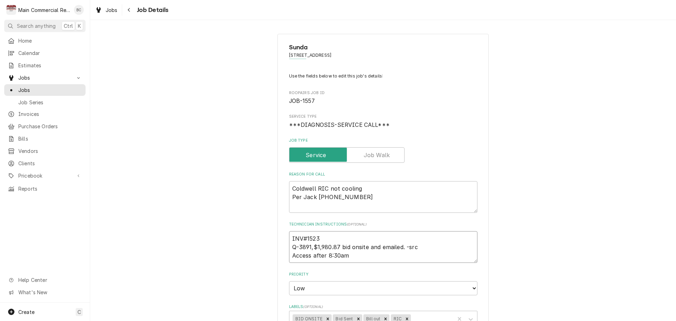
type textarea "INV#15237 Q-3891,$1,980.87 bid onsite and emailed. -src Access after 8:30am"
type textarea "x"
type textarea "INV#152378 Q-3891,$1,980.87 bid onsite and emailed. -src Access after 8:30am"
type textarea "x"
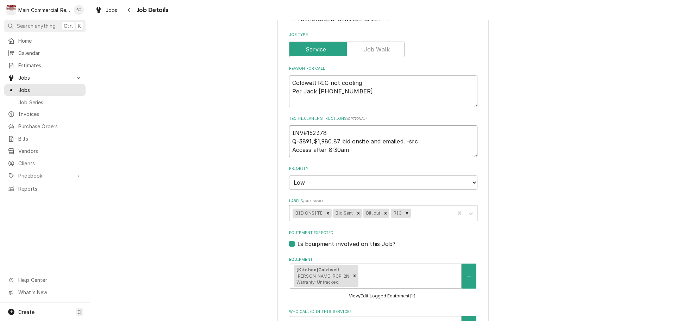
click at [385, 213] on icon "Remove Bill out" at bounding box center [386, 213] width 2 height 2
type textarea "INV#152378 Q-3891,$1,980.87 bid onsite and emailed. -src Access after 8:30am"
type textarea "x"
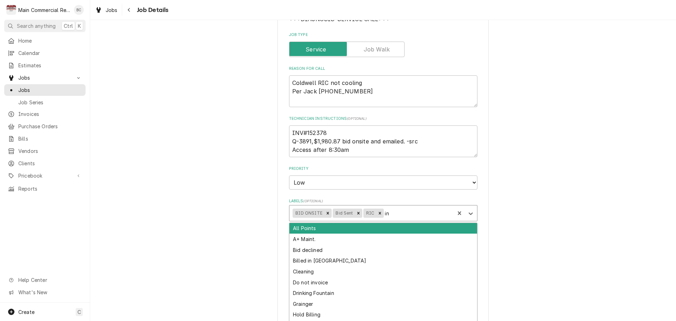
type input "inv"
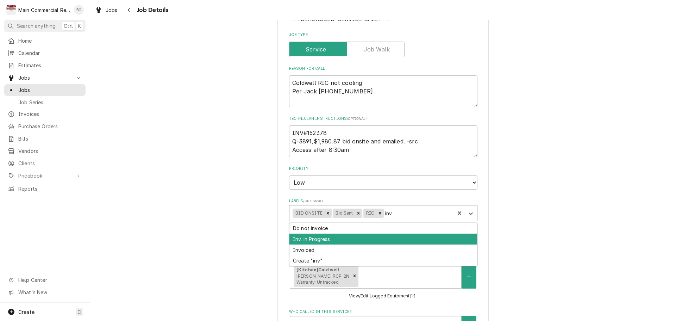
click at [352, 236] on div "Inv. in Progress" at bounding box center [383, 238] width 188 height 11
type textarea "x"
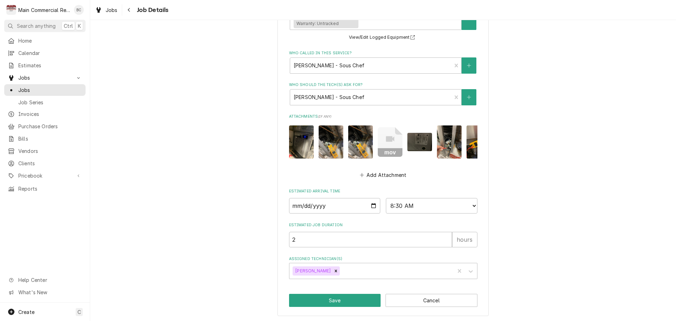
scroll to position [370, 0]
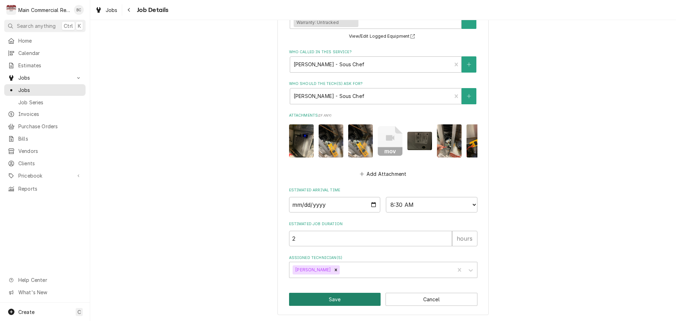
click at [326, 300] on button "Save" at bounding box center [335, 299] width 92 height 13
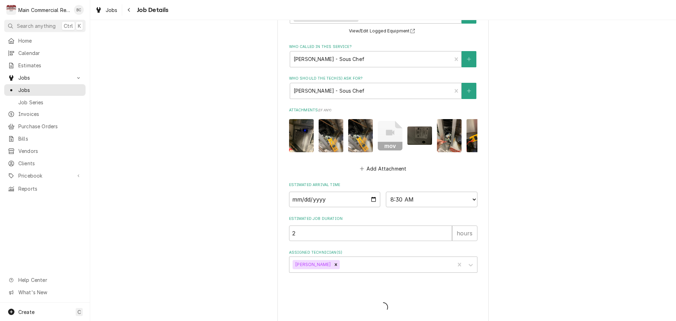
type textarea "x"
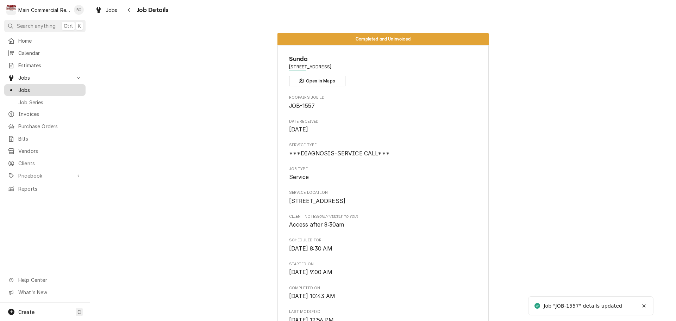
click at [56, 89] on span "Jobs" at bounding box center [50, 89] width 64 height 7
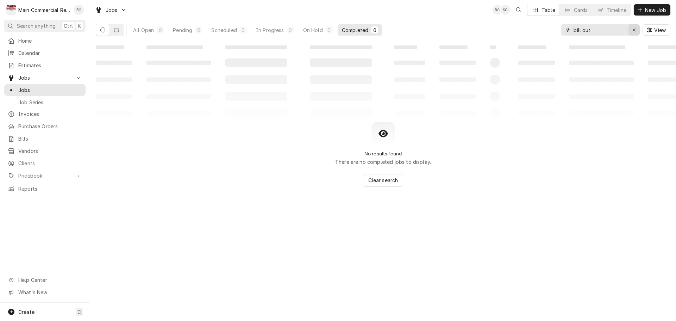
click at [633, 33] on div "Erase input" at bounding box center [634, 29] width 7 height 7
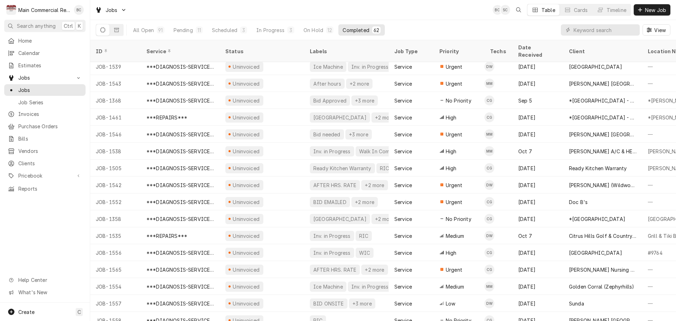
scroll to position [786, 0]
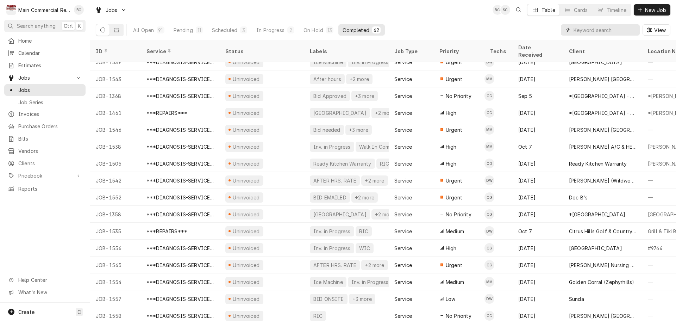
click at [587, 32] on input "Dynamic Content Wrapper" at bounding box center [605, 29] width 63 height 11
type input "bill out"
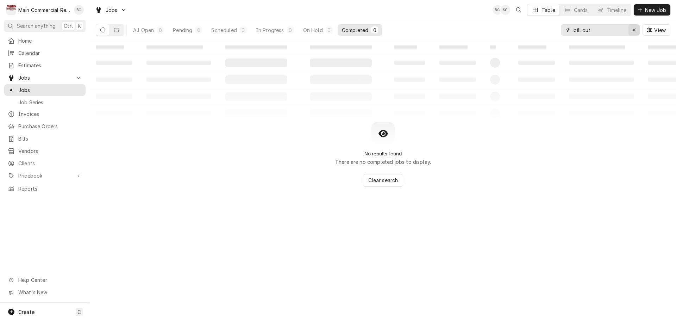
click at [635, 28] on icon "Erase input" at bounding box center [634, 29] width 4 height 5
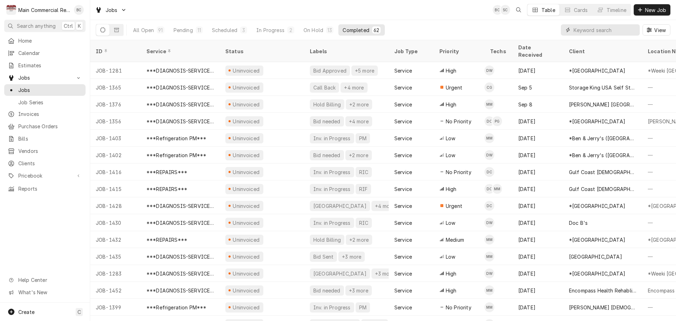
click at [619, 31] on input "Dynamic Content Wrapper" at bounding box center [605, 29] width 63 height 11
type input "inv in progress"
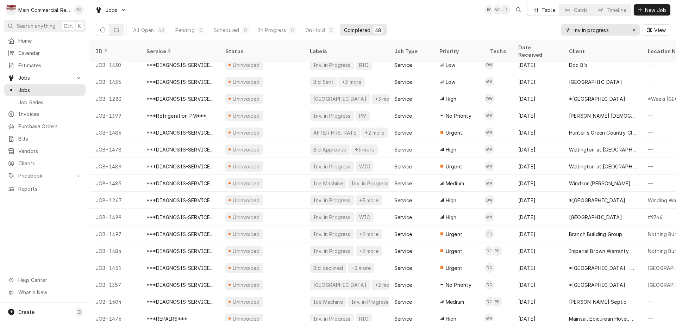
scroll to position [0, 0]
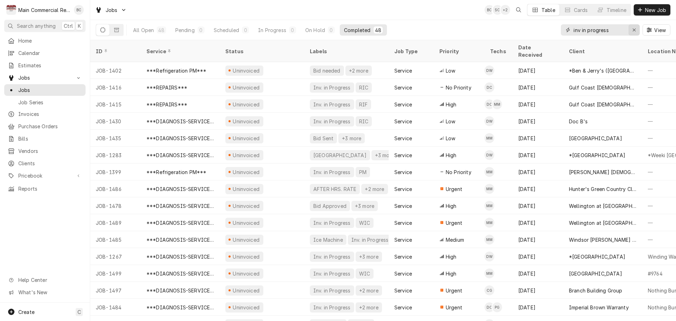
click at [633, 30] on icon "Erase input" at bounding box center [634, 29] width 4 height 5
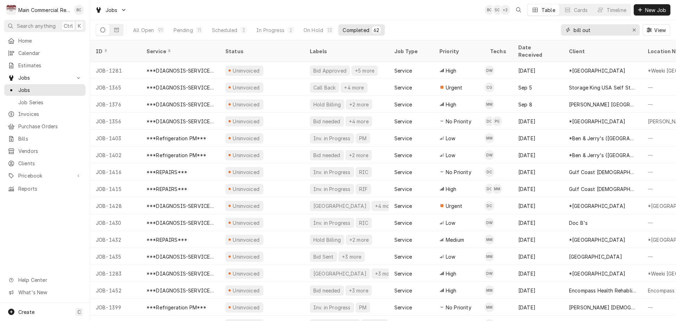
type input "bill out"
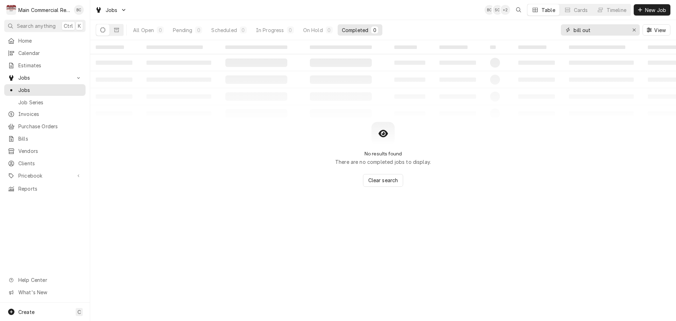
click at [633, 30] on icon "Erase input" at bounding box center [634, 29] width 4 height 5
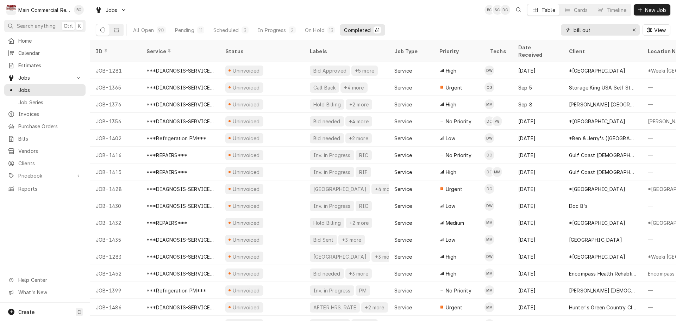
type input "bill out"
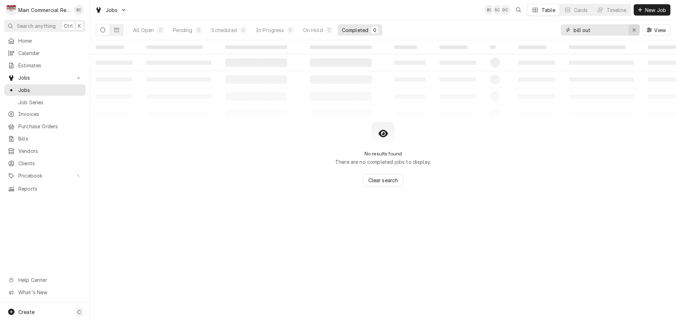
click at [633, 29] on icon "Erase input" at bounding box center [634, 29] width 4 height 5
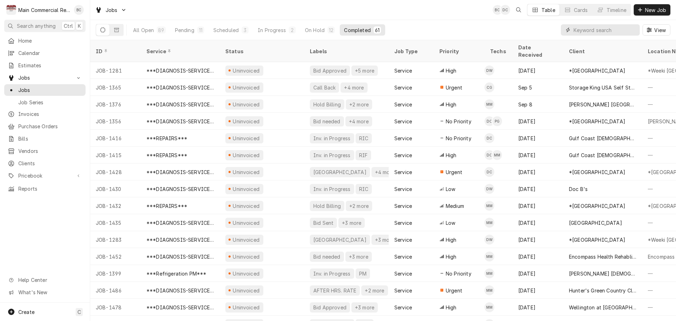
click at [589, 31] on input "Dynamic Content Wrapper" at bounding box center [605, 29] width 63 height 11
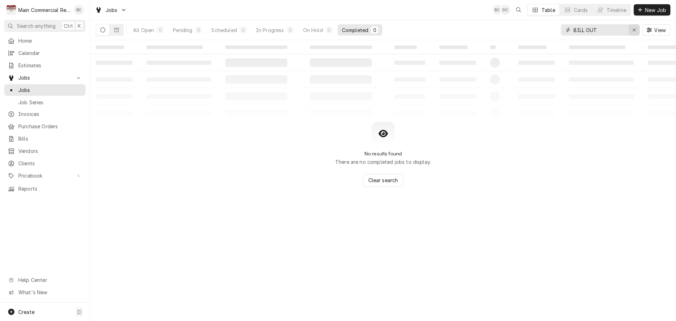
type input "BILL OUT"
click at [633, 29] on icon "Erase input" at bounding box center [634, 29] width 4 height 5
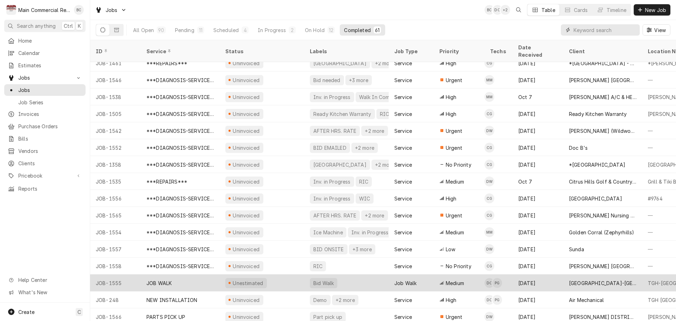
scroll to position [769, 0]
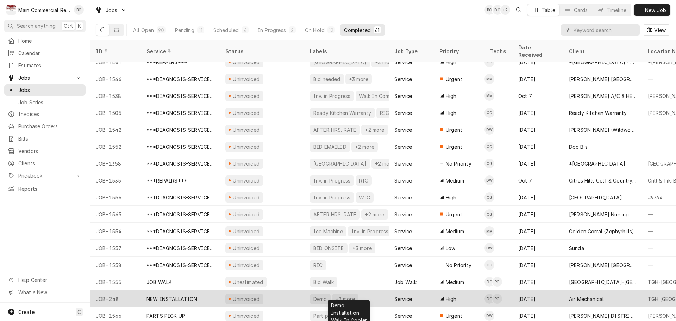
click at [343, 295] on div "+2 more" at bounding box center [345, 298] width 21 height 7
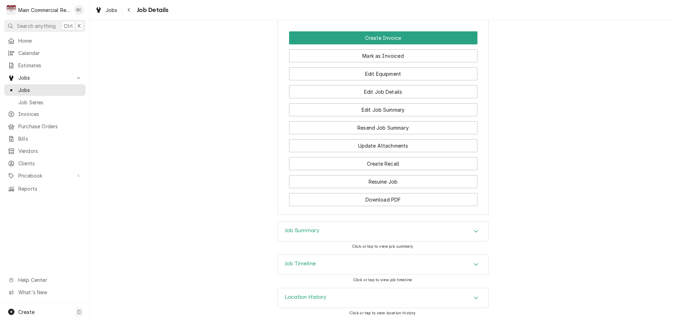
scroll to position [793, 0]
click at [301, 234] on div "Job Summary" at bounding box center [302, 231] width 35 height 8
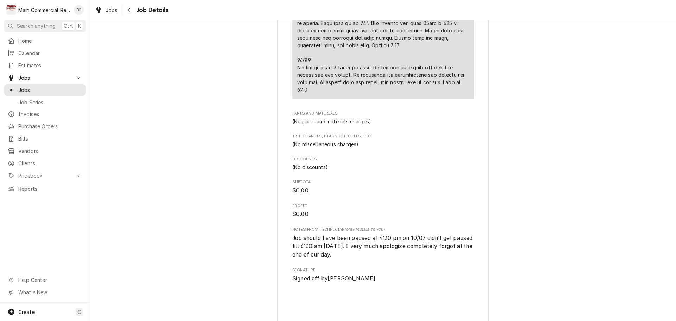
scroll to position [1497, 0]
